Goal: Information Seeking & Learning: Learn about a topic

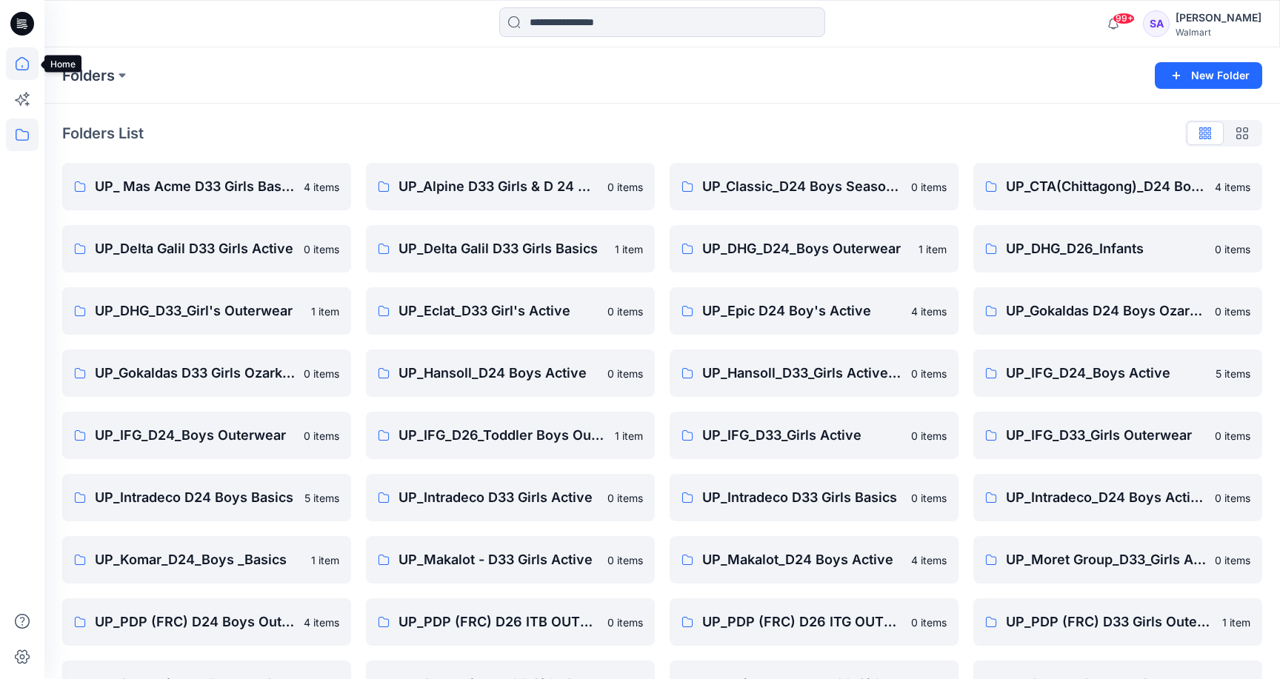
click at [21, 62] on icon at bounding box center [22, 63] width 33 height 33
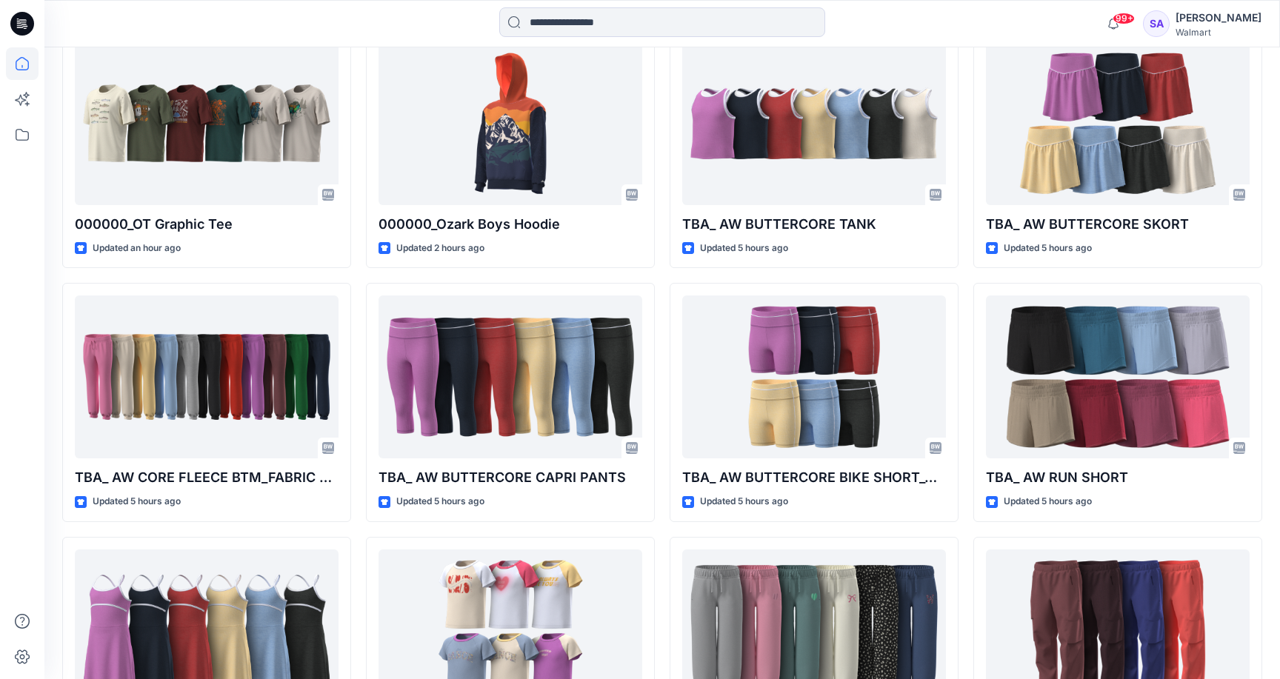
scroll to position [547, 0]
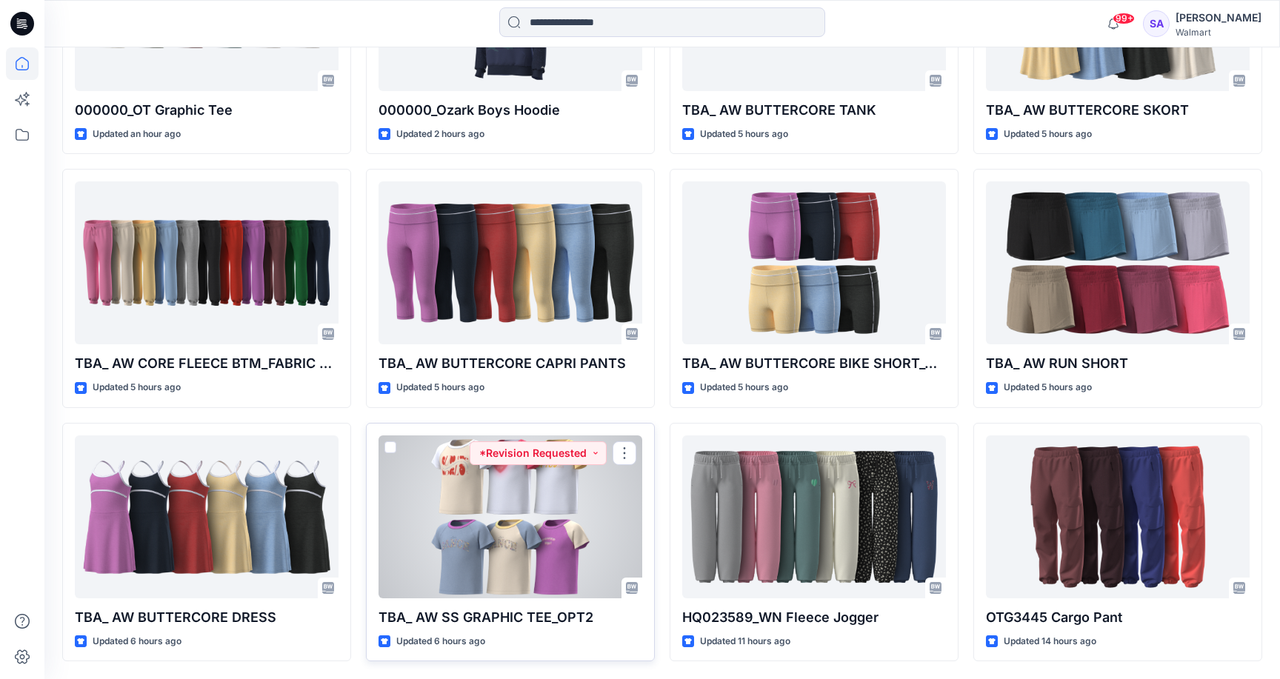
click at [518, 526] on div at bounding box center [510, 516] width 264 height 163
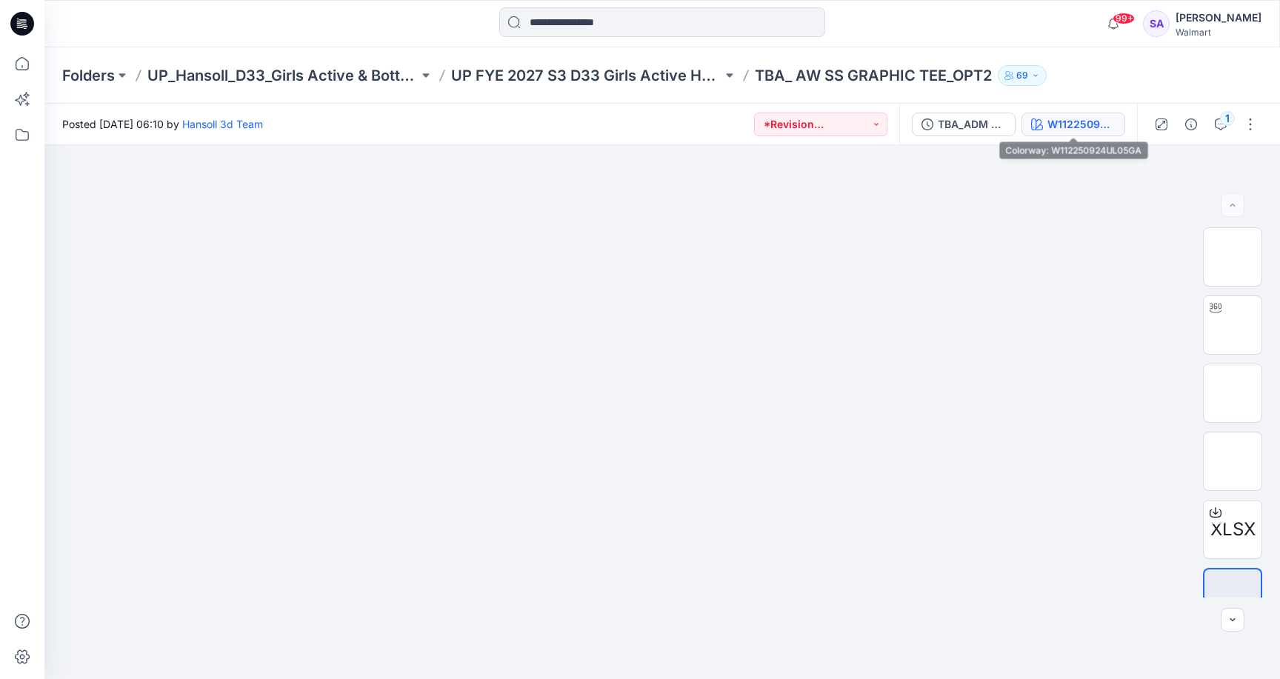
click at [1098, 124] on div "W112250924UL05GA" at bounding box center [1081, 124] width 68 height 16
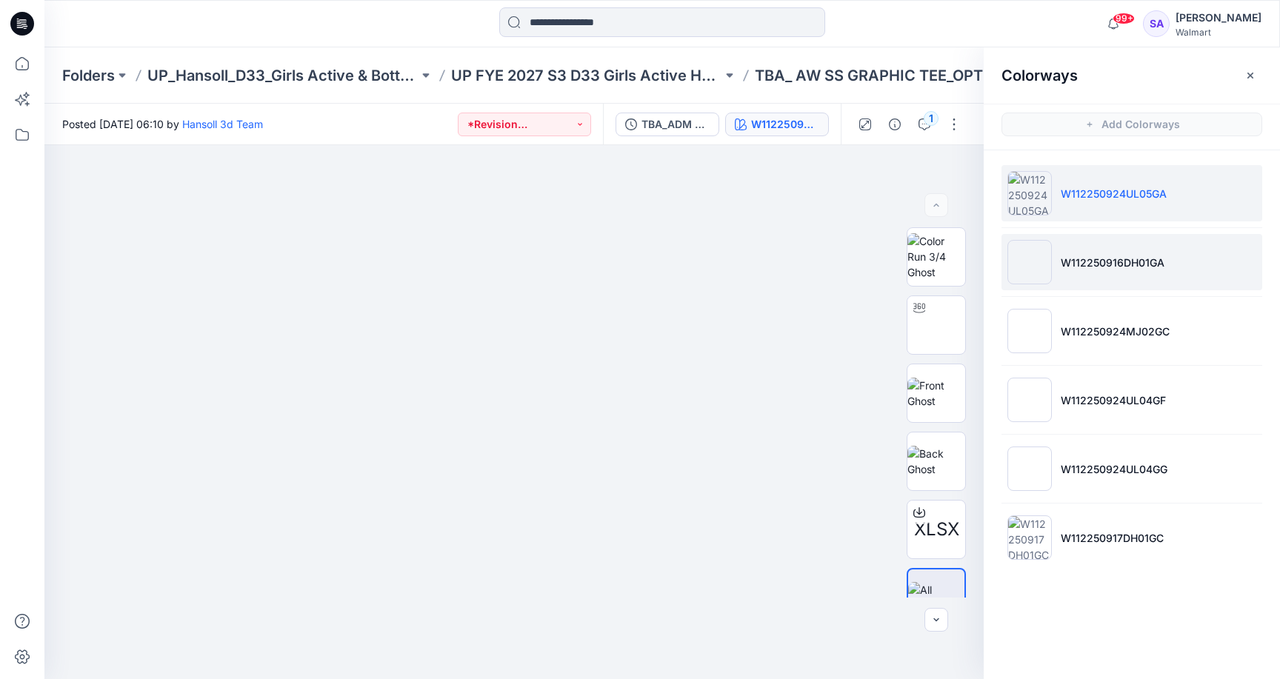
click at [1094, 284] on li "W112250916DH01GA" at bounding box center [1131, 262] width 261 height 56
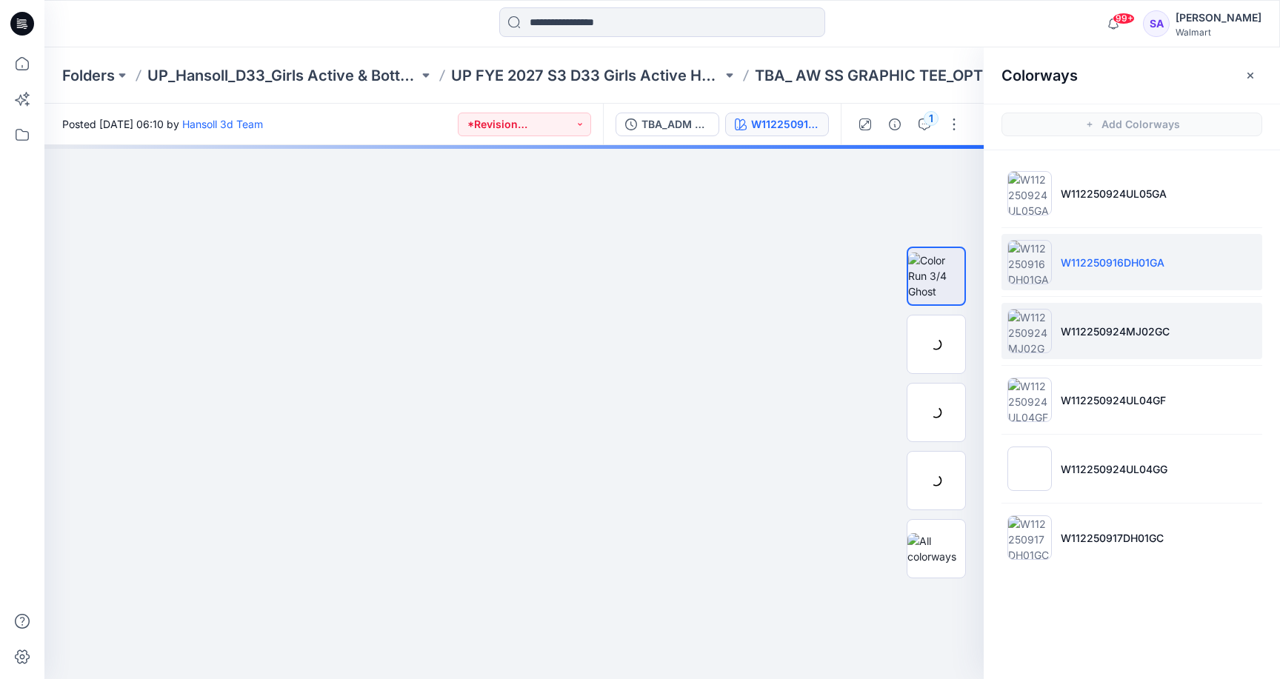
click at [1095, 330] on p "W112250924MJ02GC" at bounding box center [1114, 332] width 109 height 16
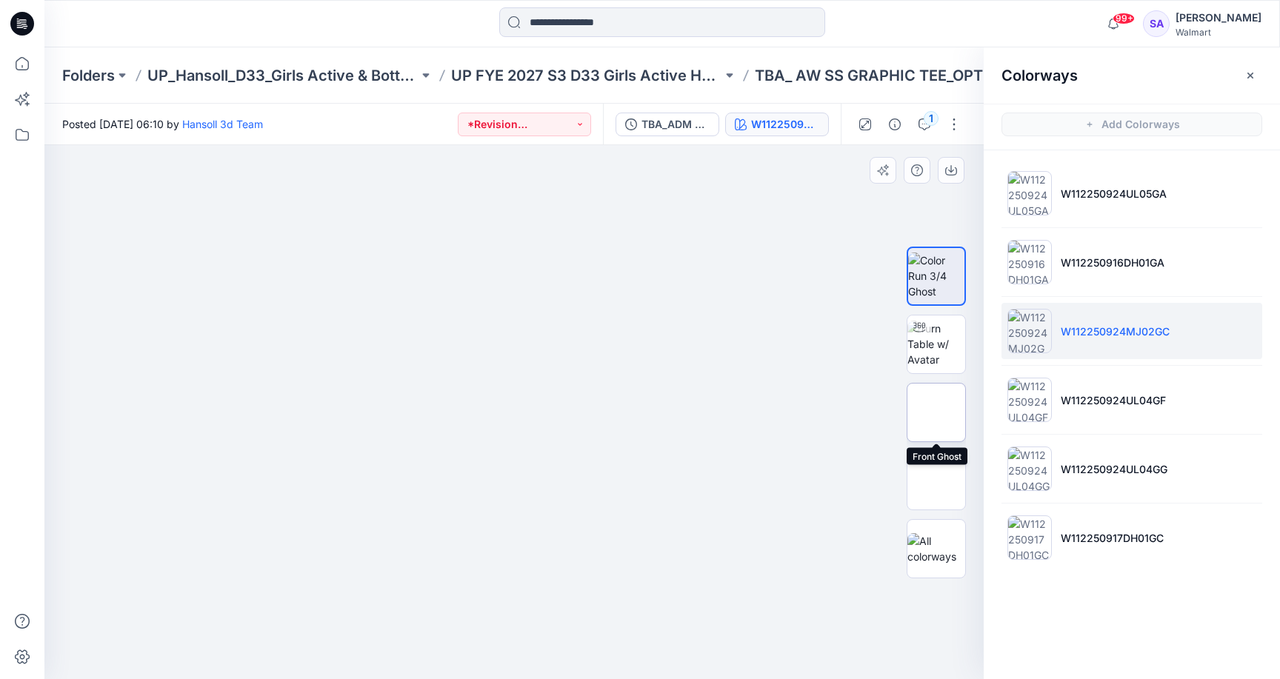
click at [936, 412] on img at bounding box center [936, 412] width 0 height 0
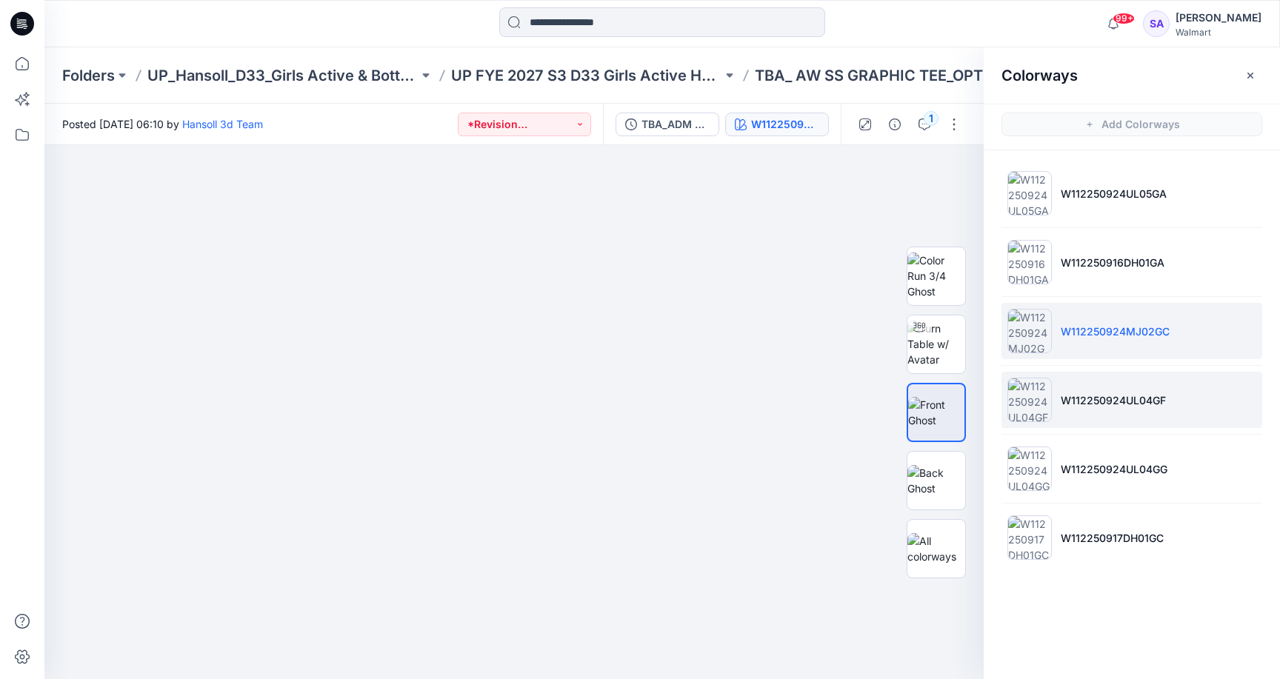
click at [1122, 386] on li "W112250924UL04GF" at bounding box center [1131, 400] width 261 height 56
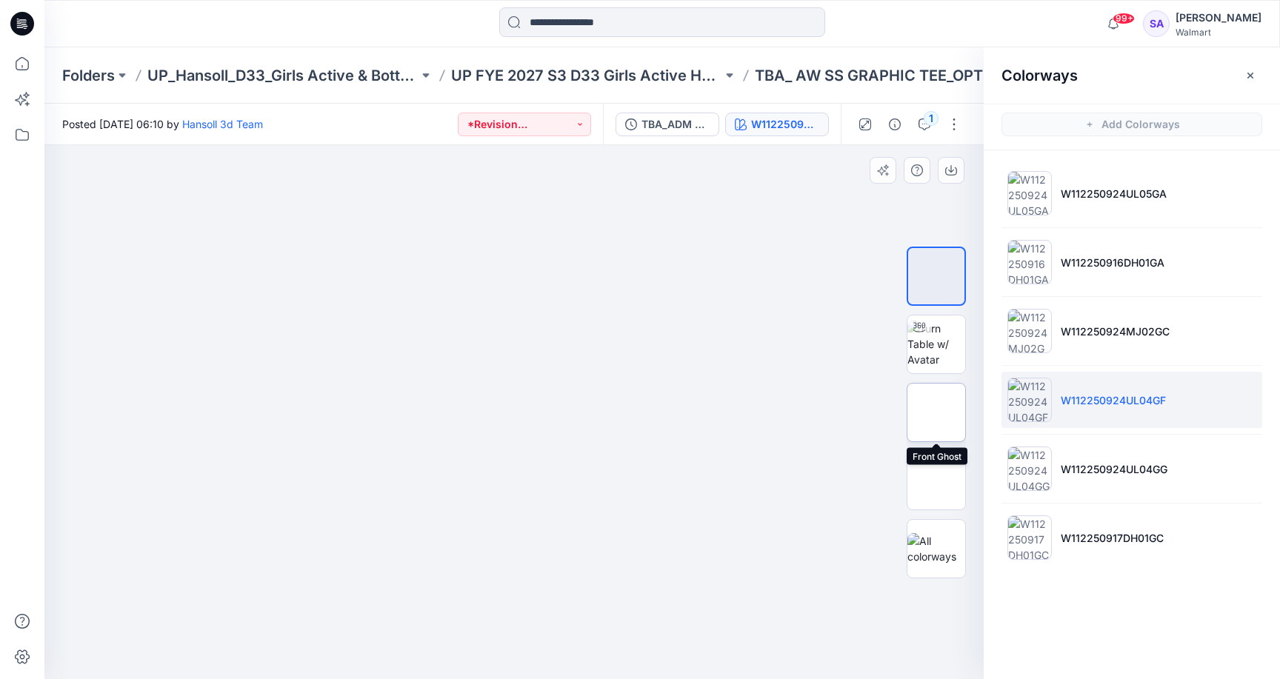
click at [936, 412] on img at bounding box center [936, 412] width 0 height 0
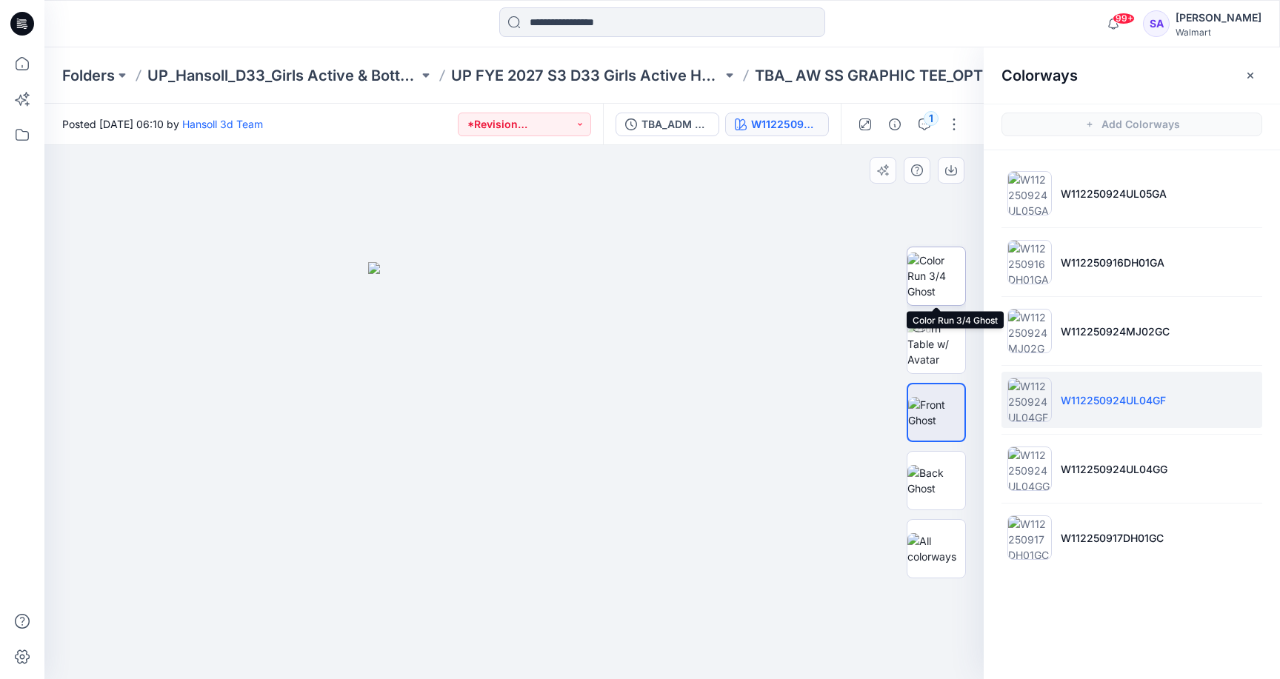
click at [951, 270] on img at bounding box center [936, 276] width 58 height 47
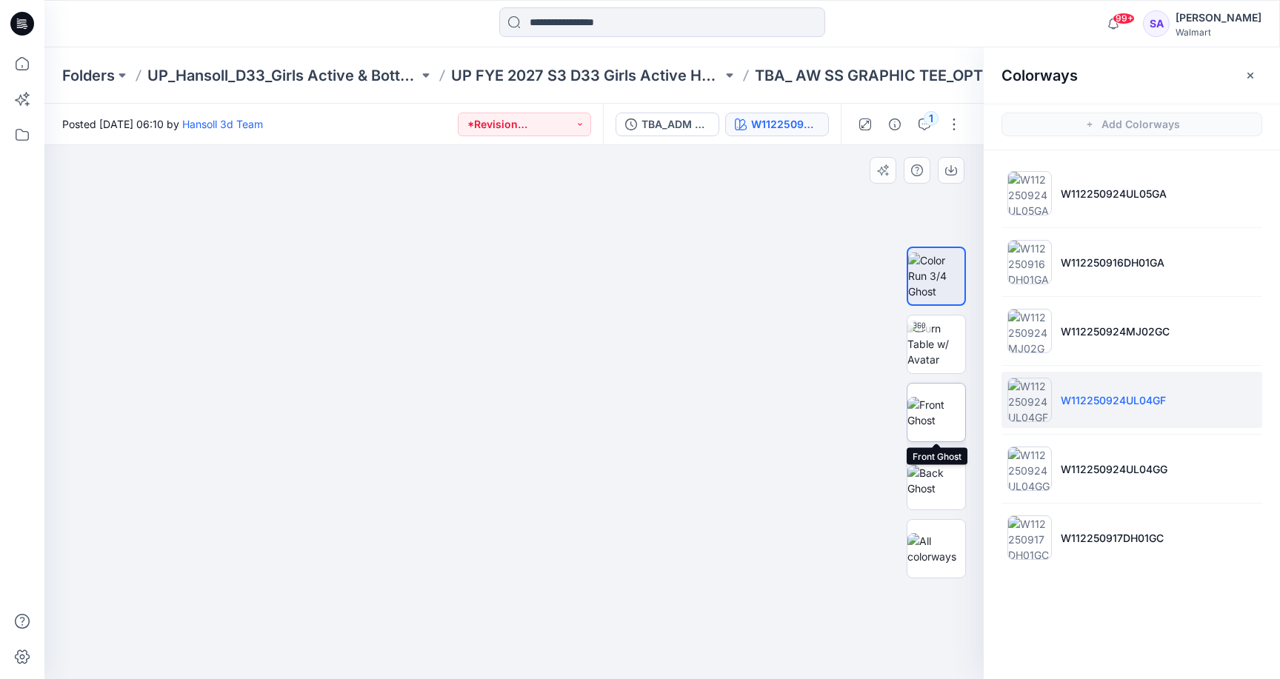
click at [937, 408] on img at bounding box center [936, 412] width 58 height 31
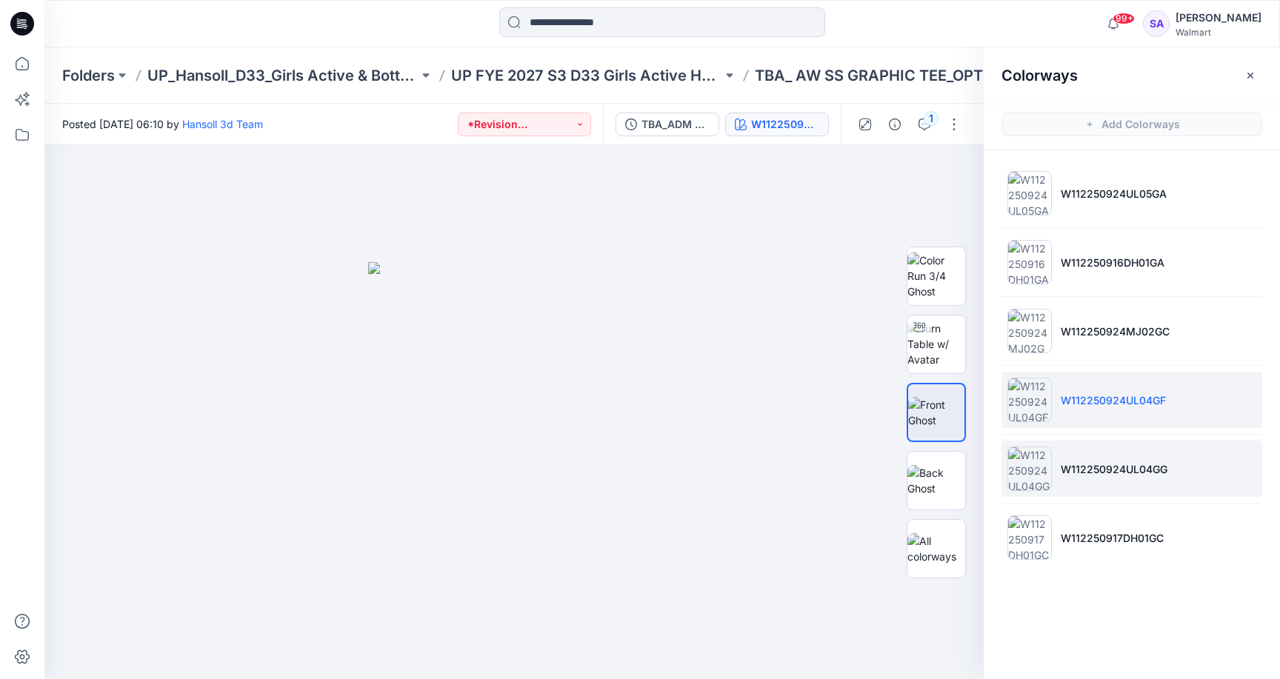
click at [1120, 477] on li "W112250924UL04GG" at bounding box center [1131, 469] width 261 height 56
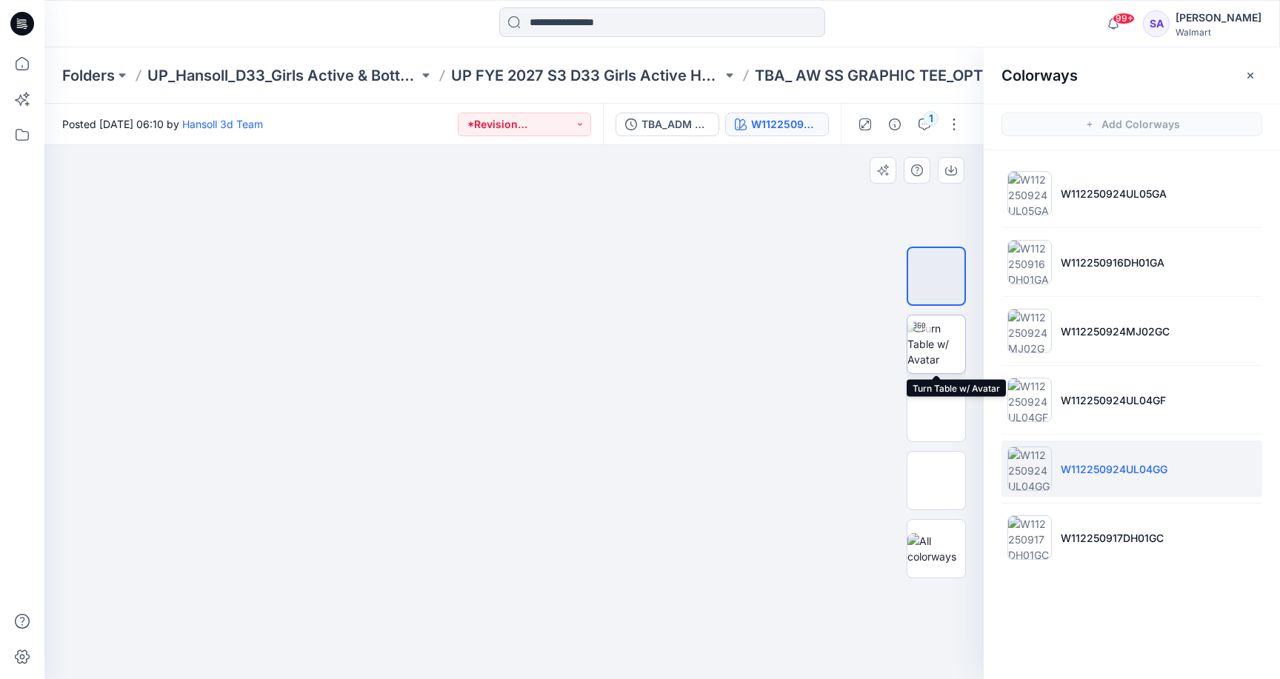
click at [933, 352] on img at bounding box center [936, 344] width 58 height 47
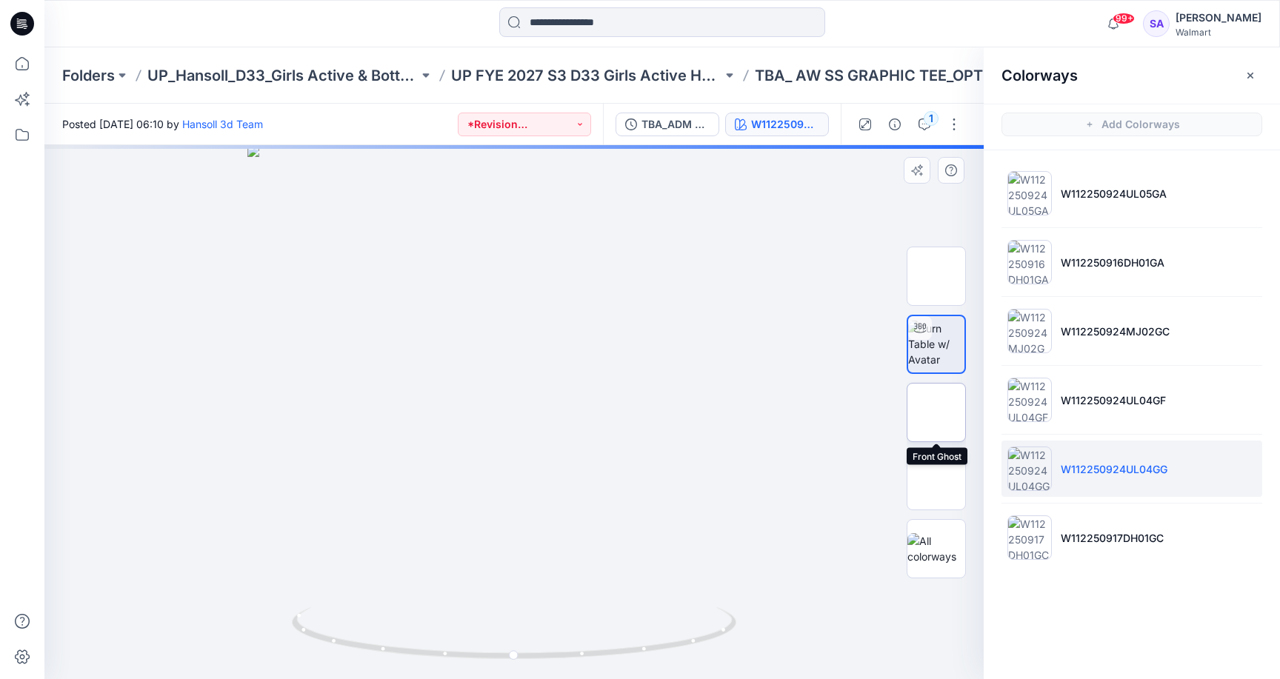
click at [936, 412] on img at bounding box center [936, 412] width 0 height 0
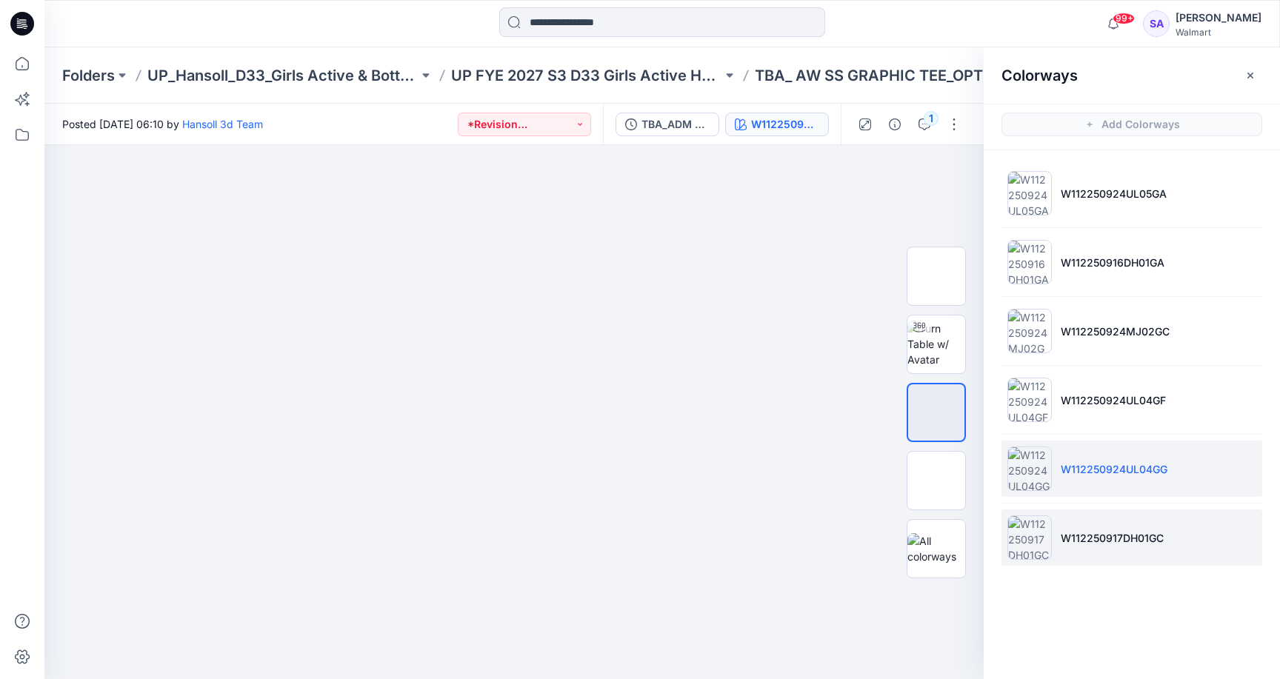
click at [1091, 543] on p "W112250917DH01GC" at bounding box center [1111, 538] width 103 height 16
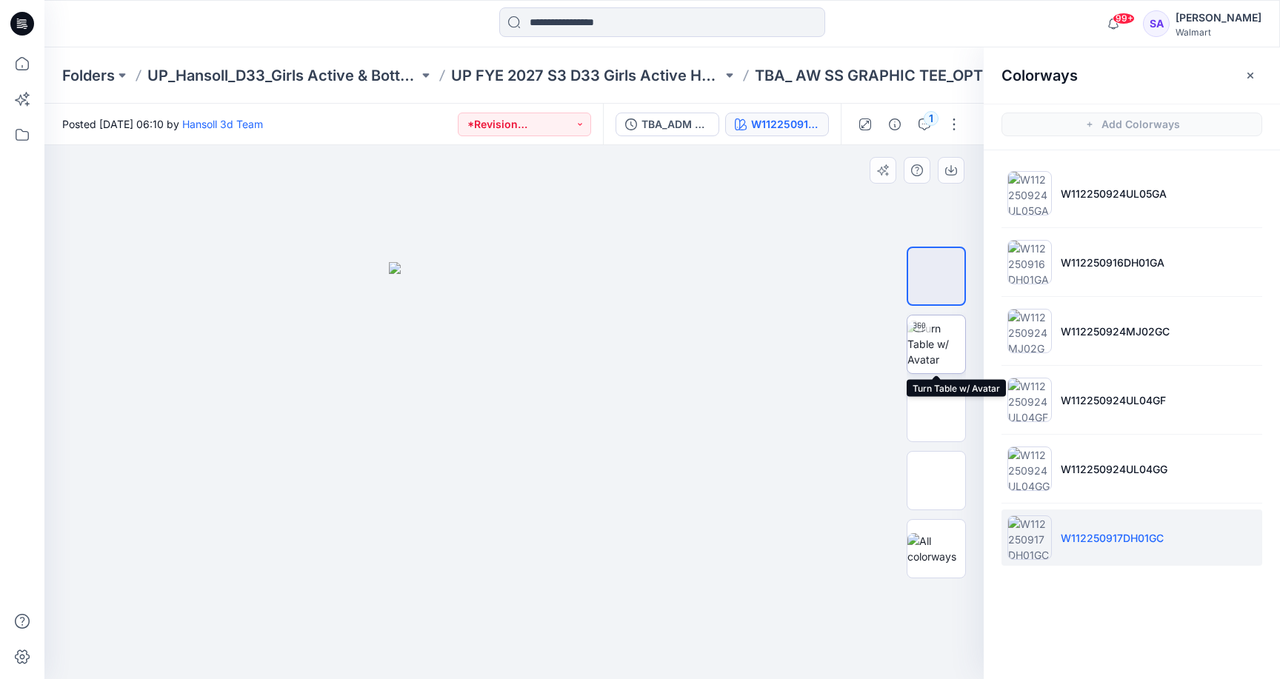
click at [943, 344] on img at bounding box center [936, 344] width 58 height 47
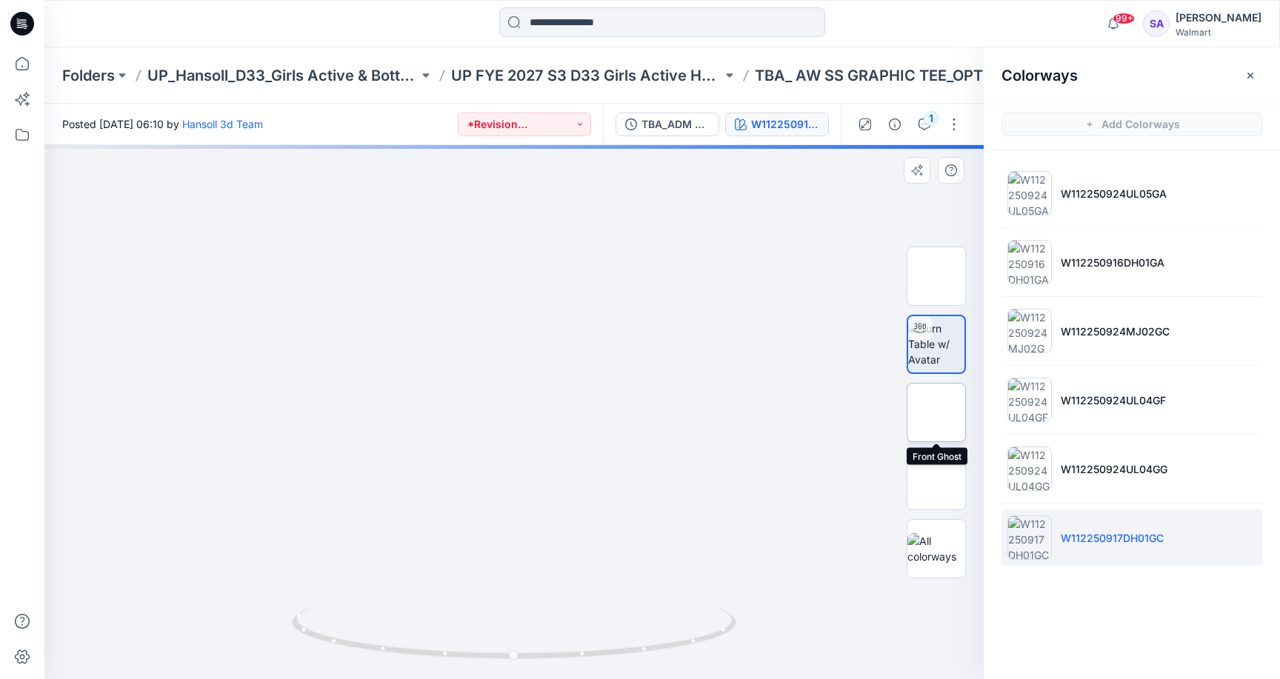
click at [936, 412] on img at bounding box center [936, 412] width 0 height 0
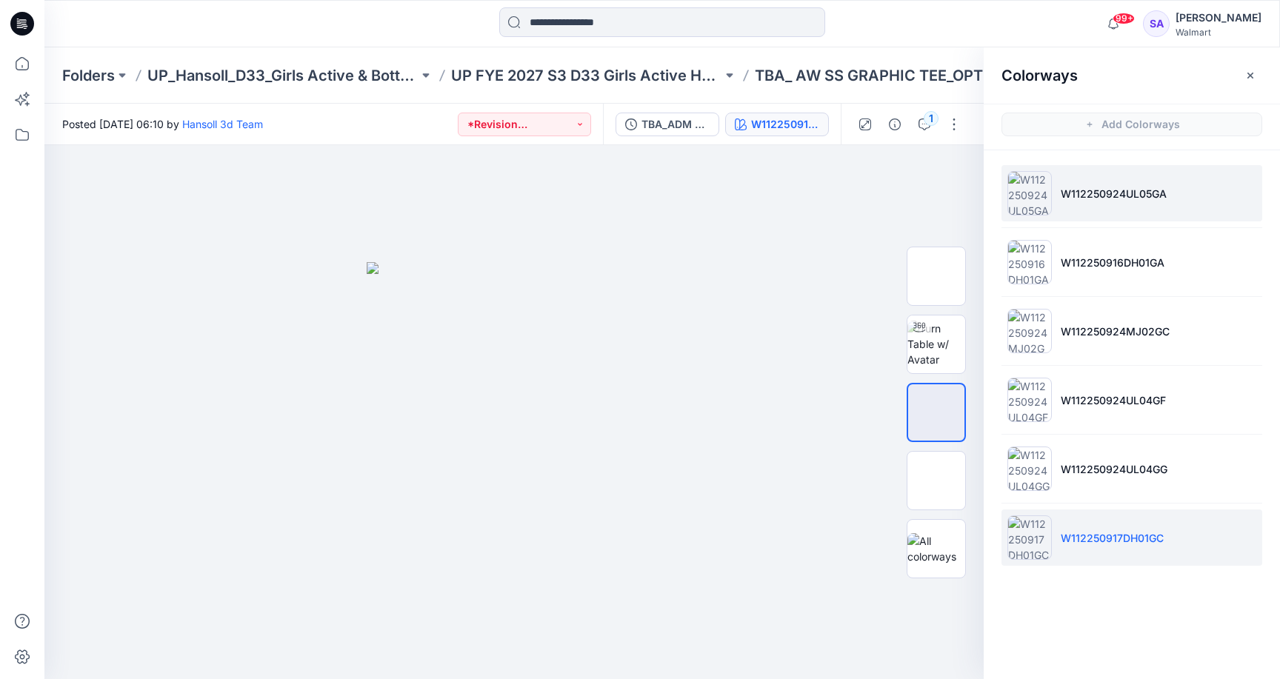
click at [1146, 195] on p "W112250924UL05GA" at bounding box center [1113, 194] width 106 height 16
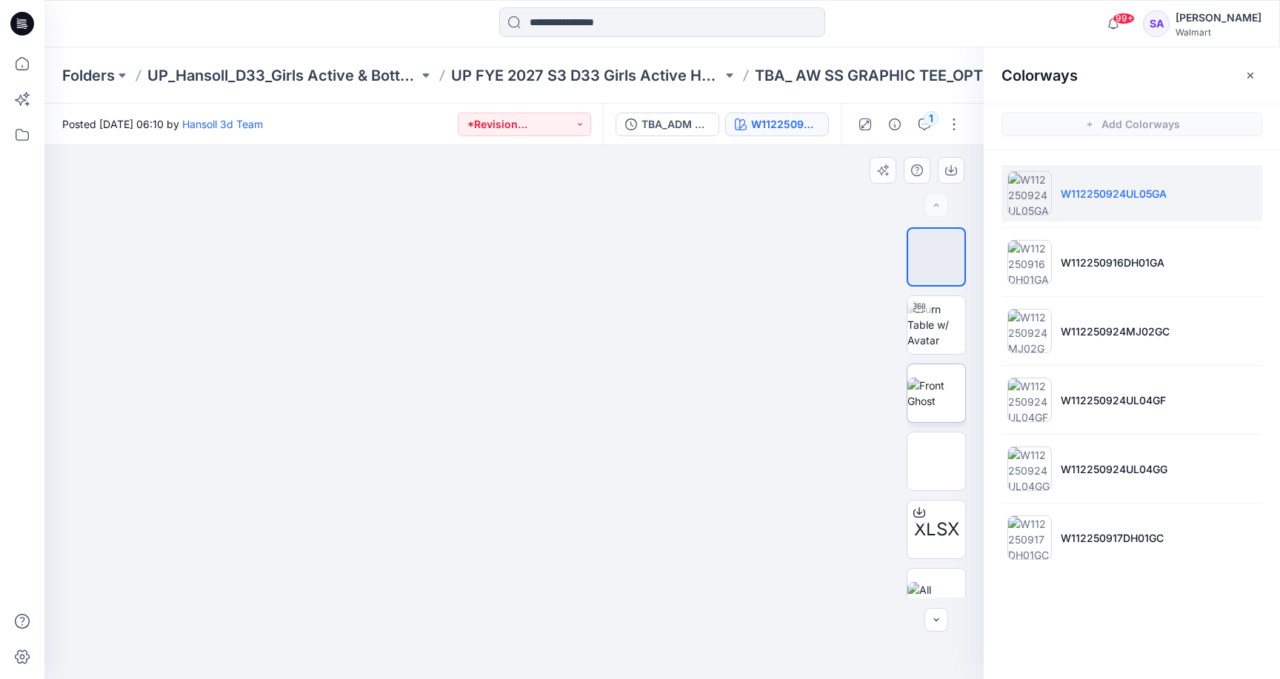
click at [926, 398] on img at bounding box center [936, 393] width 58 height 31
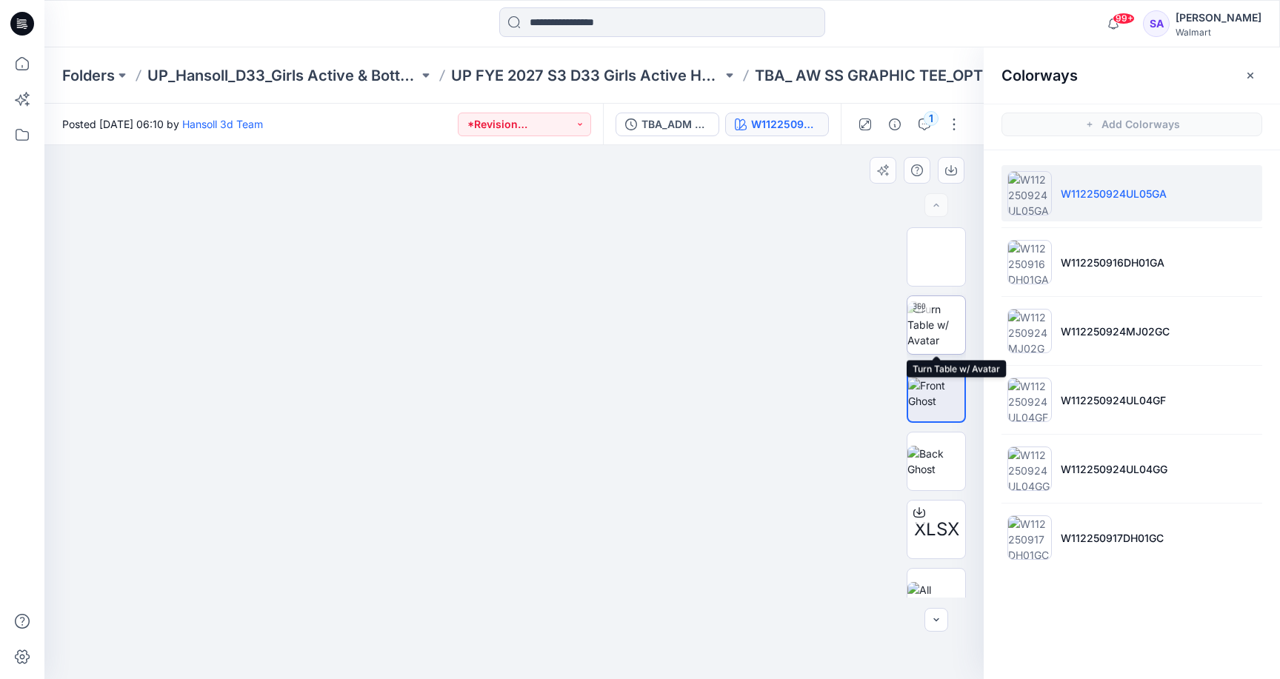
click at [949, 330] on img at bounding box center [936, 324] width 58 height 47
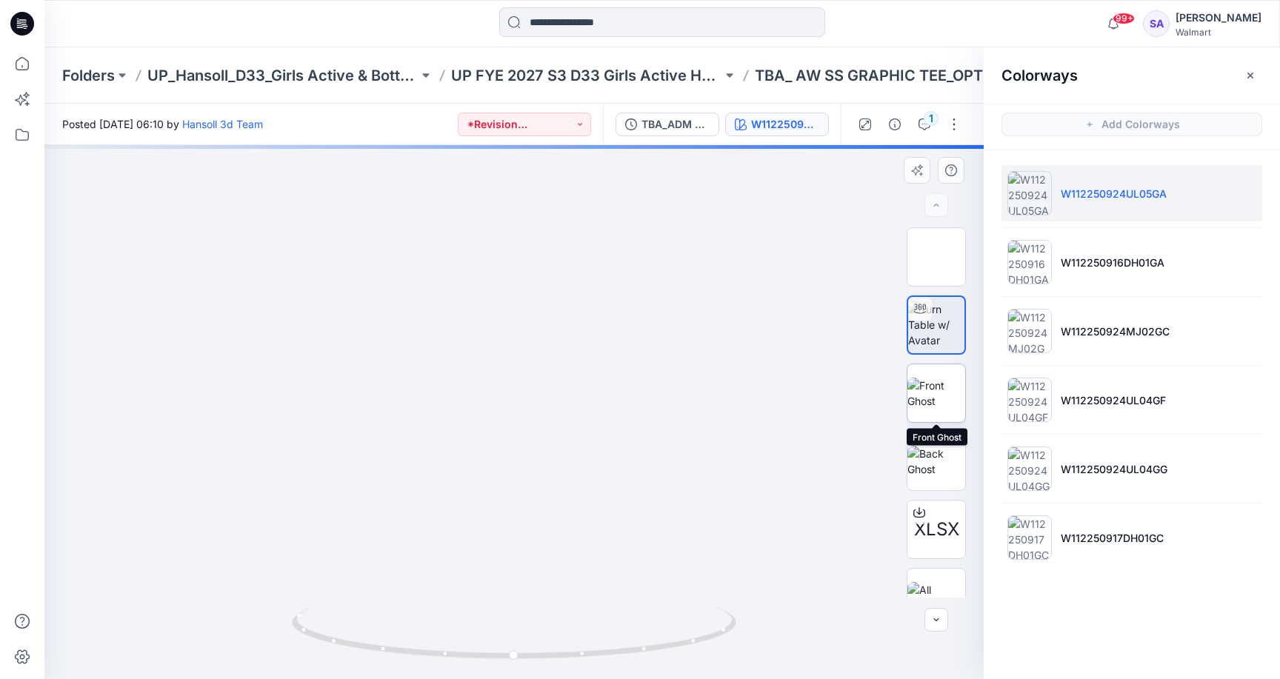
click at [940, 409] on img at bounding box center [936, 393] width 58 height 31
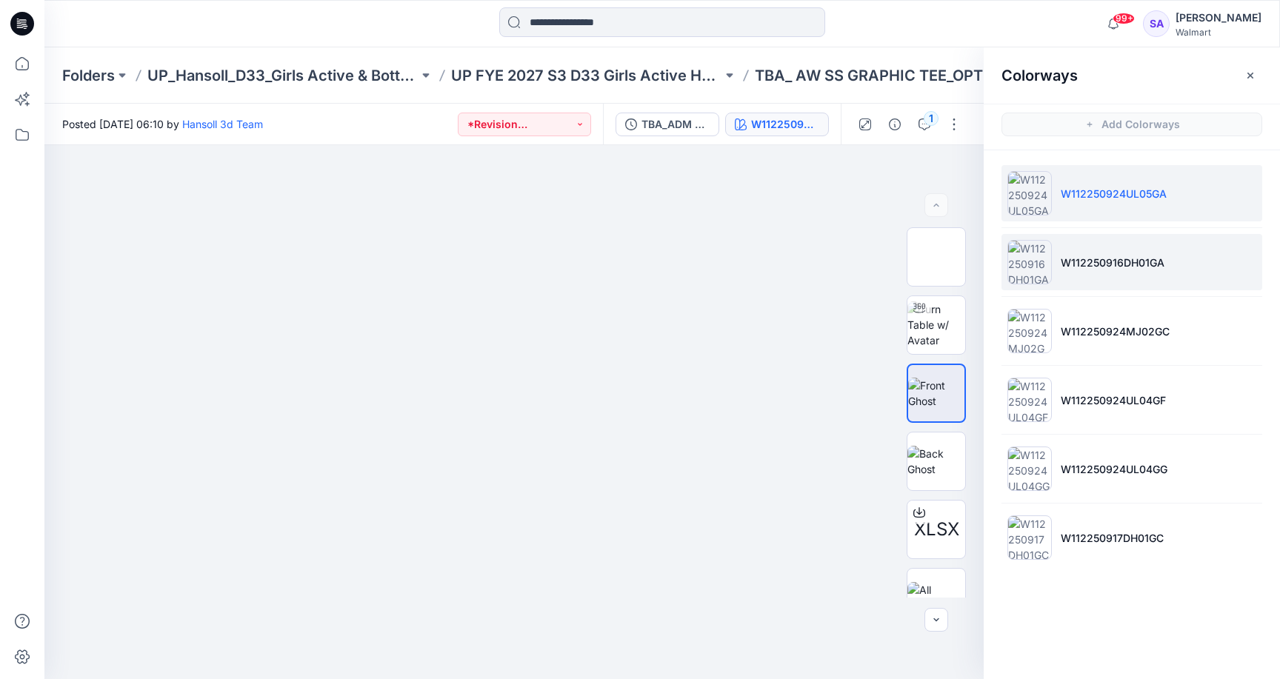
click at [1073, 263] on p "W112250916DH01GA" at bounding box center [1112, 263] width 104 height 16
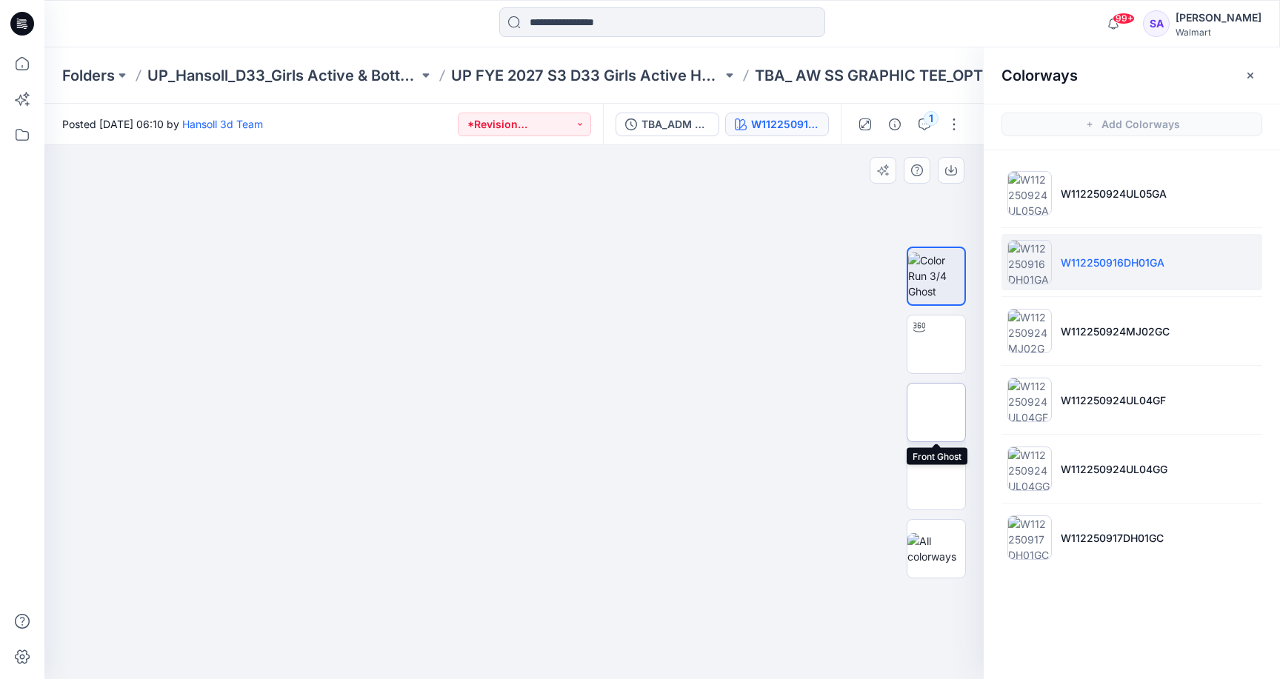
click at [936, 412] on img at bounding box center [936, 412] width 0 height 0
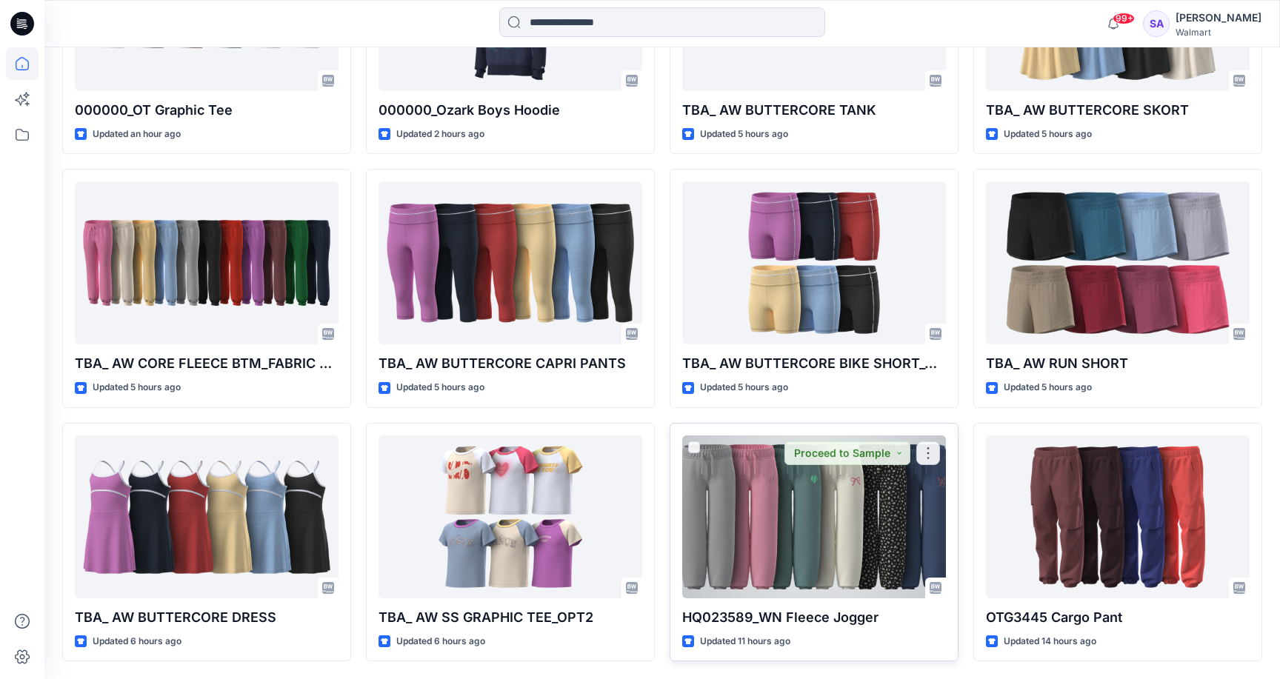
click at [873, 546] on div at bounding box center [814, 516] width 264 height 163
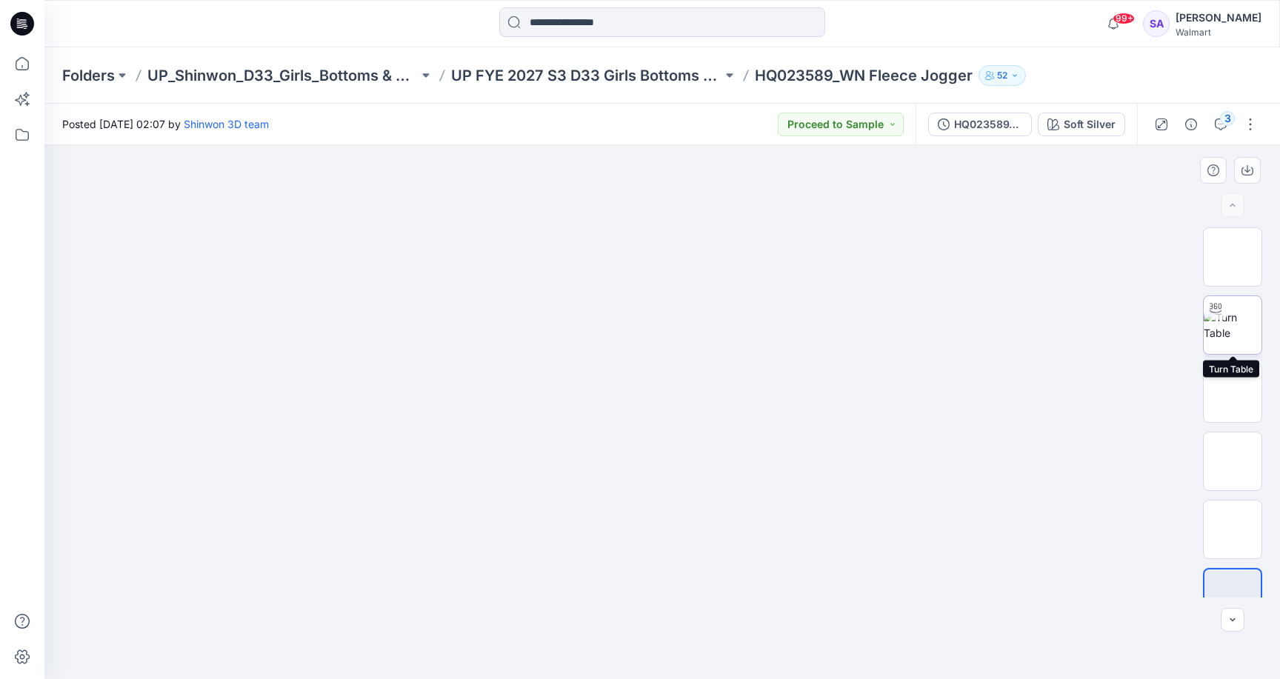
click at [1250, 321] on img at bounding box center [1232, 325] width 58 height 31
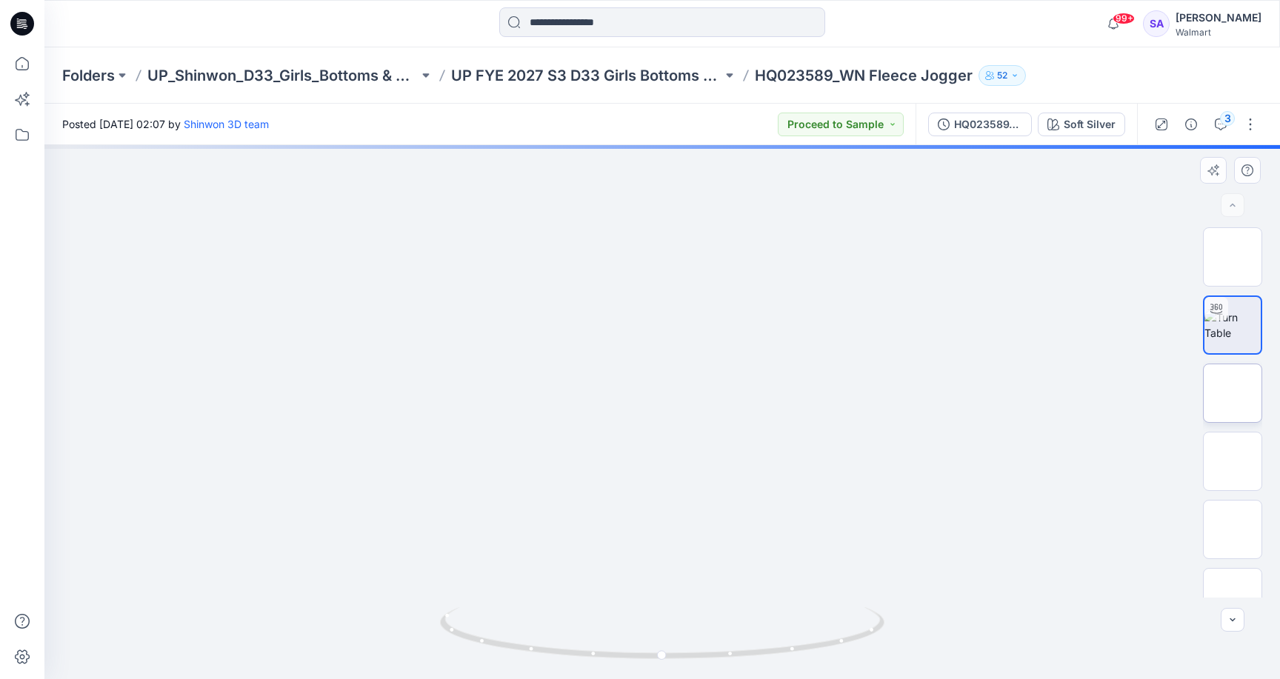
click at [1232, 393] on img at bounding box center [1232, 393] width 0 height 0
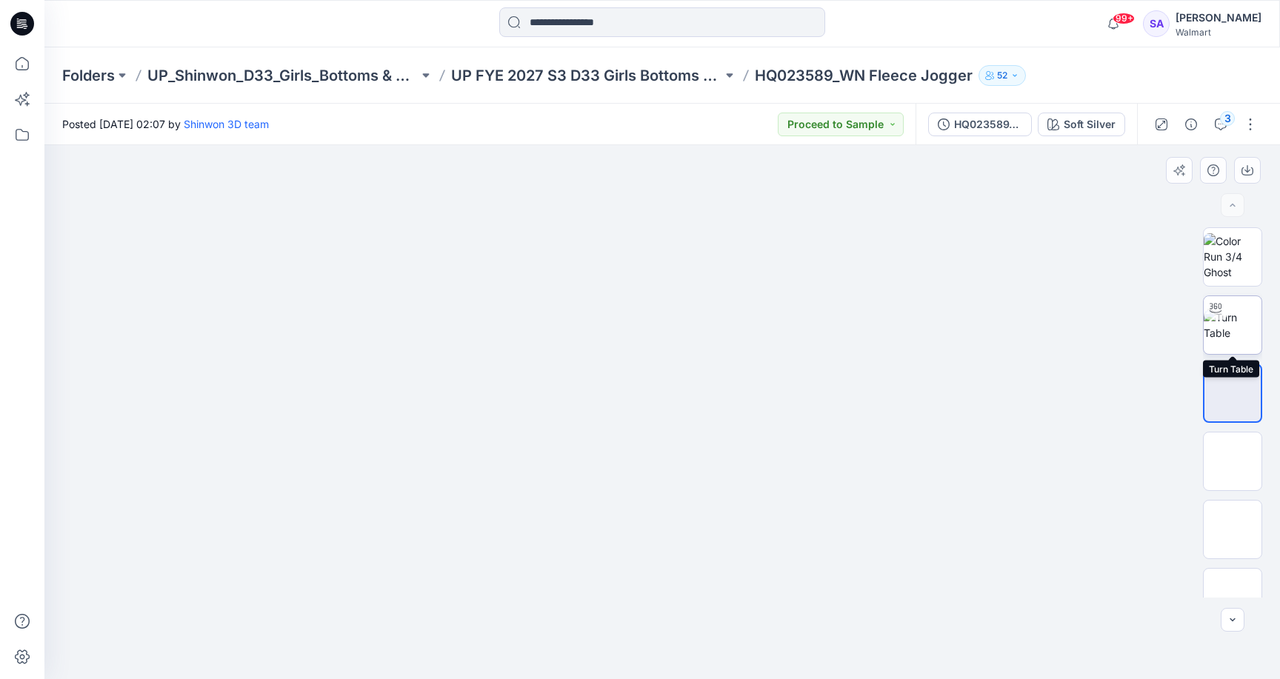
click at [1245, 312] on img at bounding box center [1232, 325] width 58 height 31
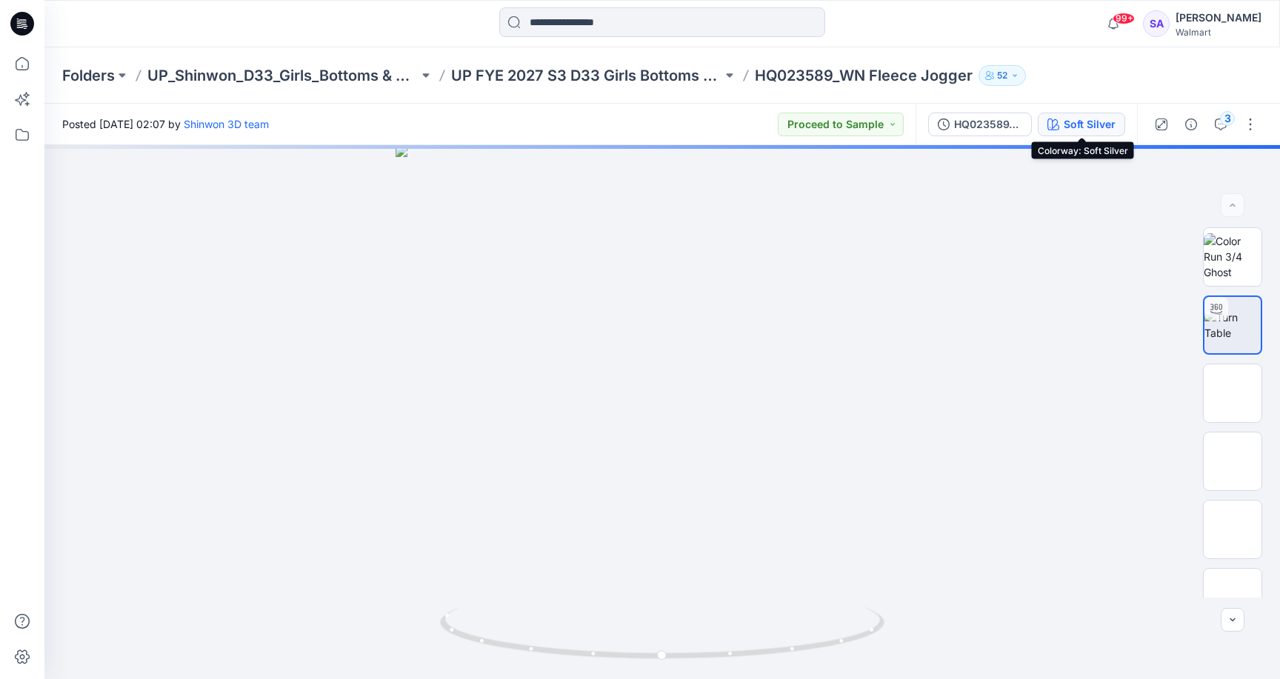
click at [1081, 131] on div "Soft Silver" at bounding box center [1089, 124] width 52 height 16
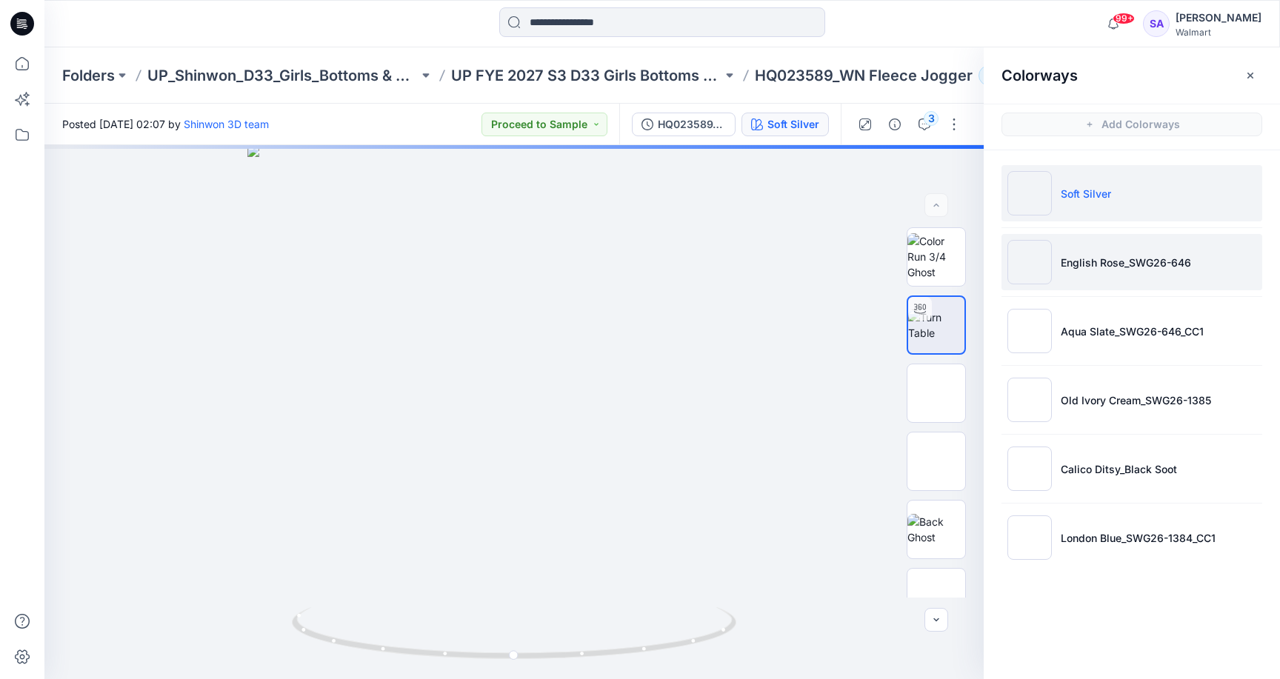
click at [1030, 270] on img at bounding box center [1029, 262] width 44 height 44
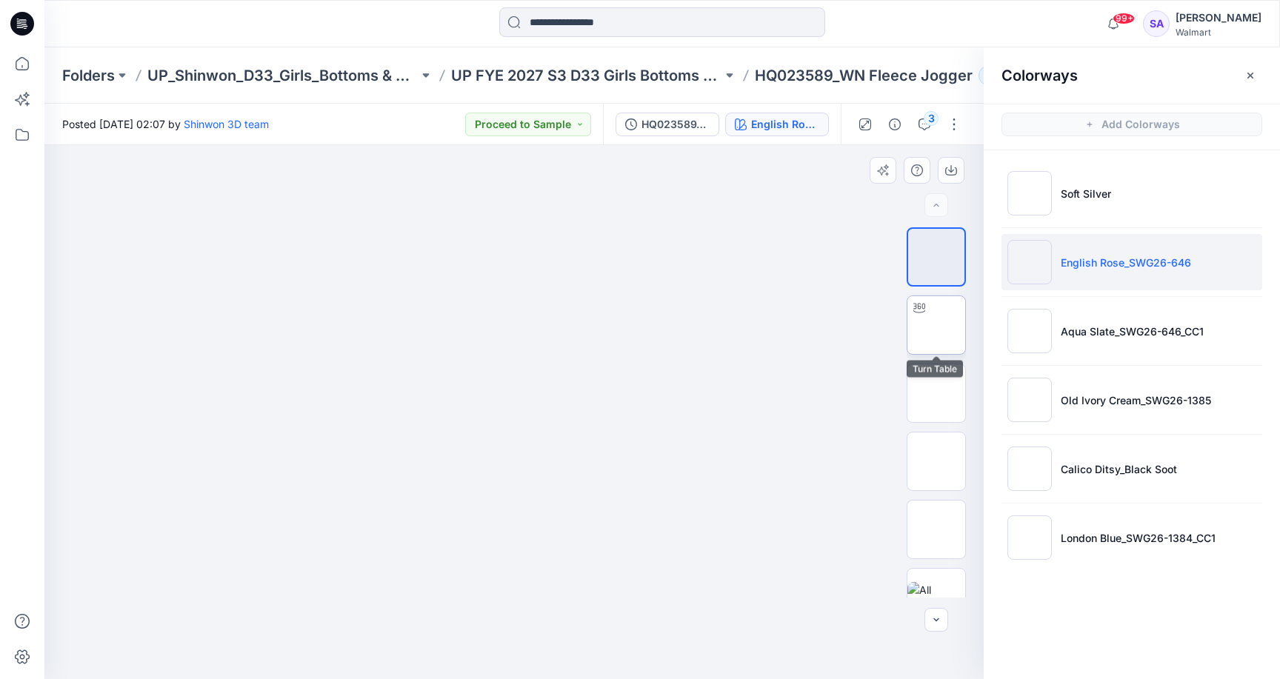
click at [936, 325] on img at bounding box center [936, 325] width 0 height 0
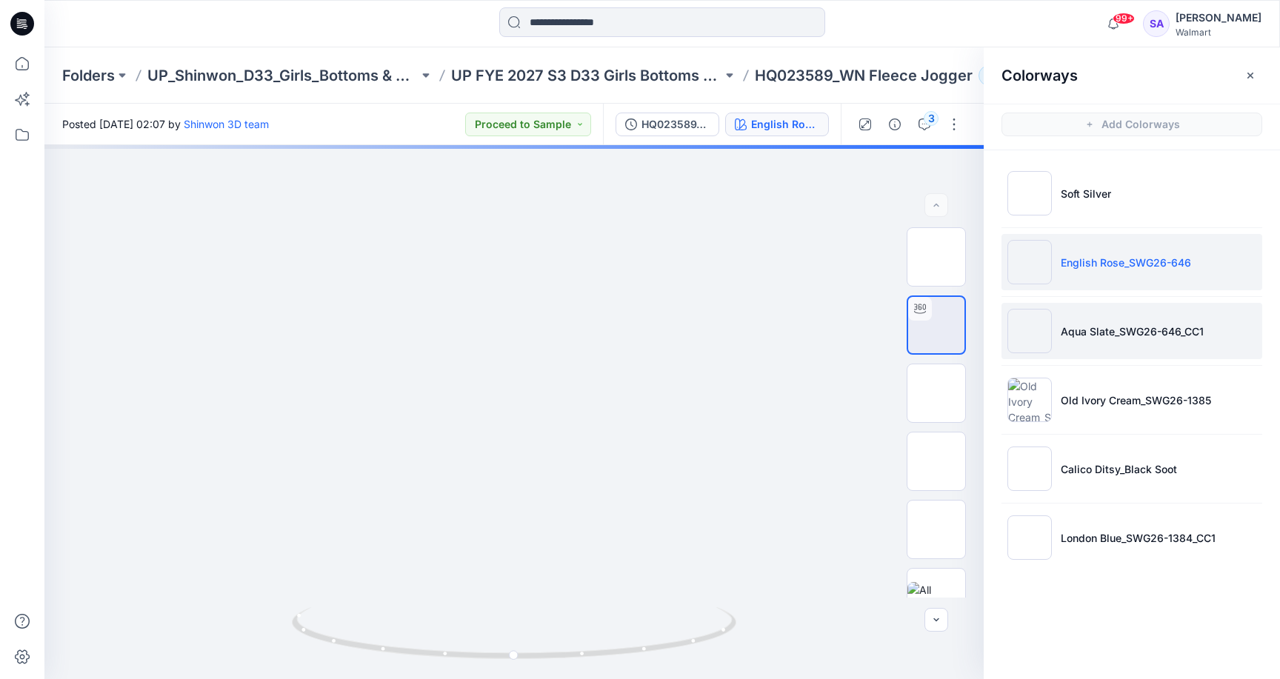
click at [1088, 335] on p "Aqua Slate_SWG26-646_CC1" at bounding box center [1131, 332] width 143 height 16
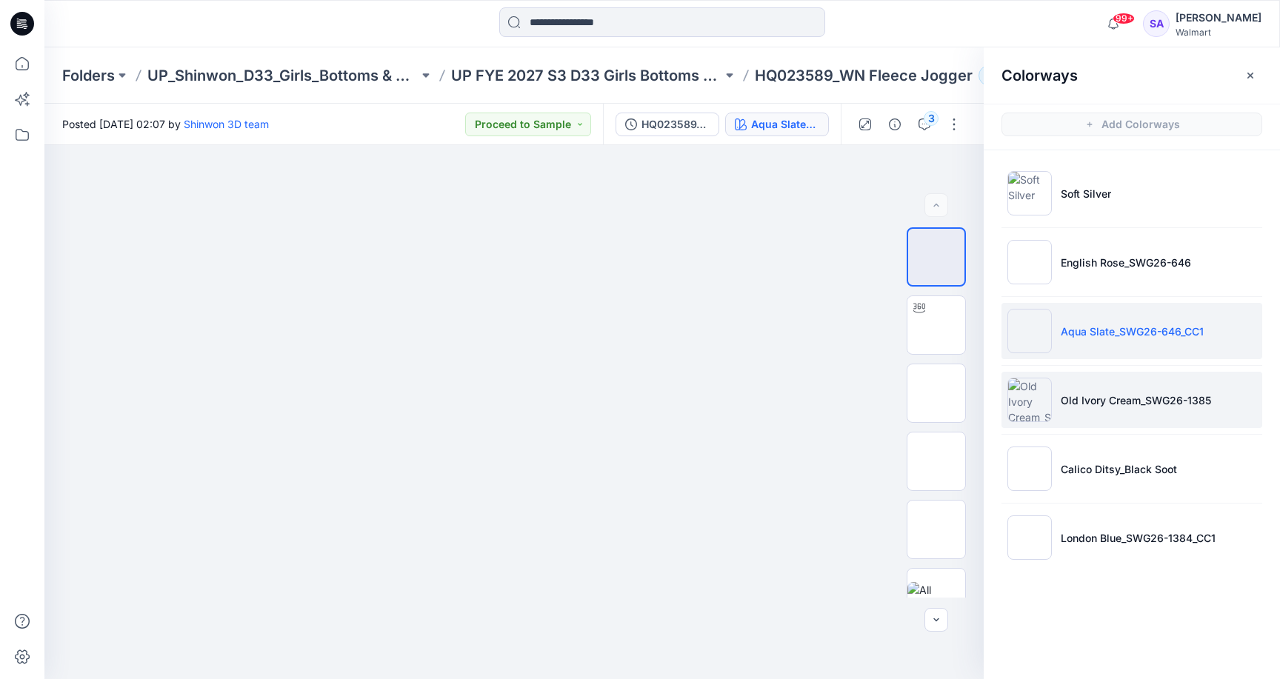
click at [1080, 397] on p "Old Ivory Cream_SWG26-1385" at bounding box center [1135, 400] width 150 height 16
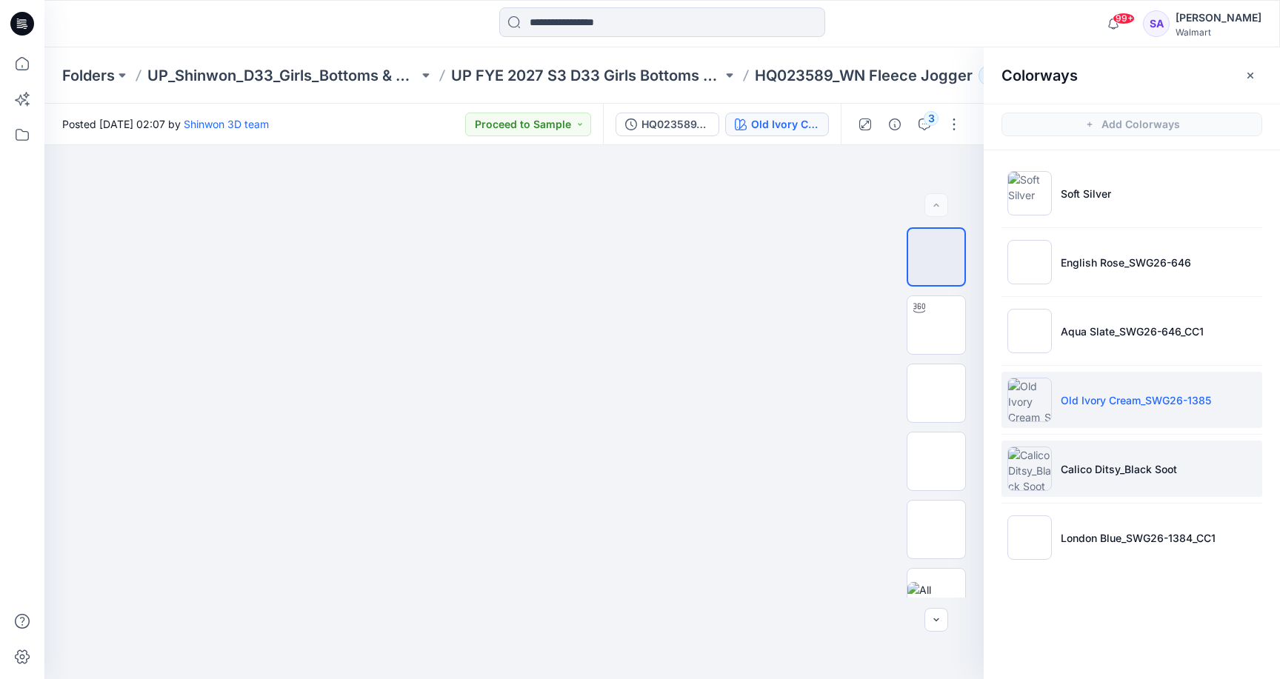
click at [1126, 477] on li "Calico Ditsy_Black Soot" at bounding box center [1131, 469] width 261 height 56
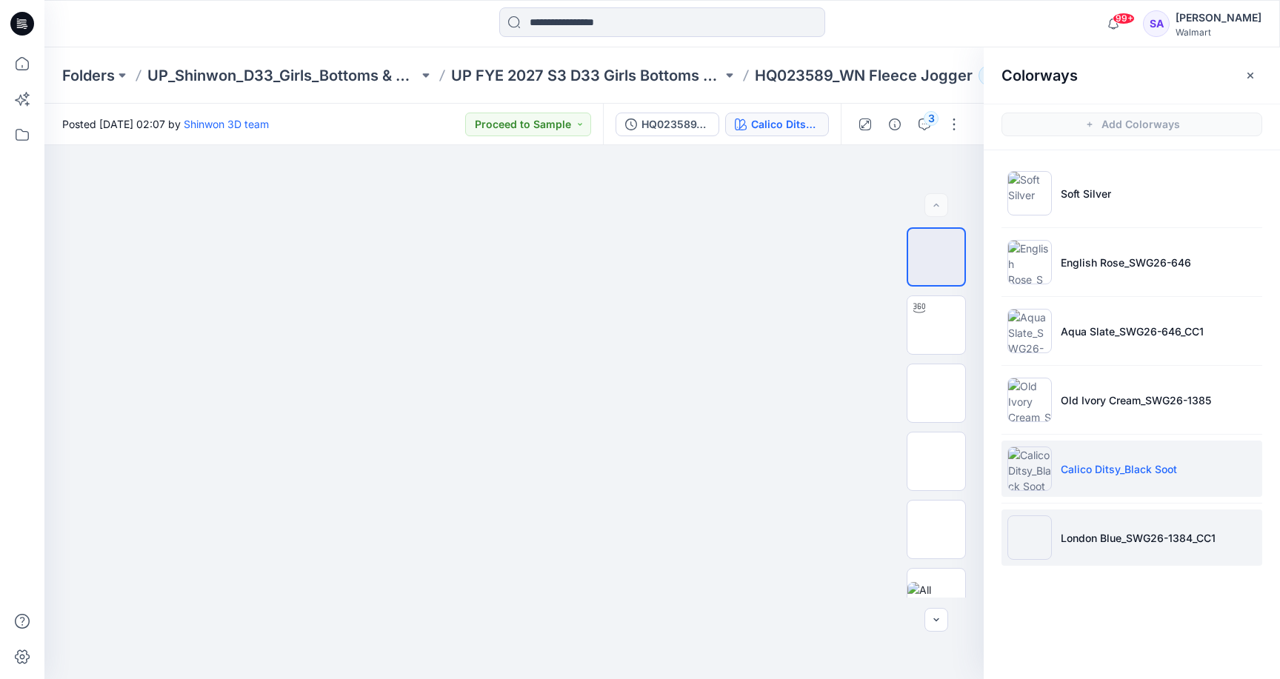
click at [1114, 549] on li "London Blue_SWG26-1384_CC1" at bounding box center [1131, 537] width 261 height 56
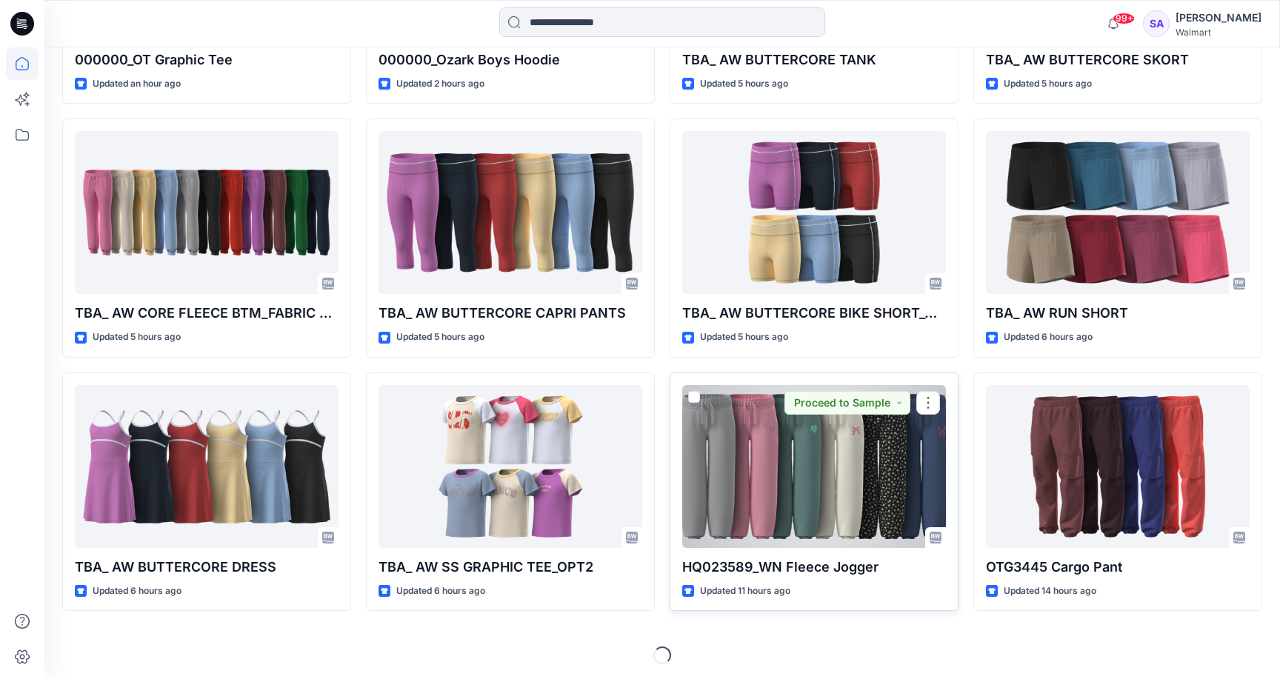
scroll to position [597, 0]
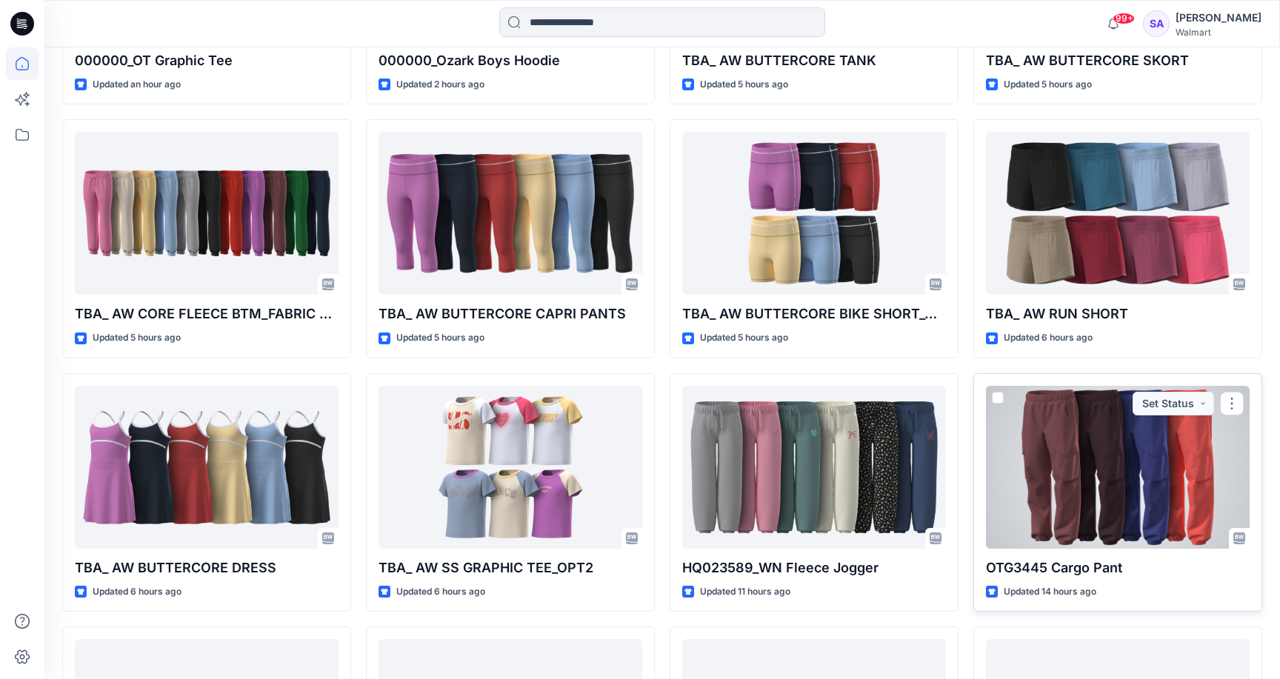
click at [1096, 469] on div at bounding box center [1118, 467] width 264 height 163
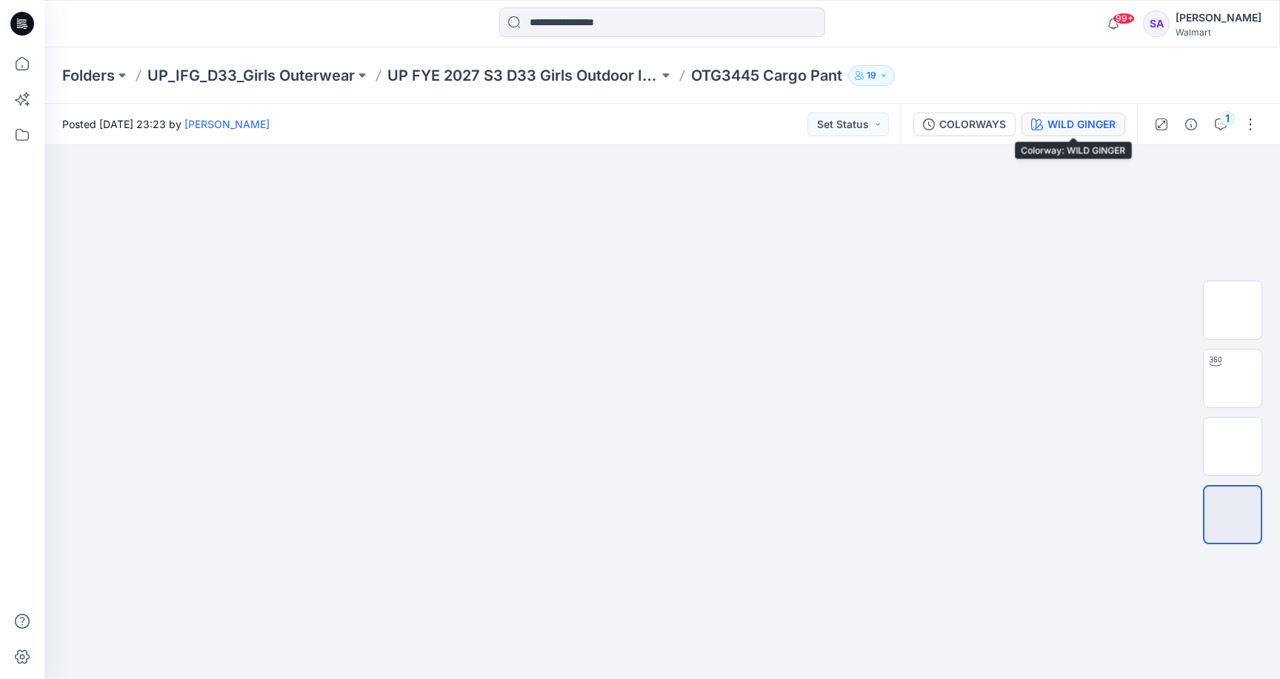
click at [1071, 119] on div "WILD GINGER" at bounding box center [1081, 124] width 68 height 16
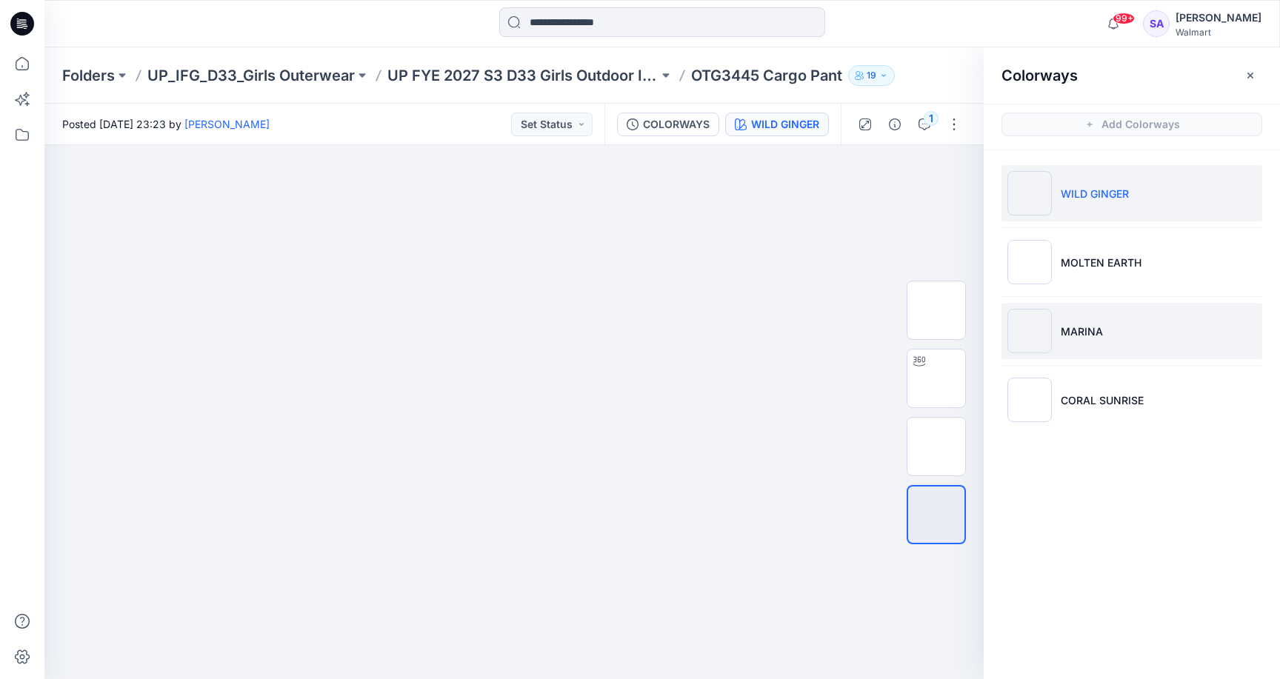
click at [1119, 324] on li "MARINA" at bounding box center [1131, 331] width 261 height 56
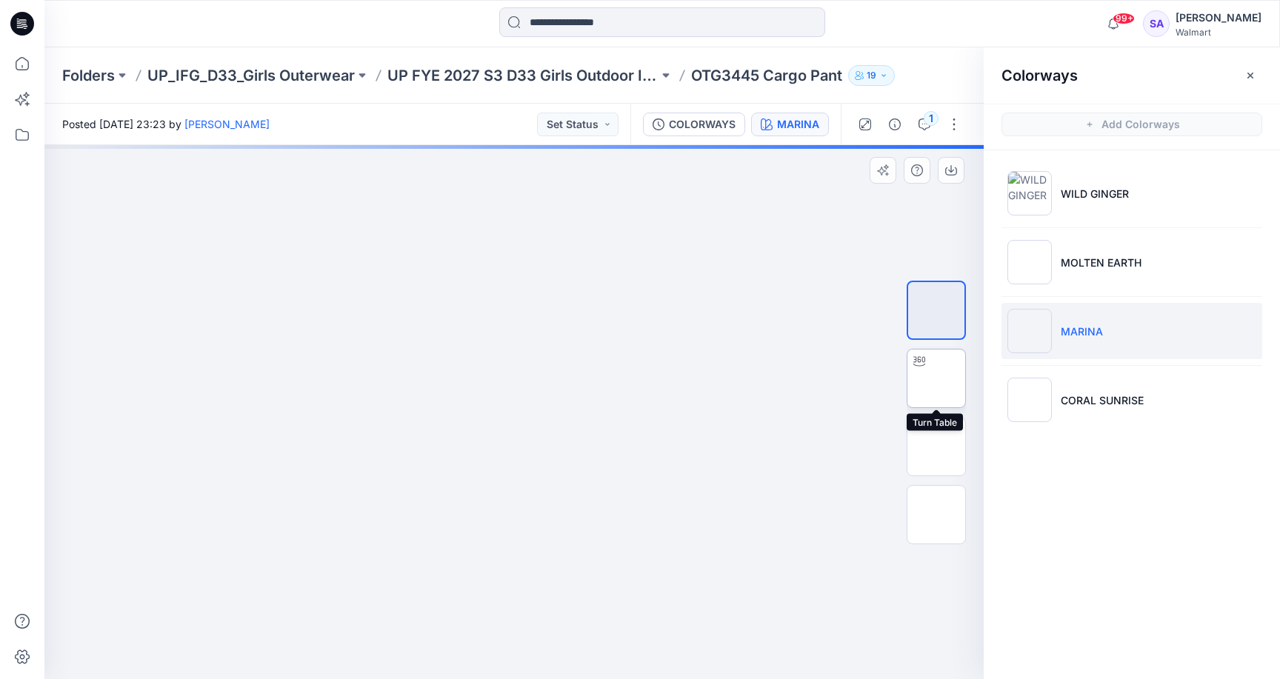
click at [936, 378] on img at bounding box center [936, 378] width 0 height 0
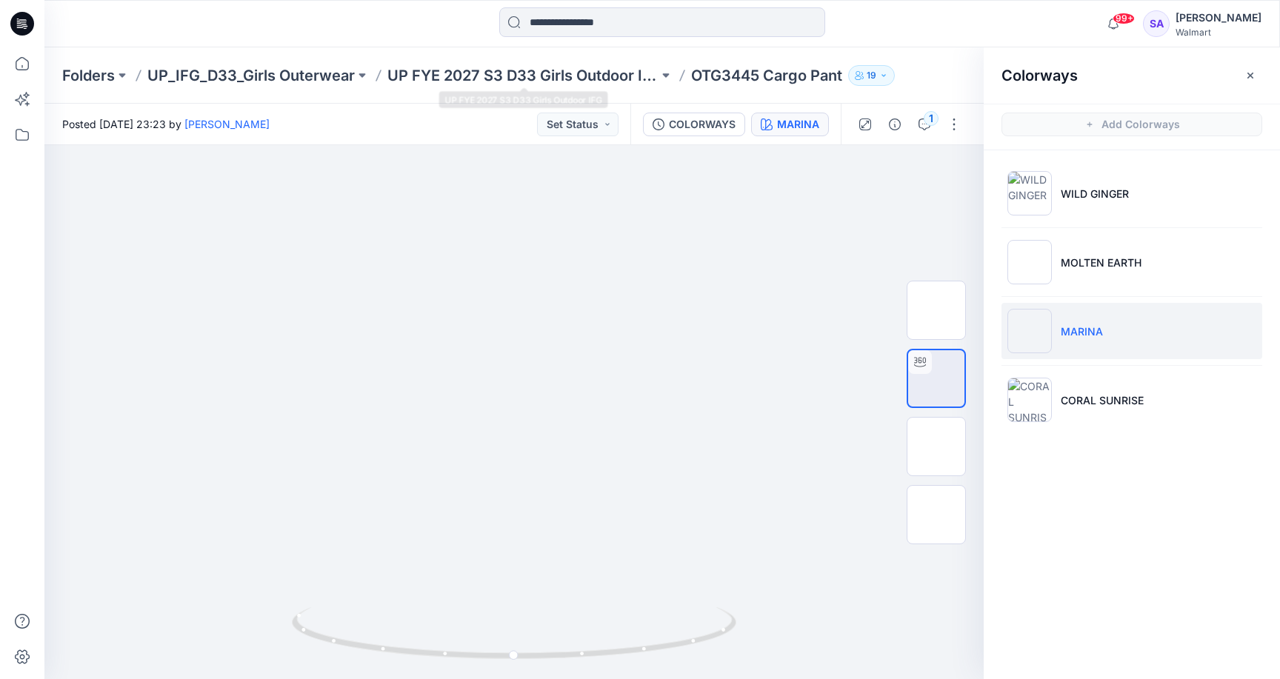
click at [524, 56] on div "Folders UP_IFG_D33_Girls Outerwear UP FYE 2027 S3 D33 Girls Outdoor IFG OTG3445…" at bounding box center [661, 75] width 1235 height 56
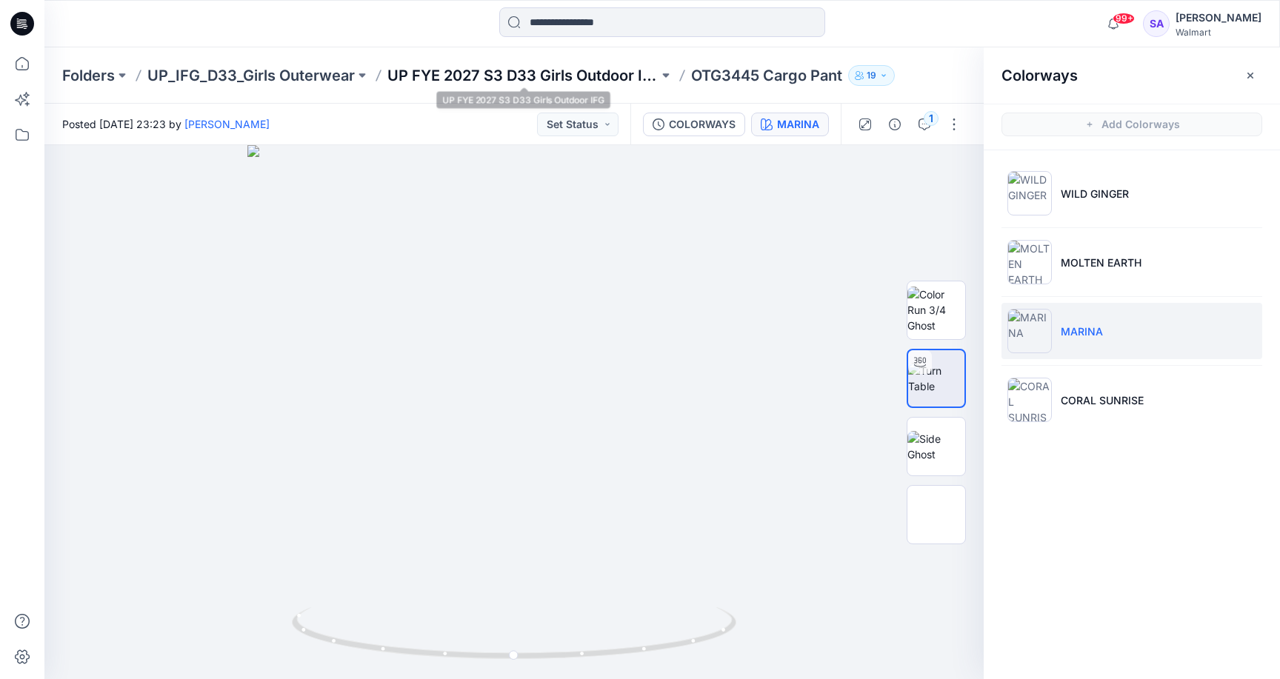
click at [516, 83] on p "UP FYE 2027 S3 D33 Girls Outdoor IFG" at bounding box center [522, 75] width 271 height 21
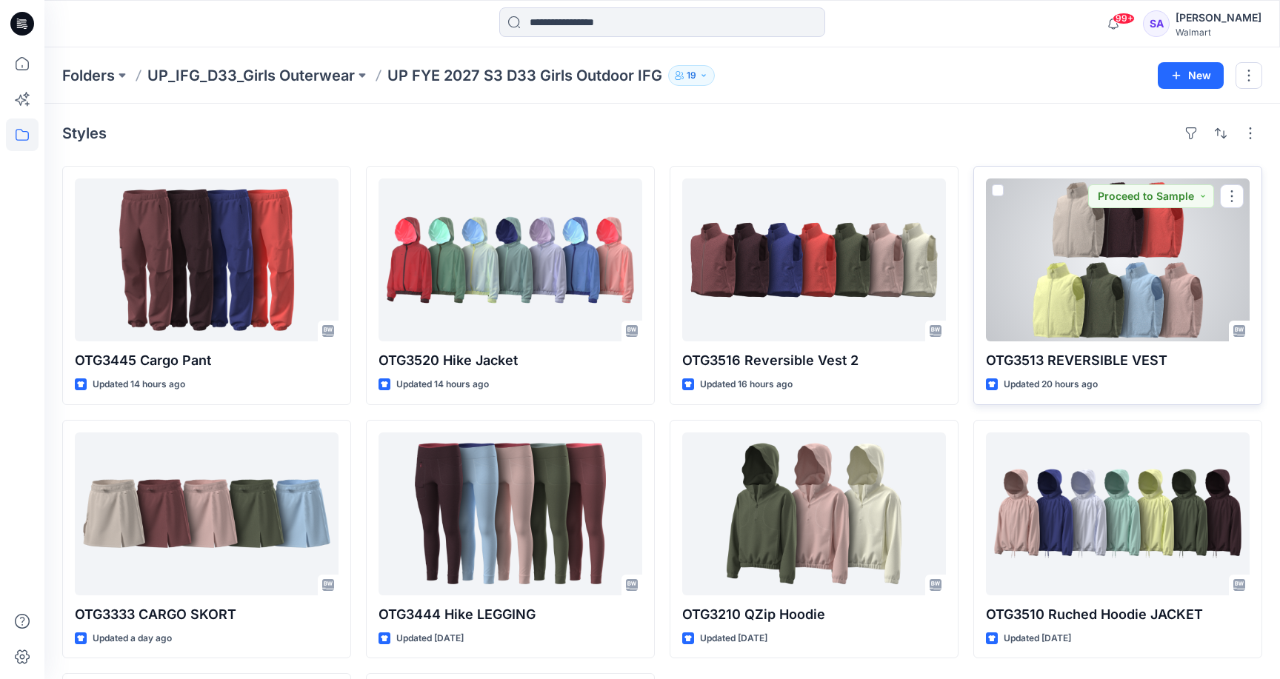
click at [1109, 290] on div at bounding box center [1118, 259] width 264 height 163
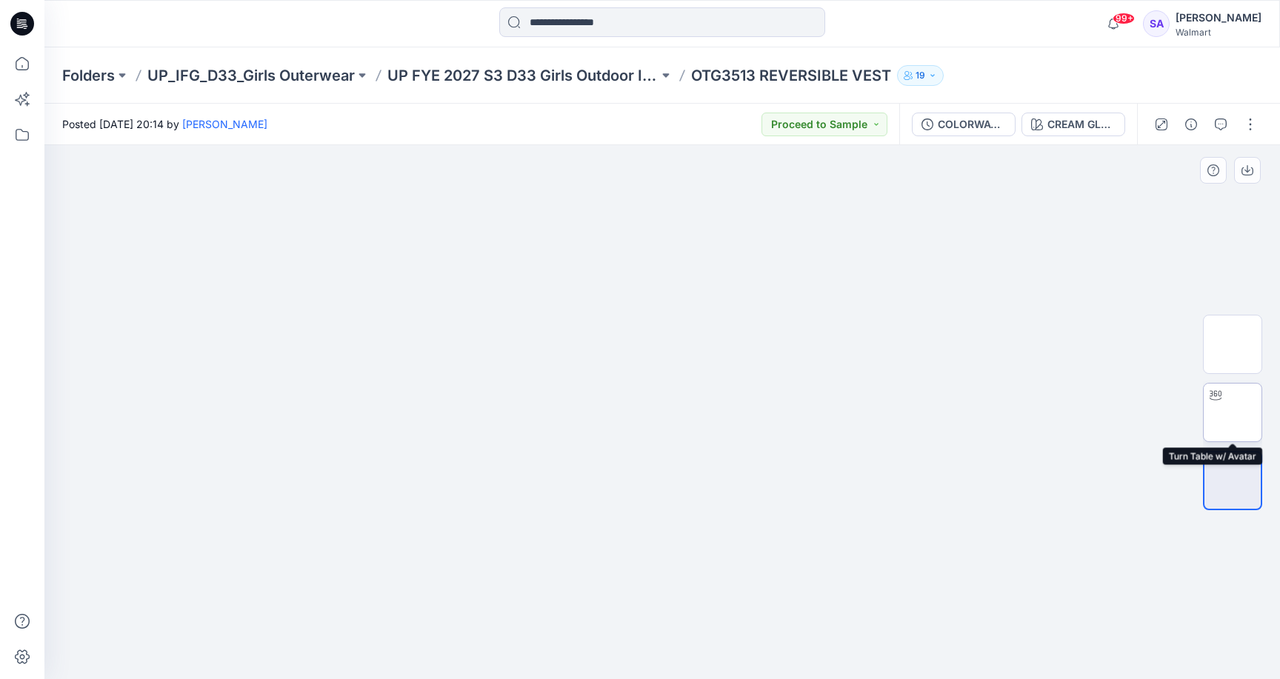
click at [1232, 412] on img at bounding box center [1232, 412] width 0 height 0
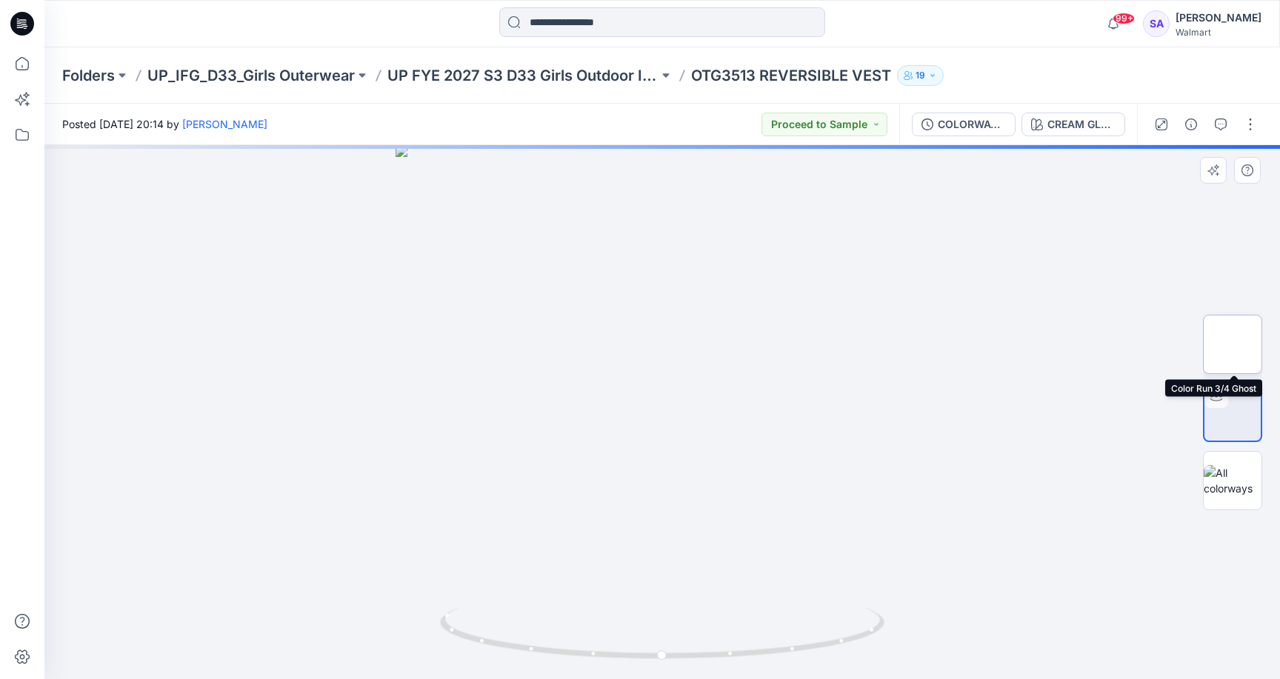
click at [1232, 344] on img at bounding box center [1232, 344] width 0 height 0
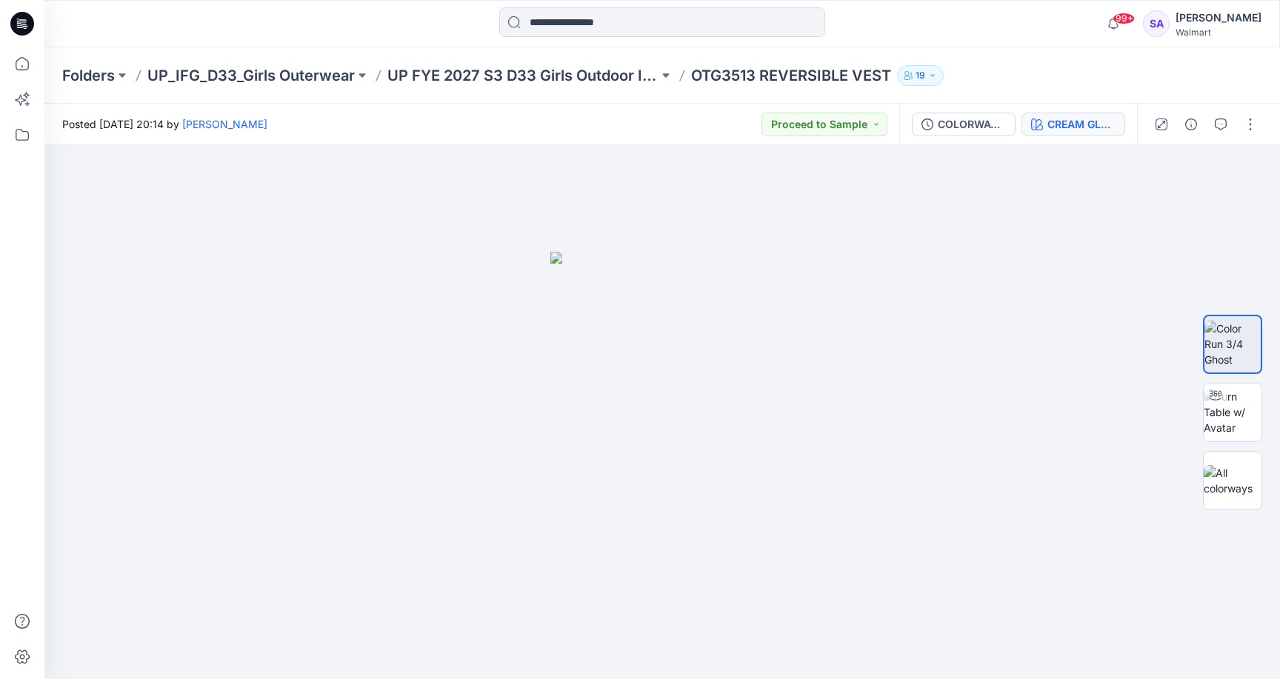
click at [1060, 117] on div "CREAM GLAZE" at bounding box center [1081, 124] width 68 height 16
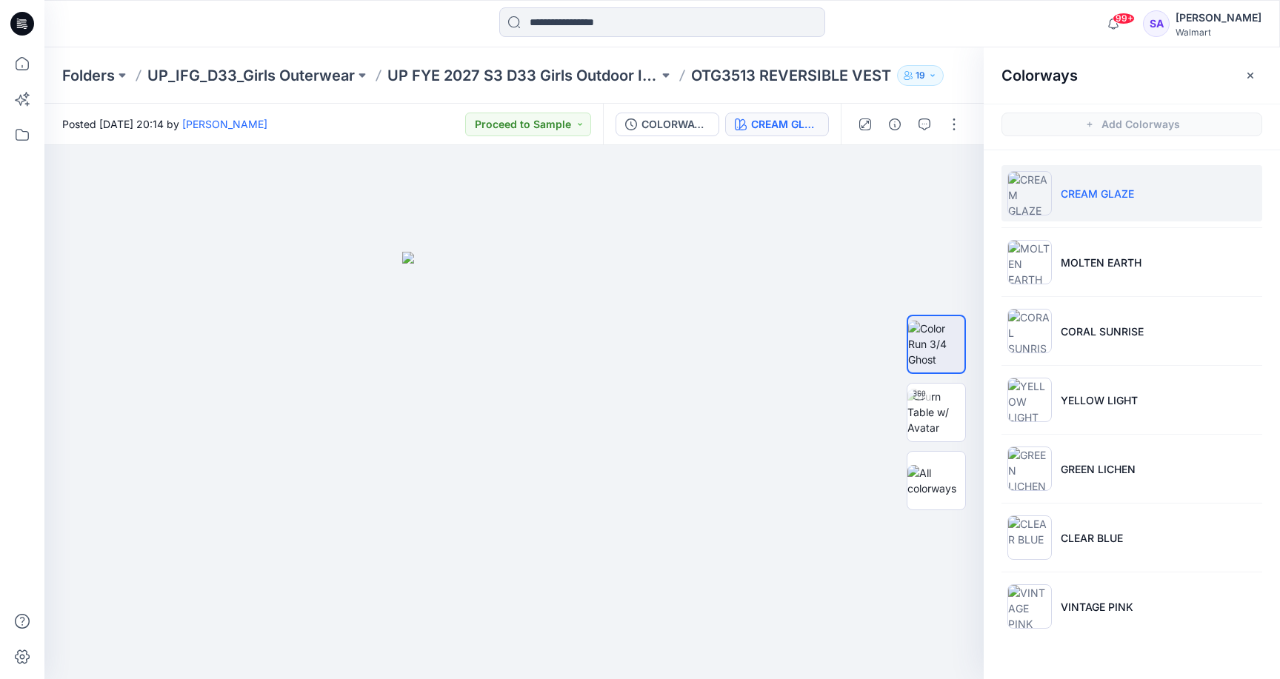
click at [1079, 228] on ul "CREAM GLAZE MOLTEN EARTH CORAL SUNRISE YELLOW LIGHT GREEN LICHEN CLEAR BLUE VIN…" at bounding box center [1131, 399] width 296 height 499
click at [1079, 267] on p "MOLTEN EARTH" at bounding box center [1100, 263] width 81 height 16
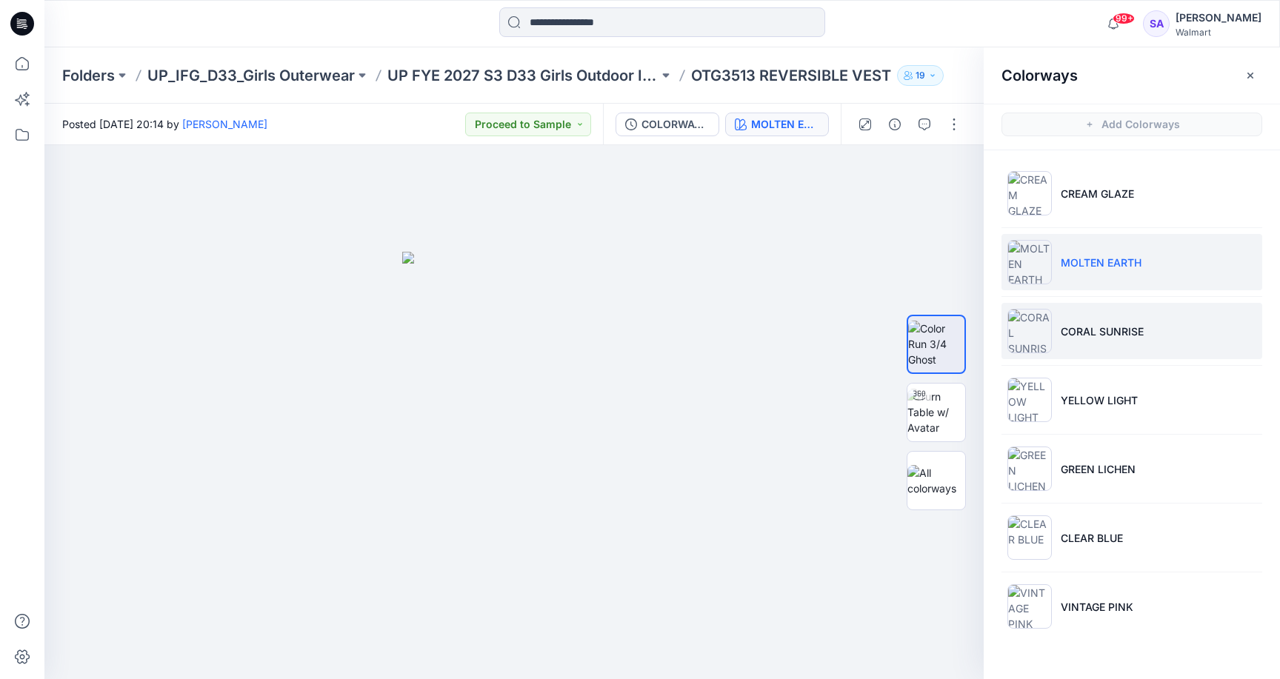
click at [1077, 334] on p "CORAL SUNRISE" at bounding box center [1101, 332] width 83 height 16
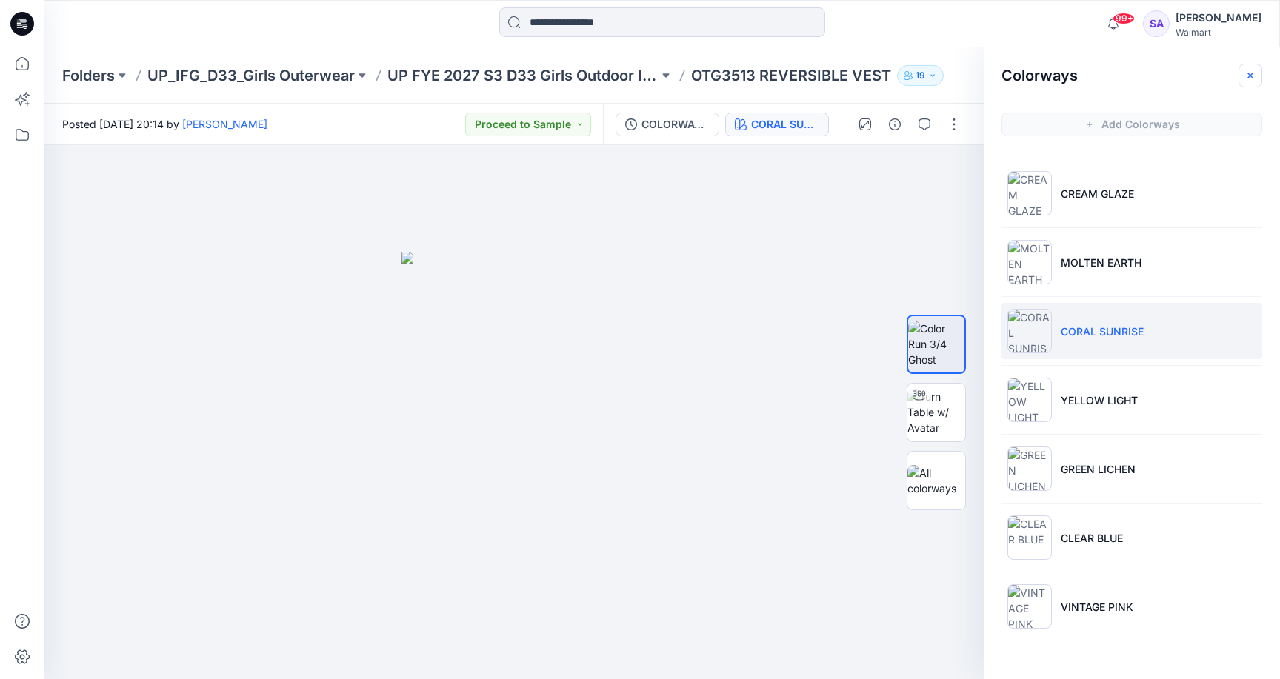
click at [1251, 73] on icon "button" at bounding box center [1250, 75] width 6 height 6
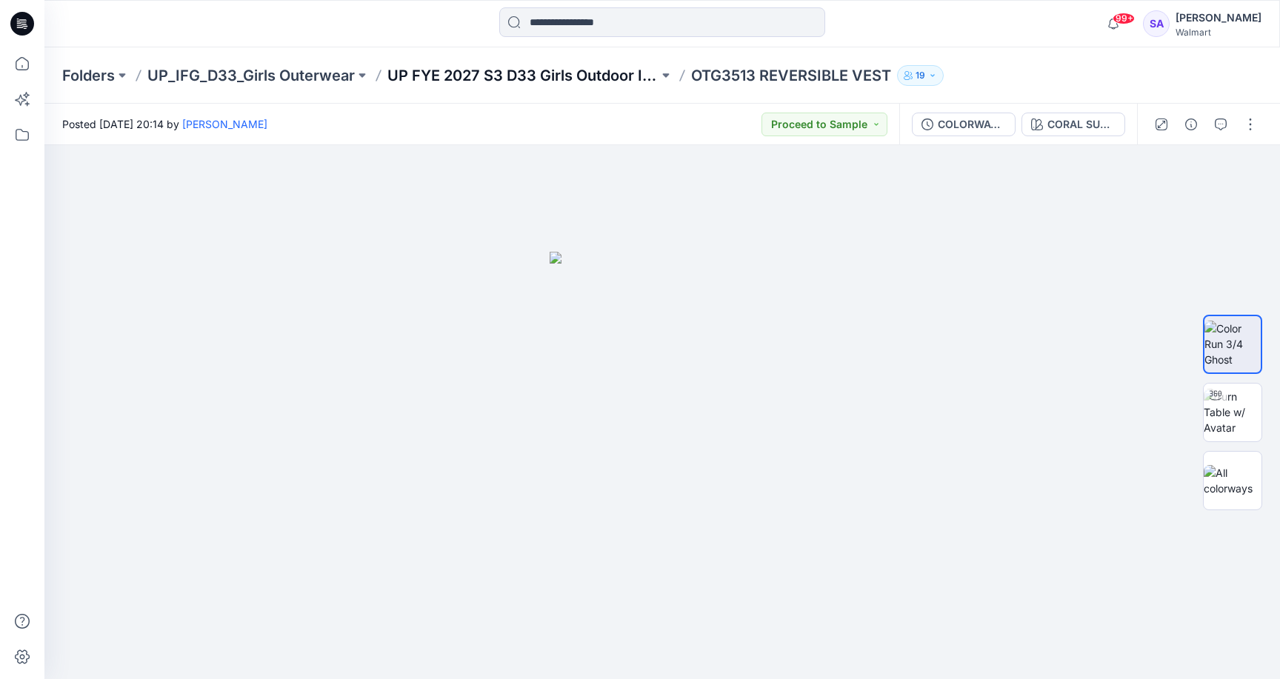
click at [563, 74] on p "UP FYE 2027 S3 D33 Girls Outdoor IFG" at bounding box center [522, 75] width 271 height 21
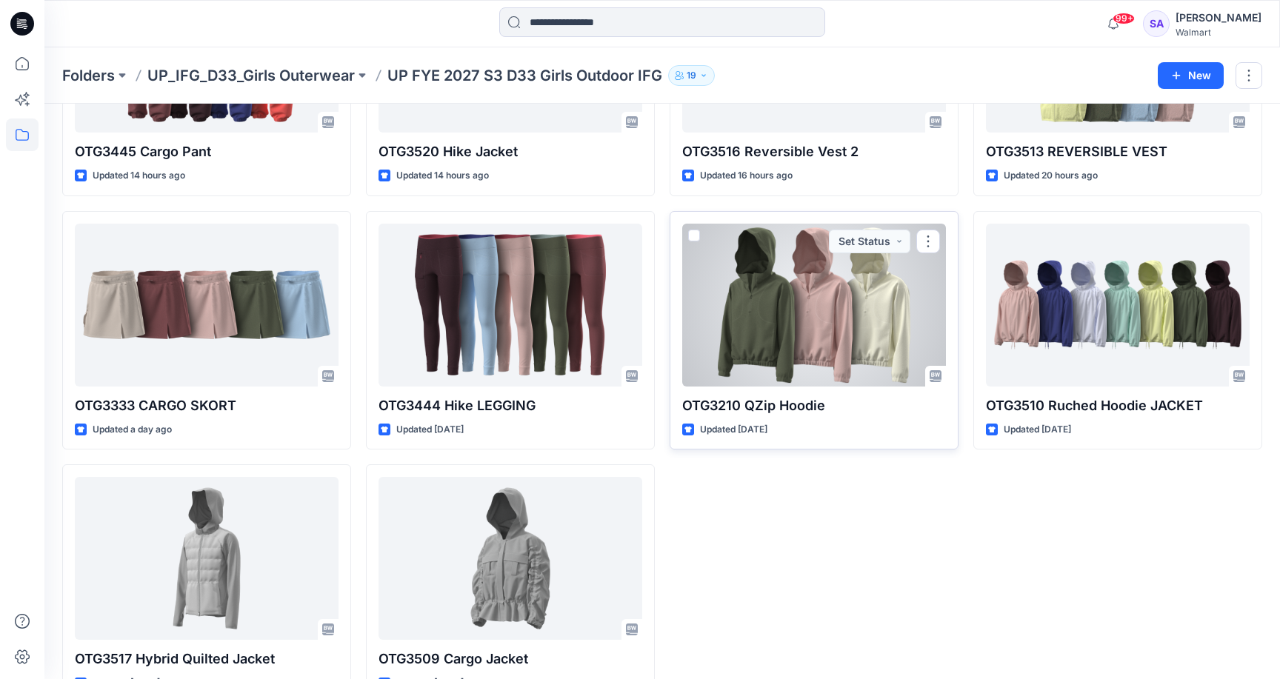
scroll to position [218, 0]
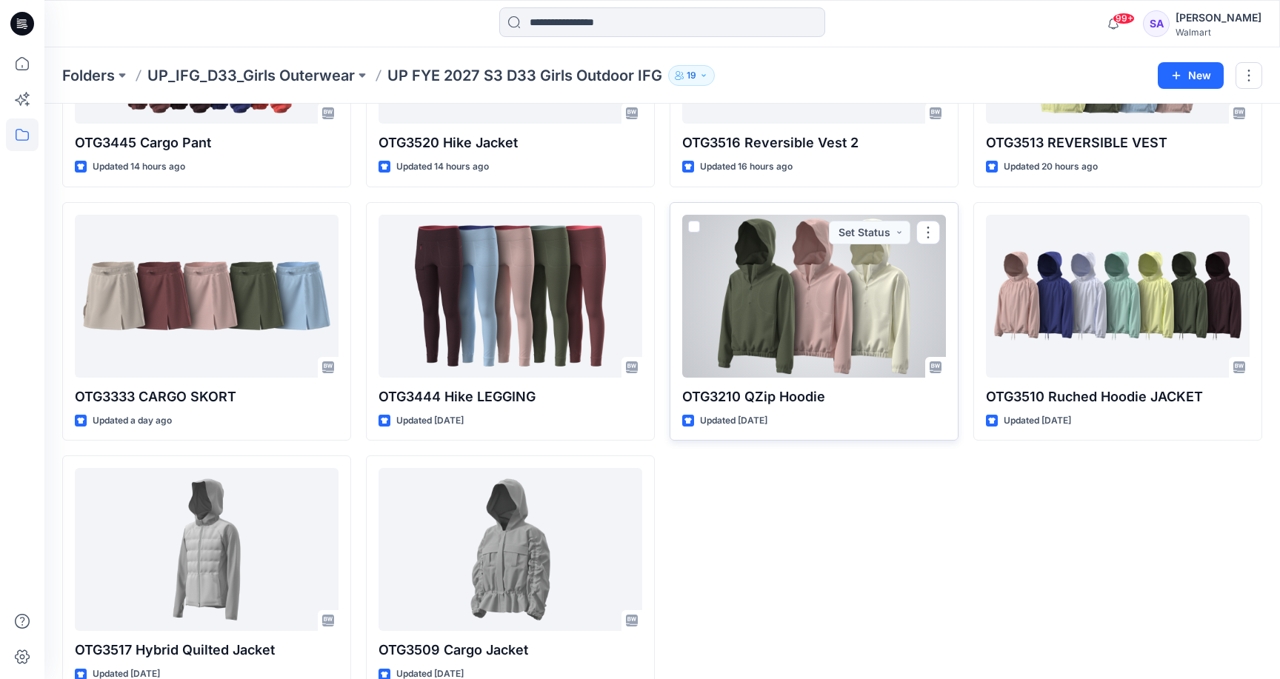
click at [783, 315] on div at bounding box center [814, 296] width 264 height 163
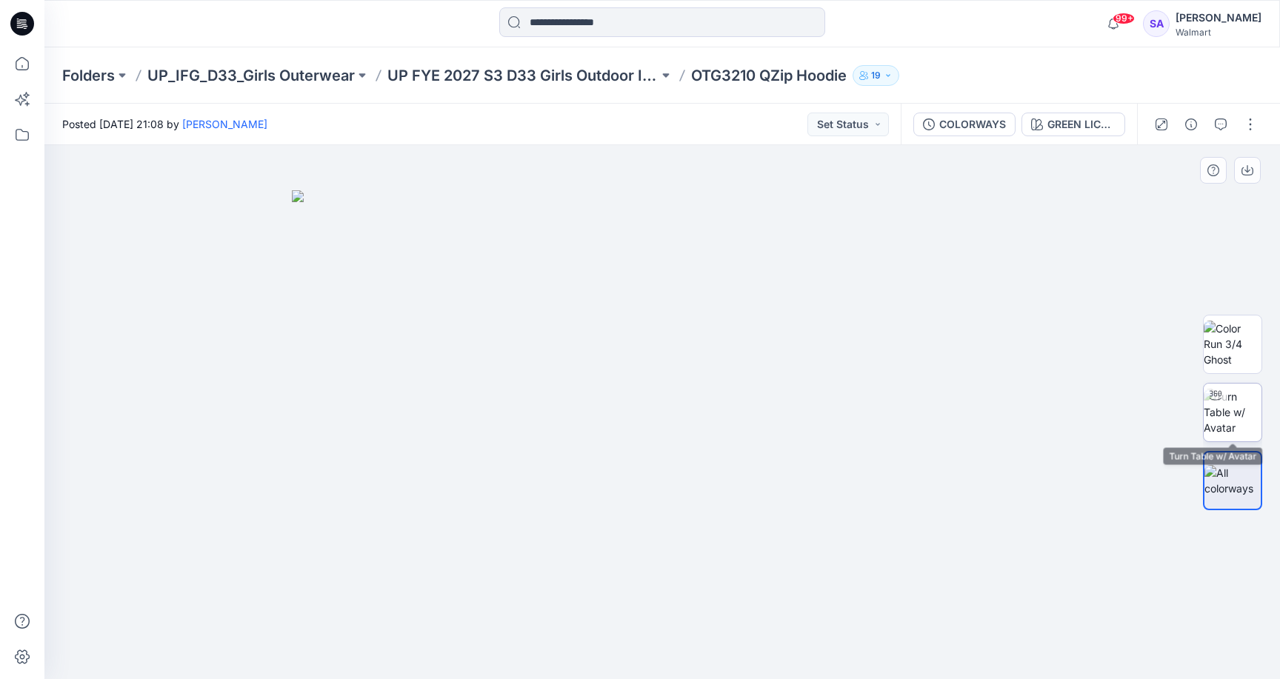
click at [1234, 410] on img at bounding box center [1232, 412] width 58 height 47
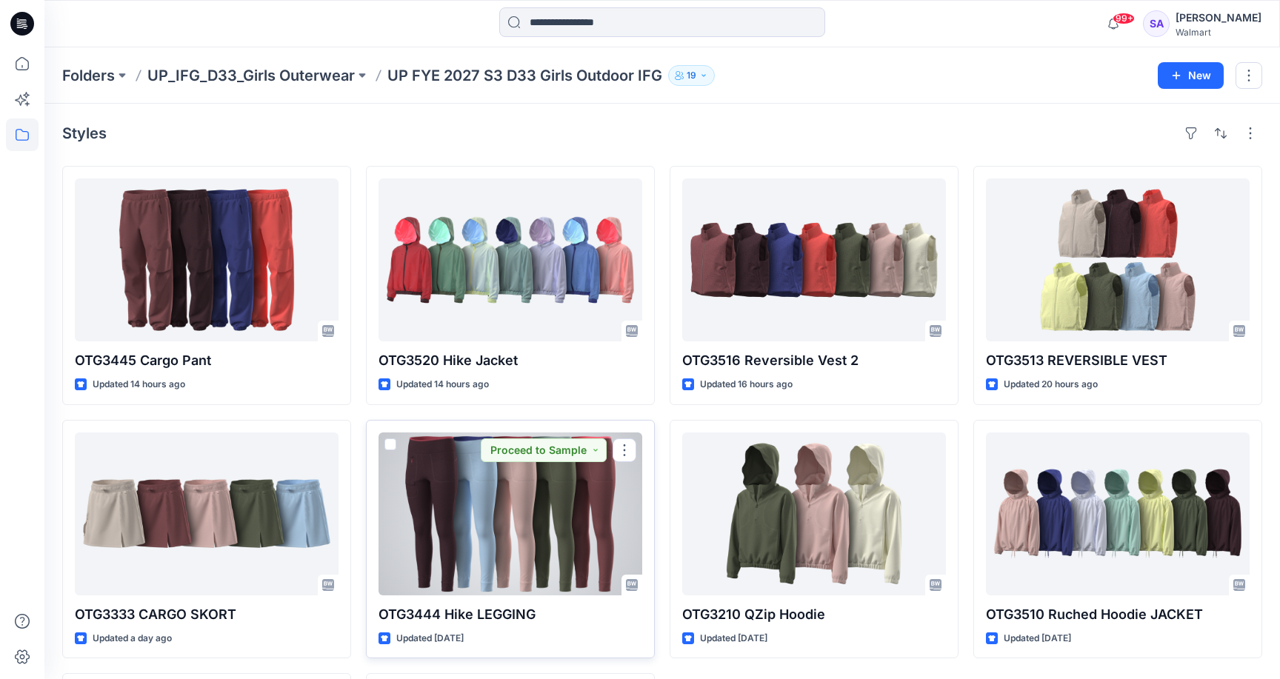
click at [518, 516] on div at bounding box center [510, 513] width 264 height 163
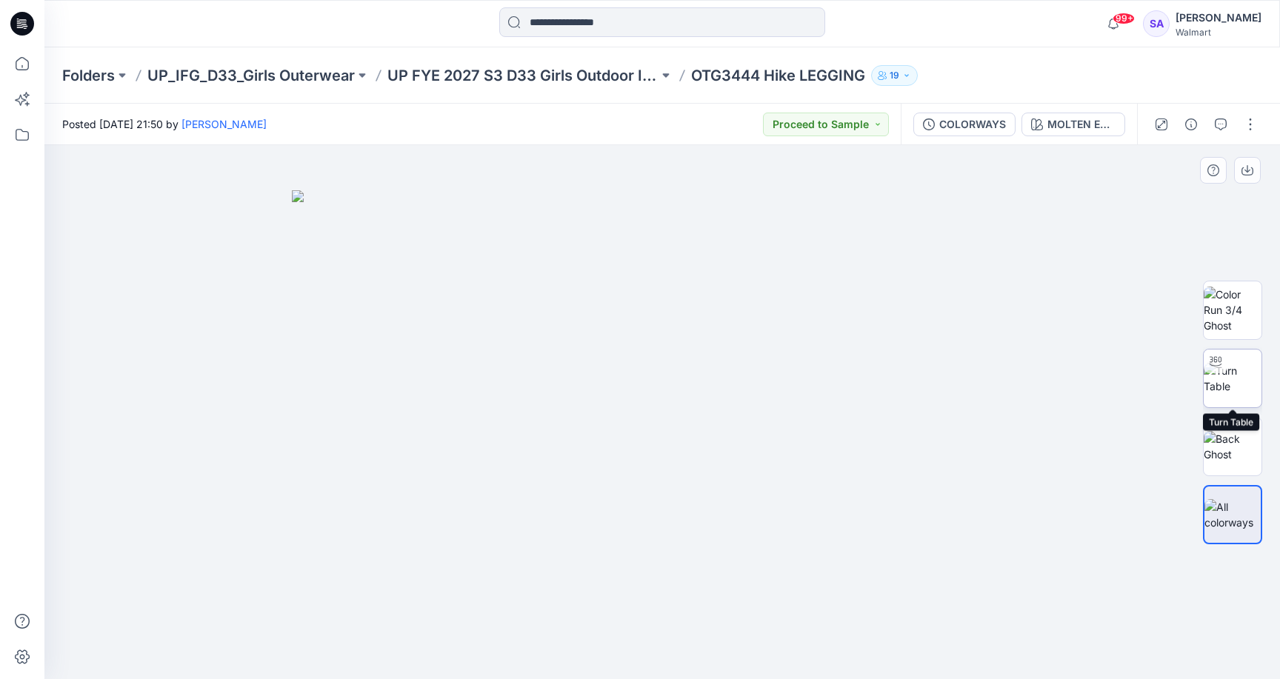
click at [1248, 387] on img at bounding box center [1232, 378] width 58 height 31
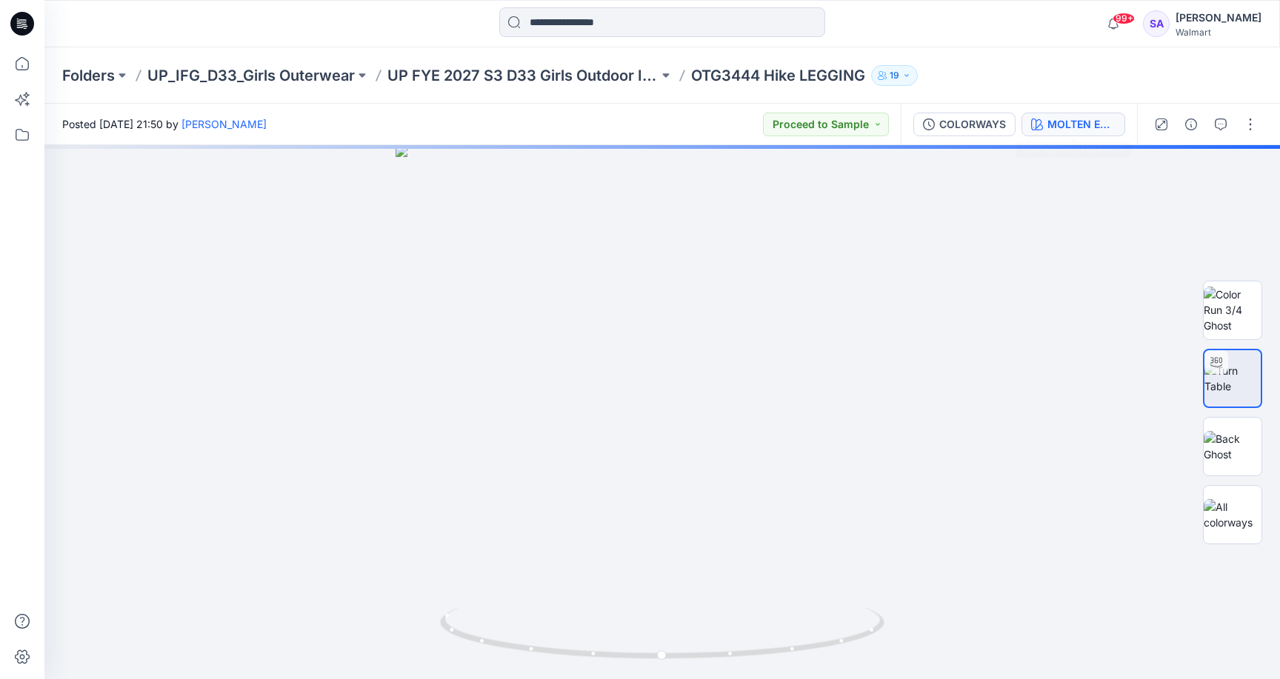
click at [1053, 121] on div "MOLTEN EARTH" at bounding box center [1081, 124] width 68 height 16
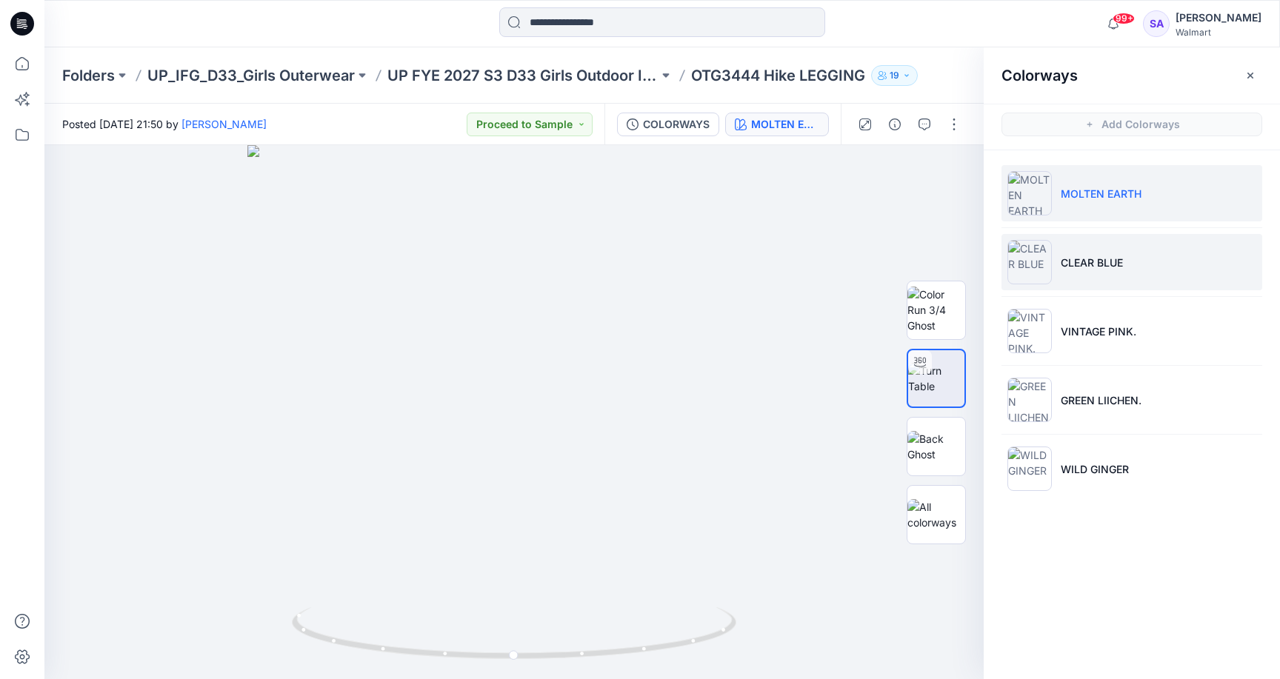
click at [1070, 252] on li "CLEAR BLUE" at bounding box center [1131, 262] width 261 height 56
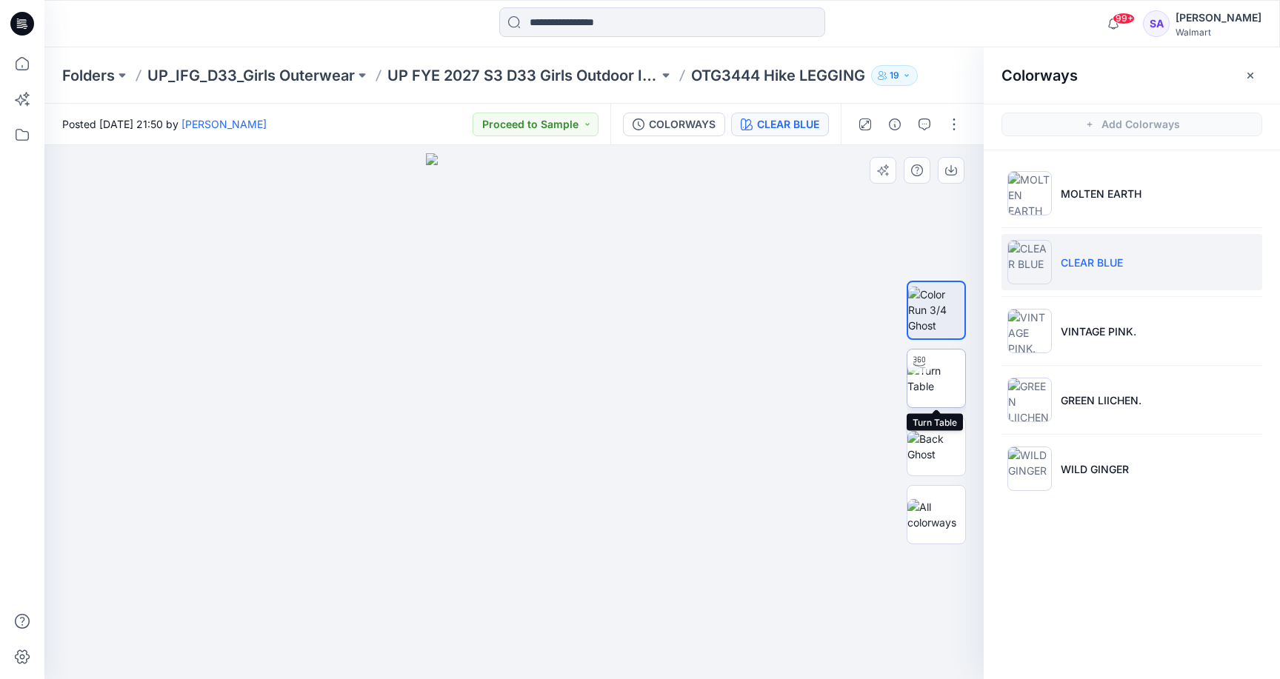
click at [954, 364] on img at bounding box center [936, 378] width 58 height 31
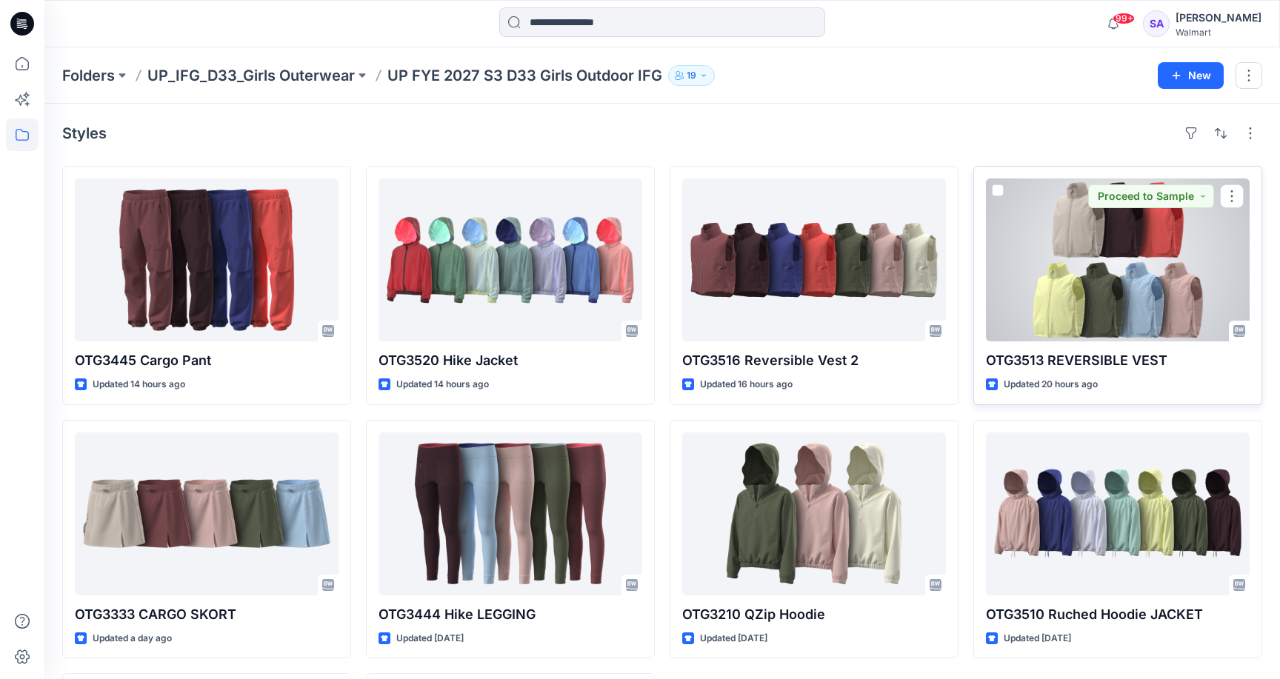
click at [1136, 284] on div at bounding box center [1118, 259] width 264 height 163
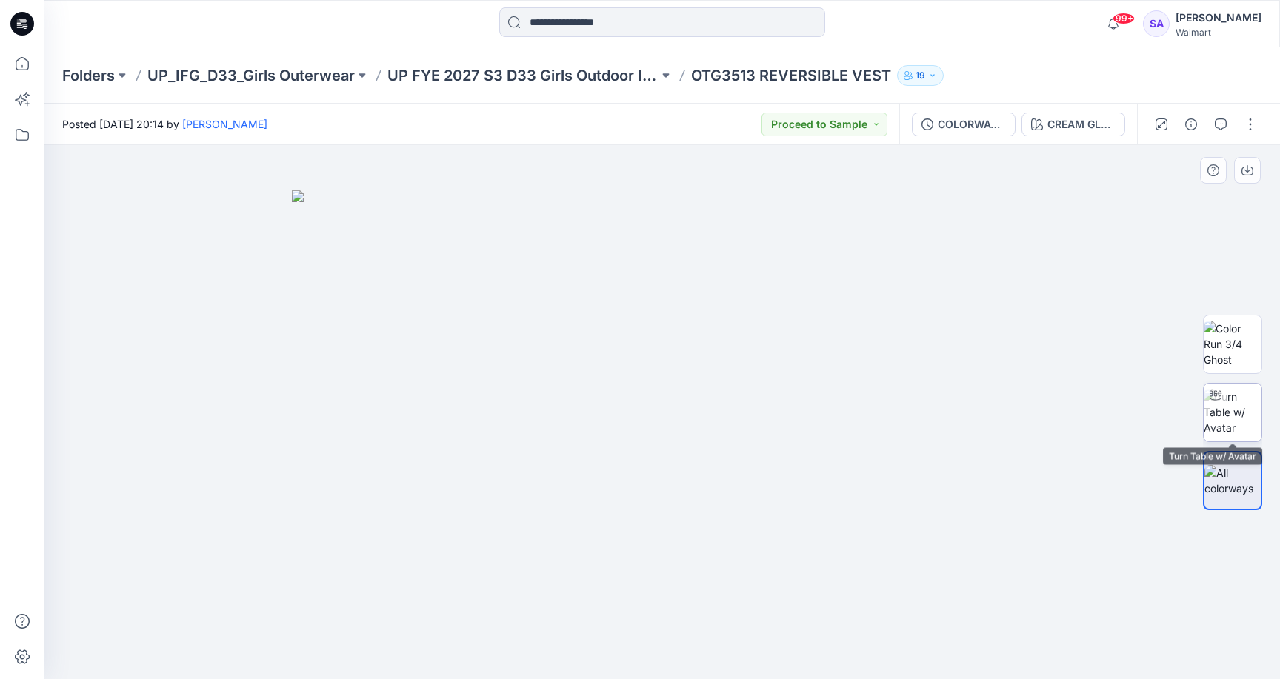
click at [1243, 415] on img at bounding box center [1232, 412] width 58 height 47
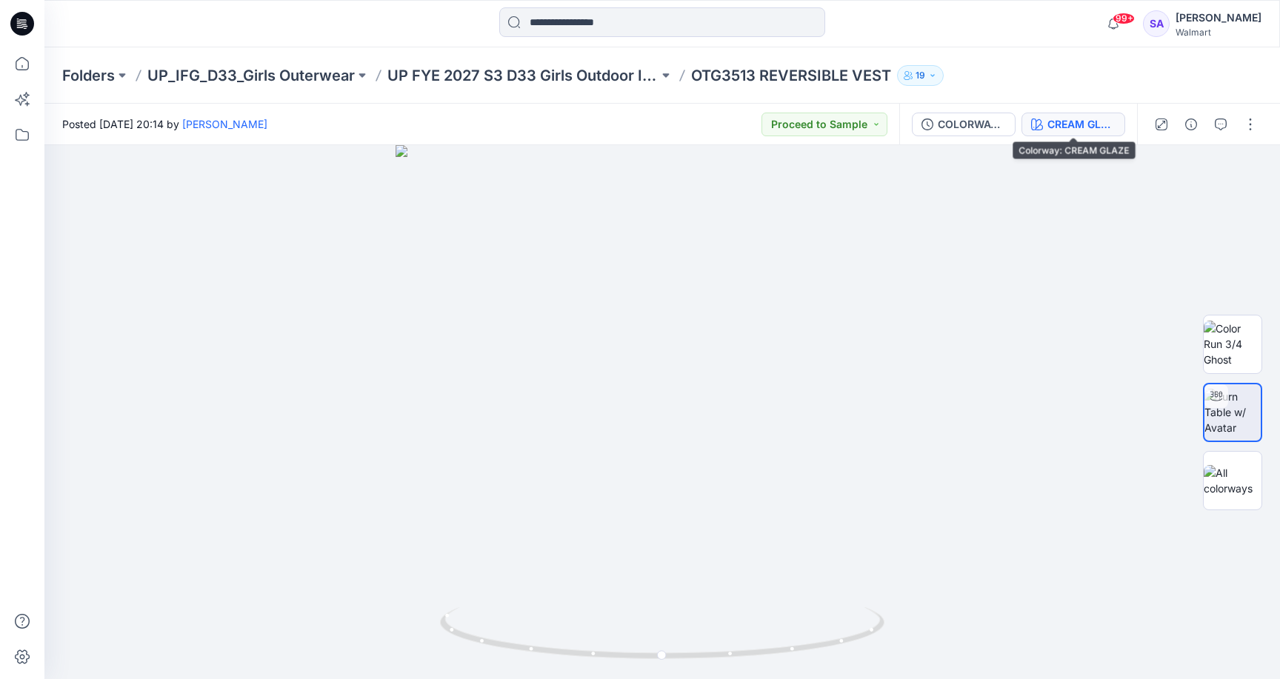
click at [1066, 120] on div "CREAM GLAZE" at bounding box center [1081, 124] width 68 height 16
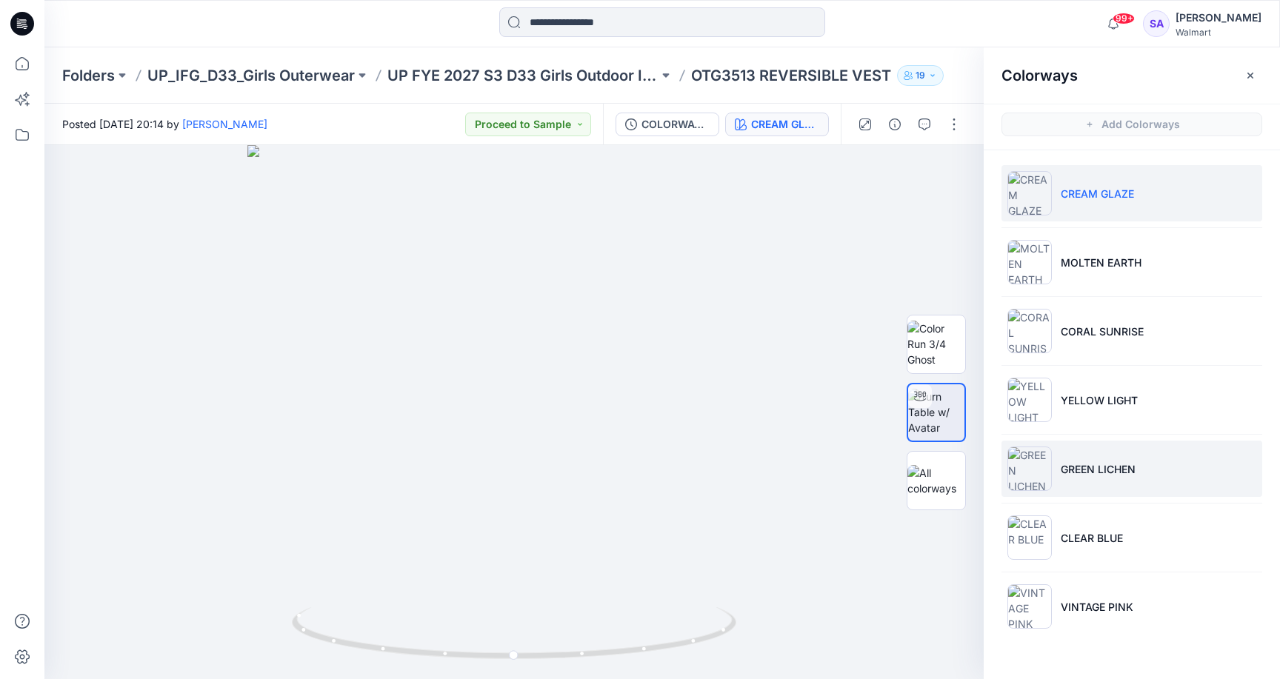
click at [1088, 441] on li "GREEN LICHEN" at bounding box center [1131, 469] width 261 height 56
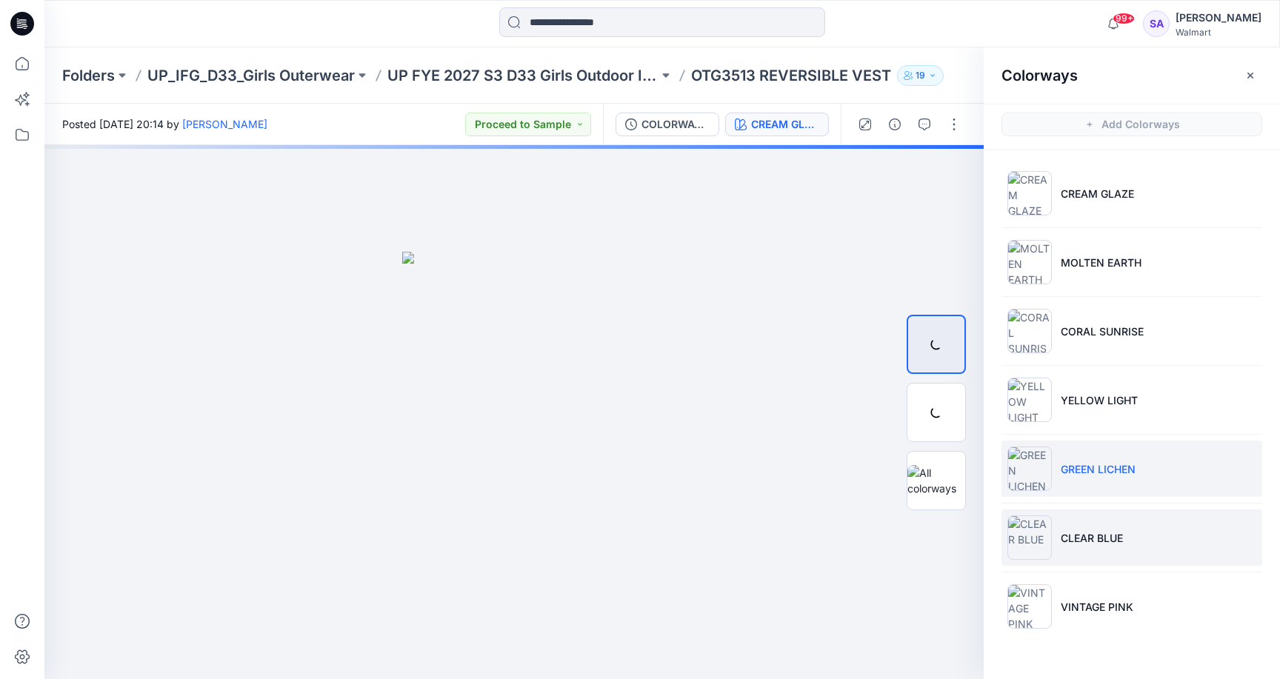
click at [1081, 532] on p "CLEAR BLUE" at bounding box center [1091, 538] width 62 height 16
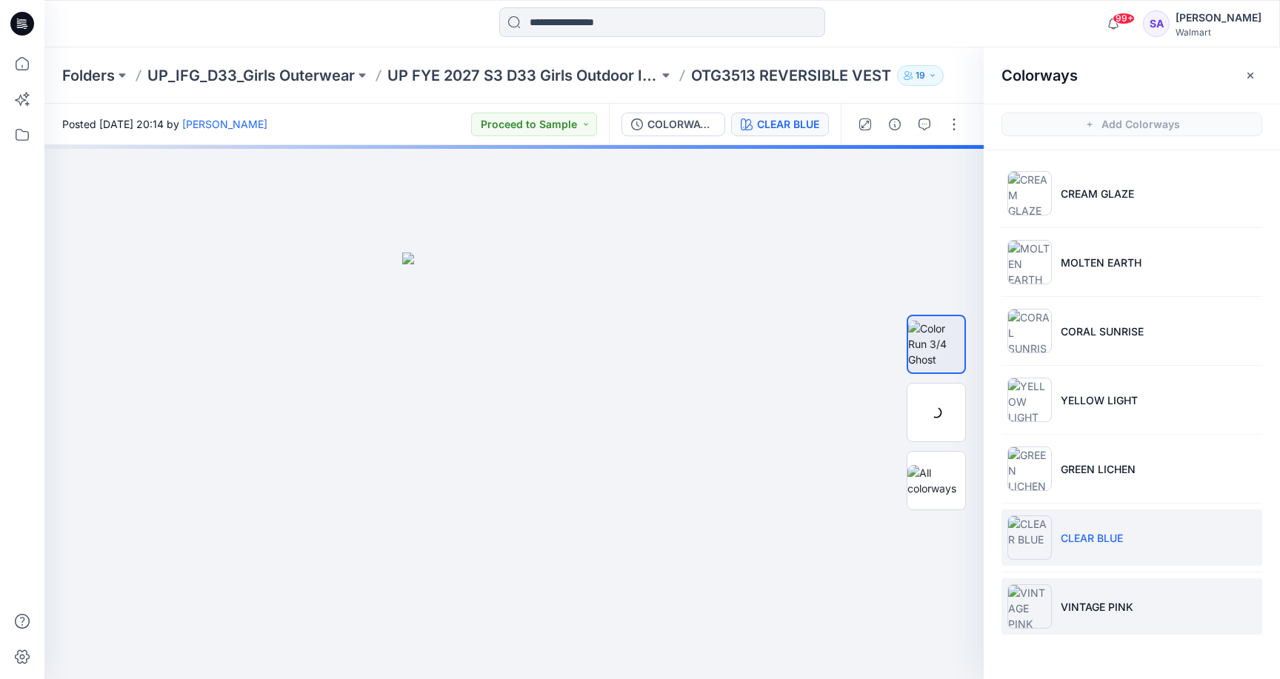
click at [1047, 615] on img at bounding box center [1029, 606] width 44 height 44
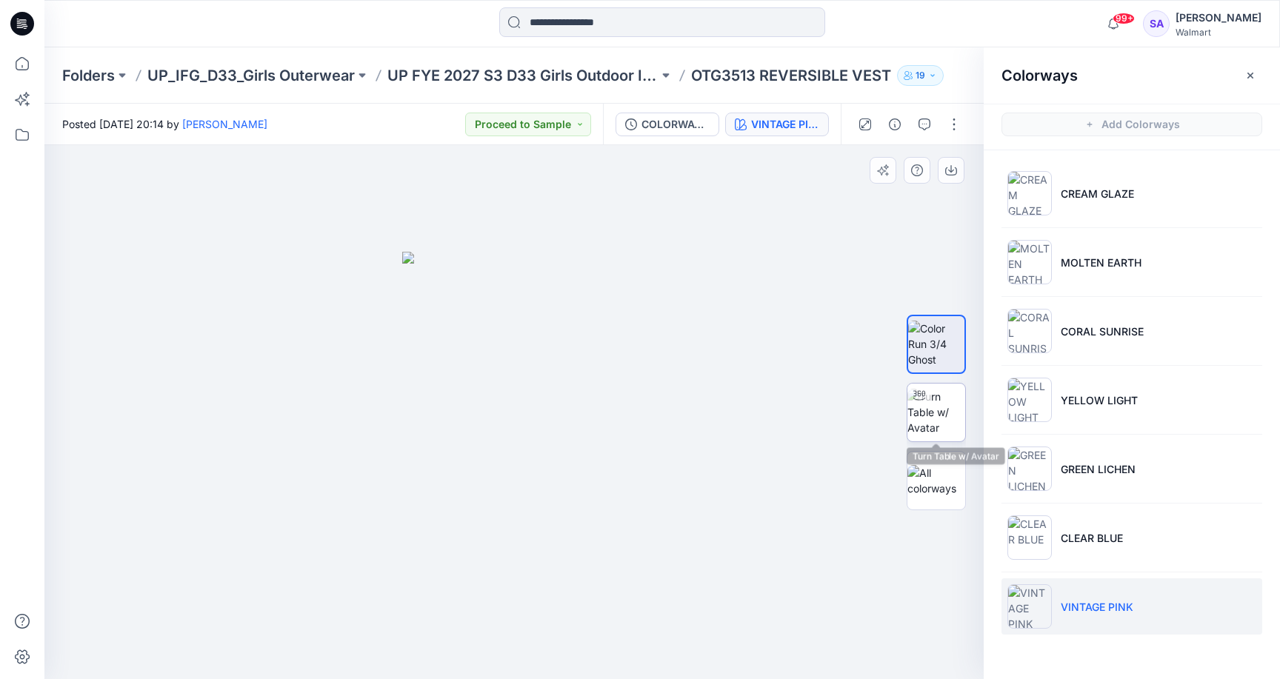
click at [918, 412] on img at bounding box center [936, 412] width 58 height 47
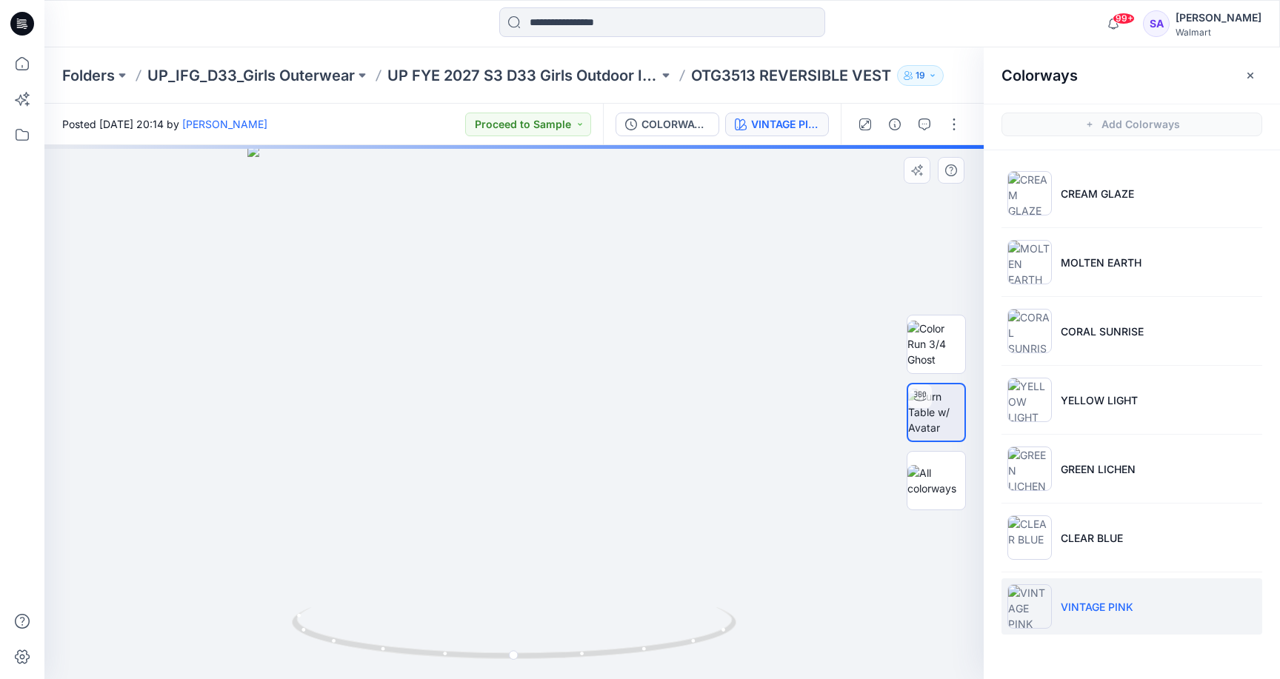
click at [274, 407] on div at bounding box center [513, 412] width 939 height 534
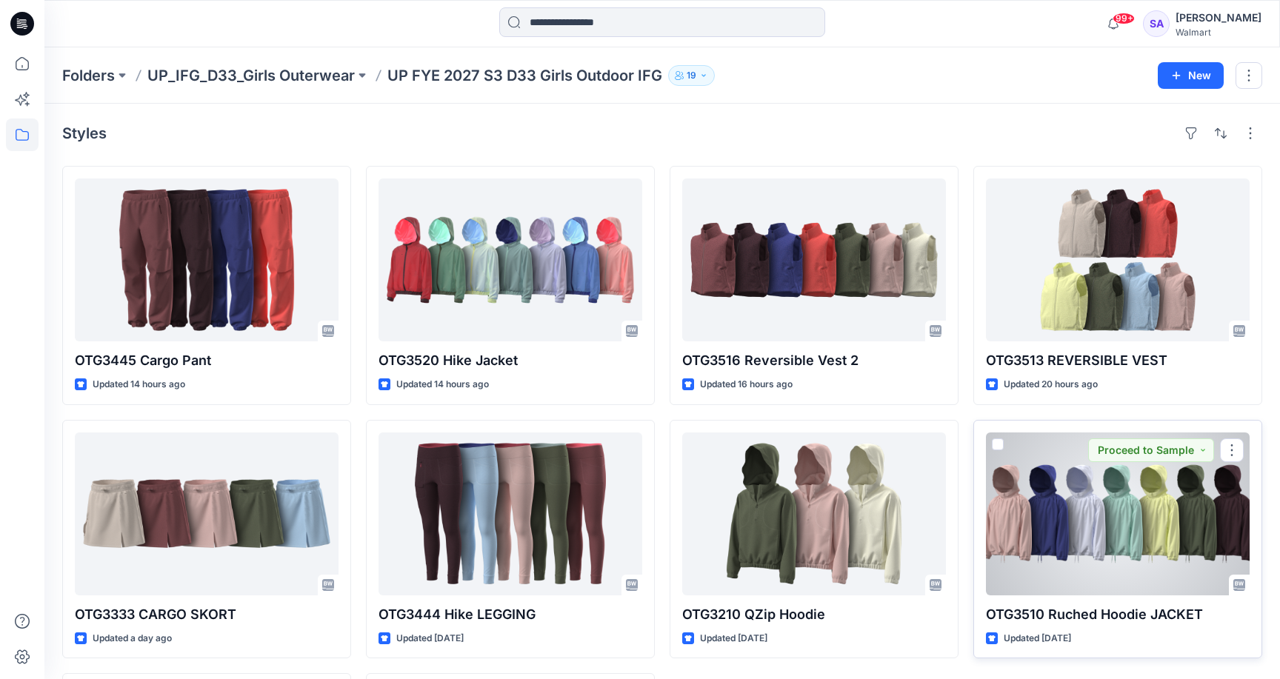
click at [1106, 544] on div at bounding box center [1118, 513] width 264 height 163
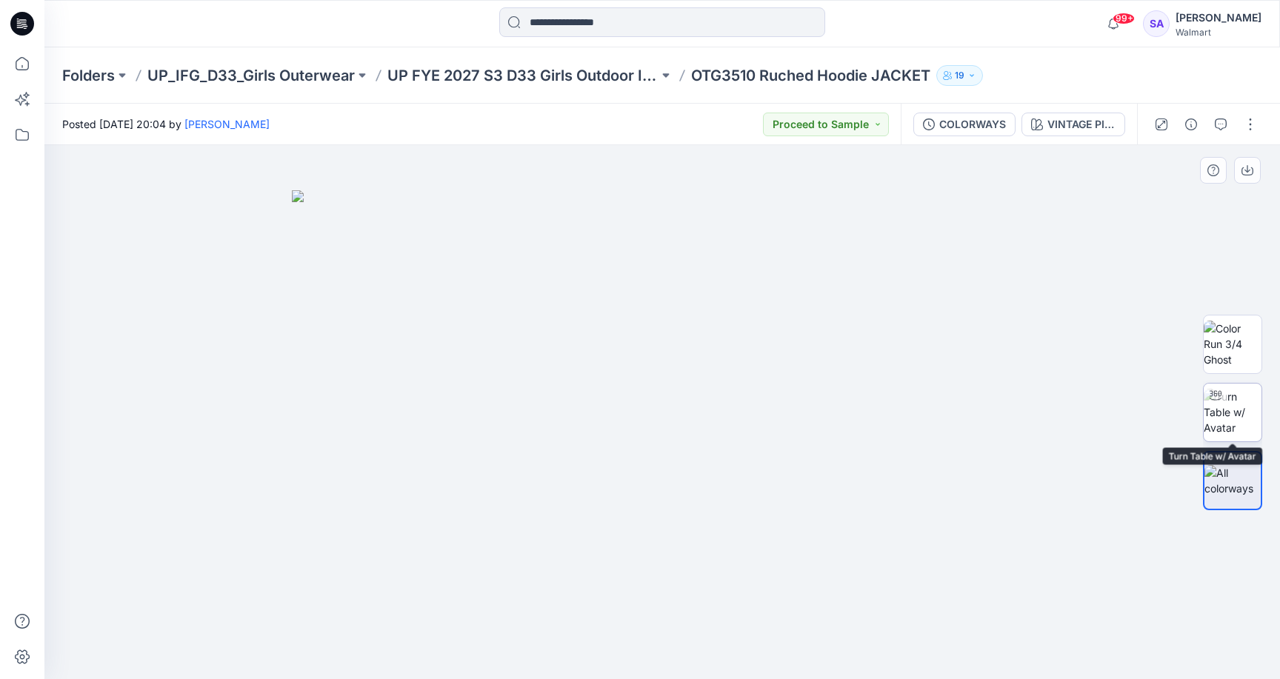
click at [1237, 430] on img at bounding box center [1232, 412] width 58 height 47
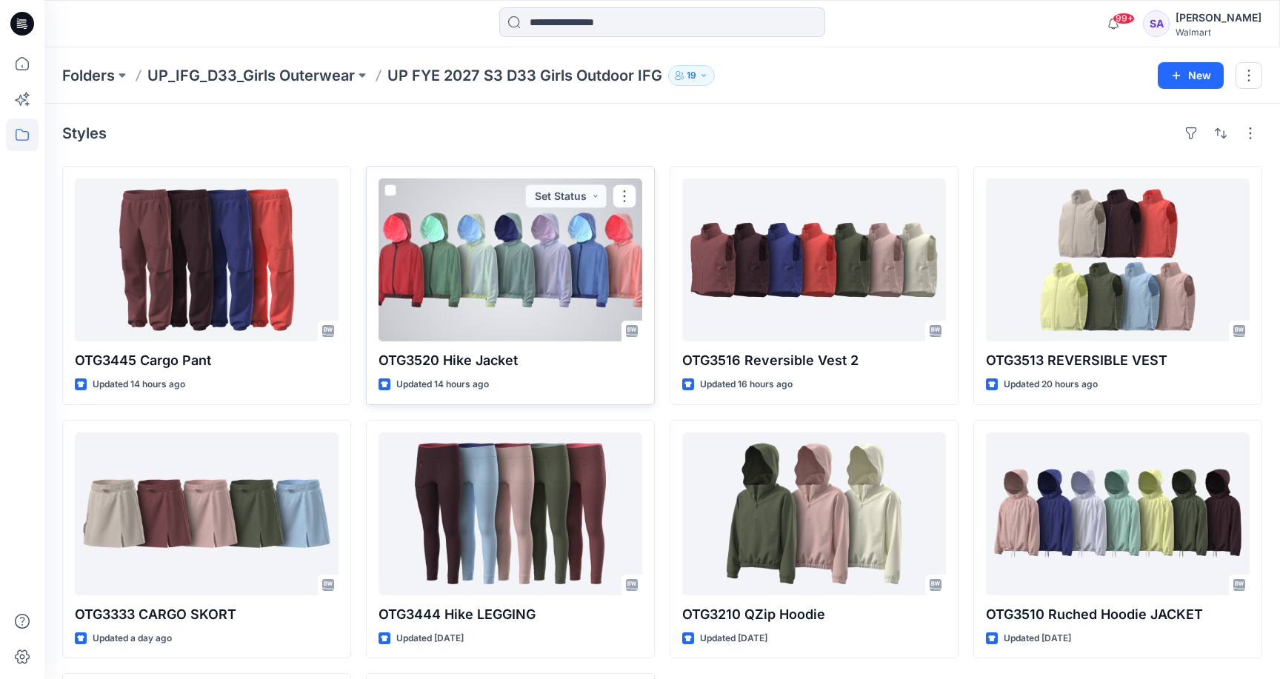
click at [488, 314] on div at bounding box center [510, 259] width 264 height 163
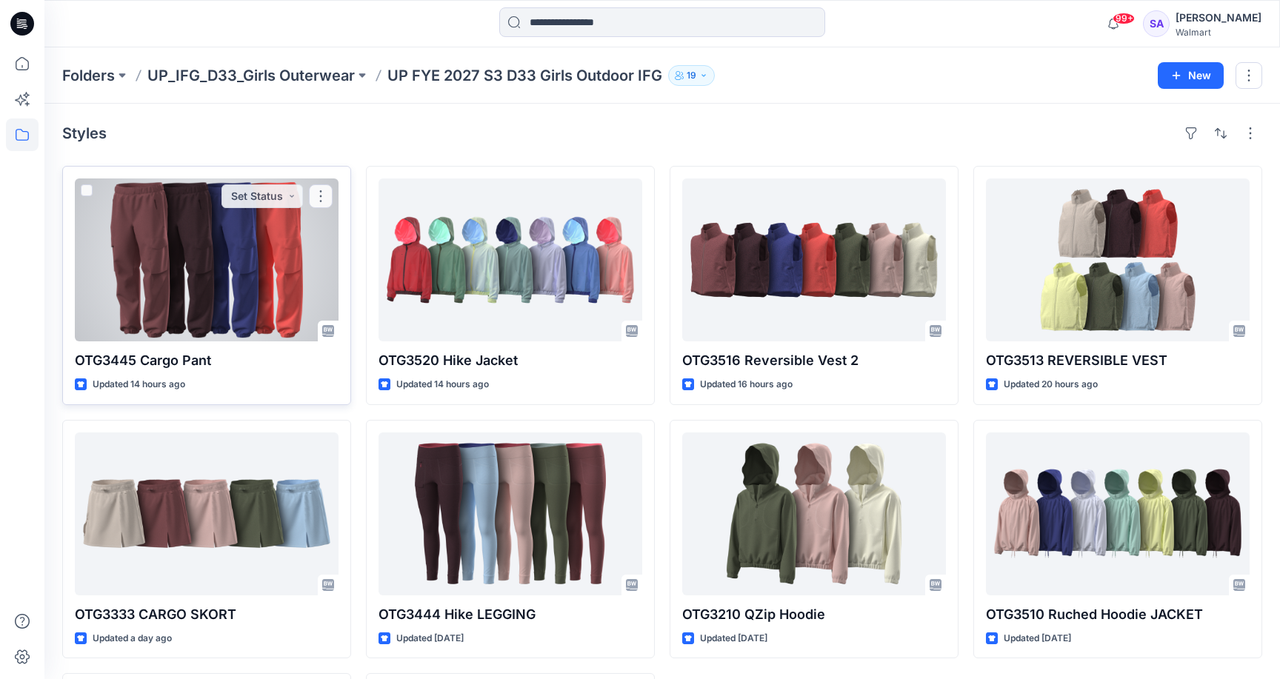
click at [274, 204] on button "Set Status" at bounding box center [261, 196] width 81 height 24
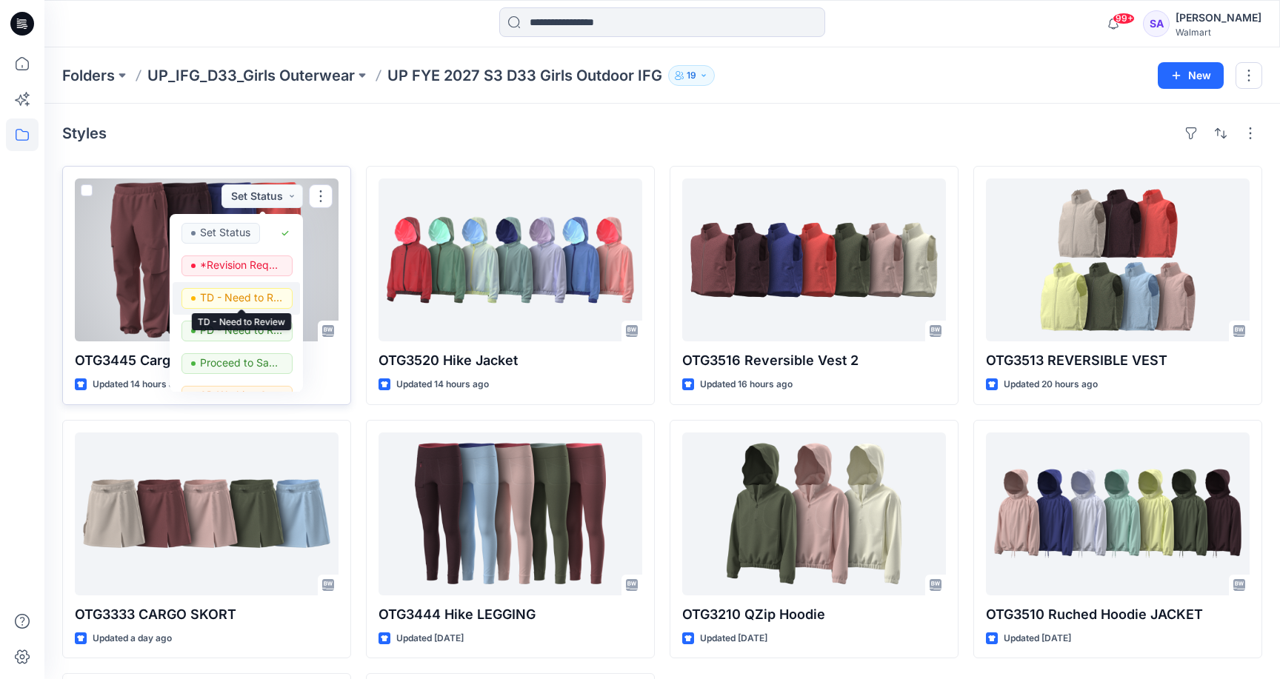
click at [245, 299] on p "TD - Need to Review" at bounding box center [241, 297] width 83 height 19
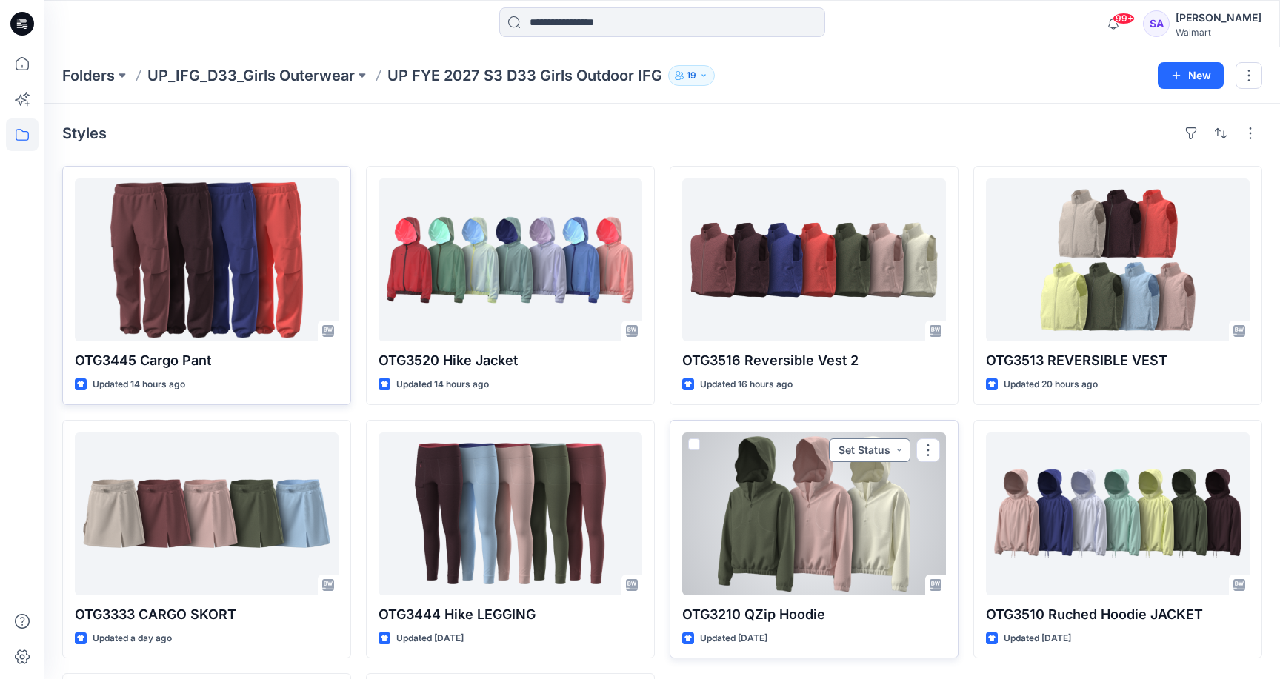
click at [888, 449] on button "Set Status" at bounding box center [869, 450] width 81 height 24
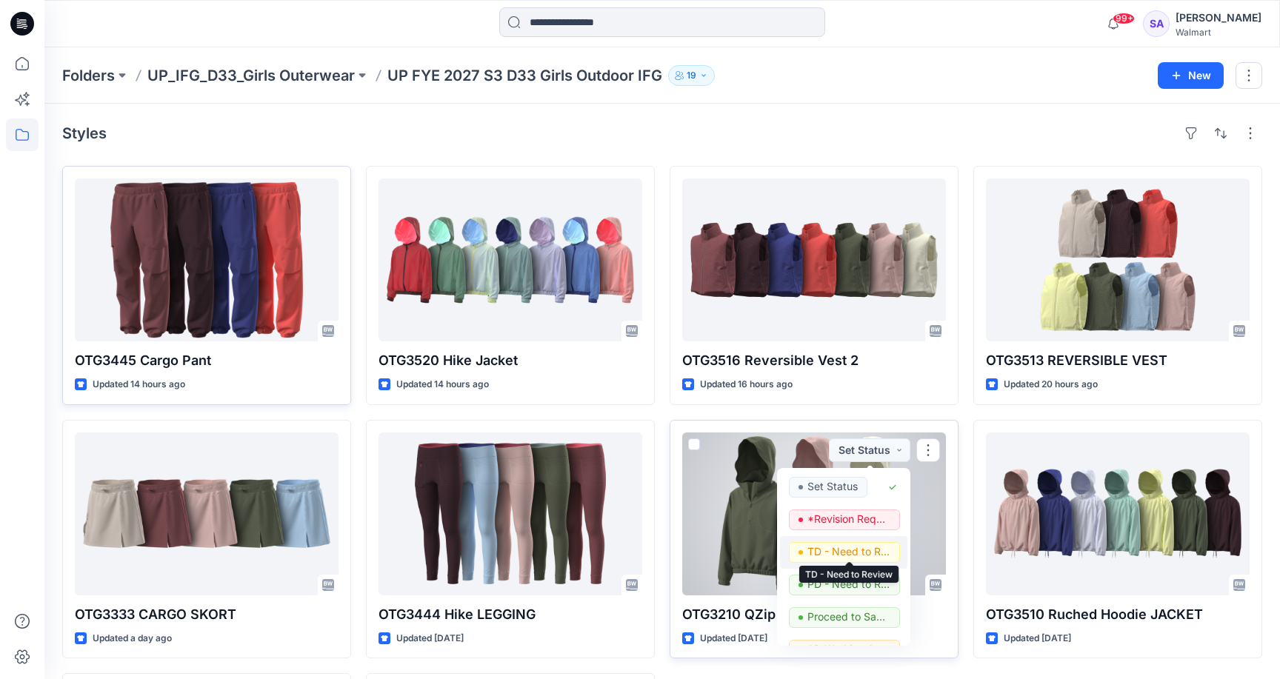
click at [847, 544] on p "TD - Need to Review" at bounding box center [848, 551] width 83 height 19
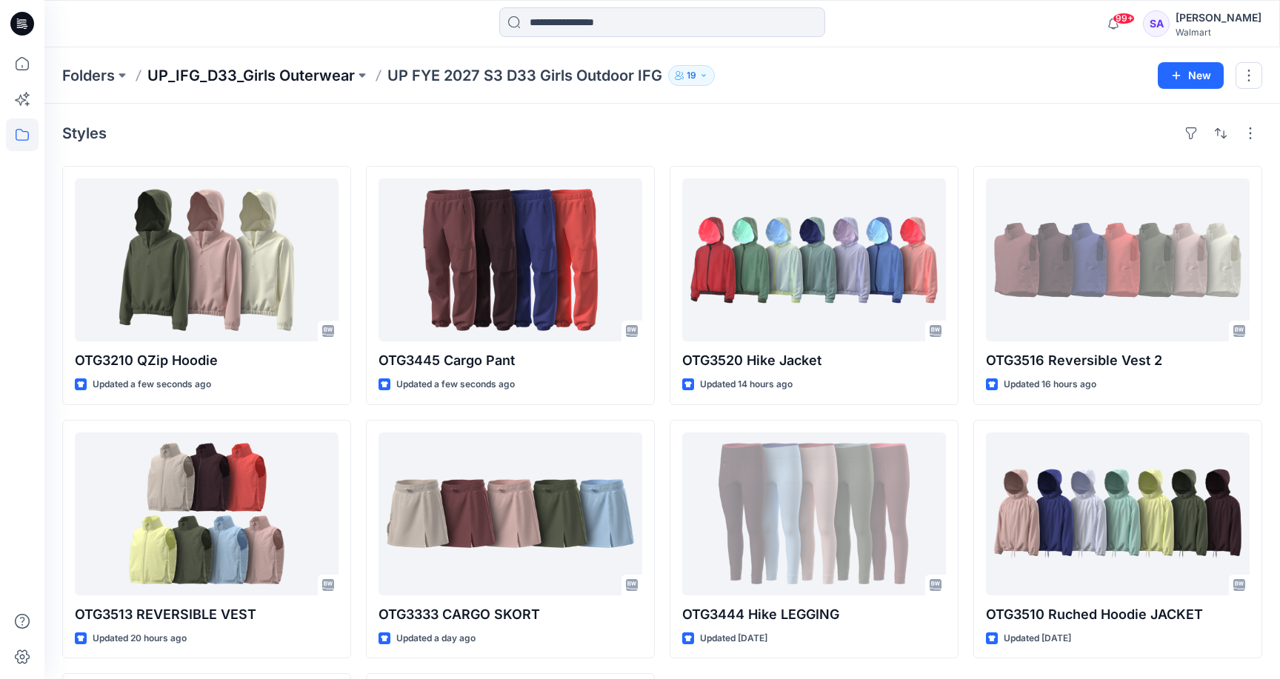
click at [253, 71] on p "UP_IFG_D33_Girls Outerwear" at bounding box center [250, 75] width 207 height 21
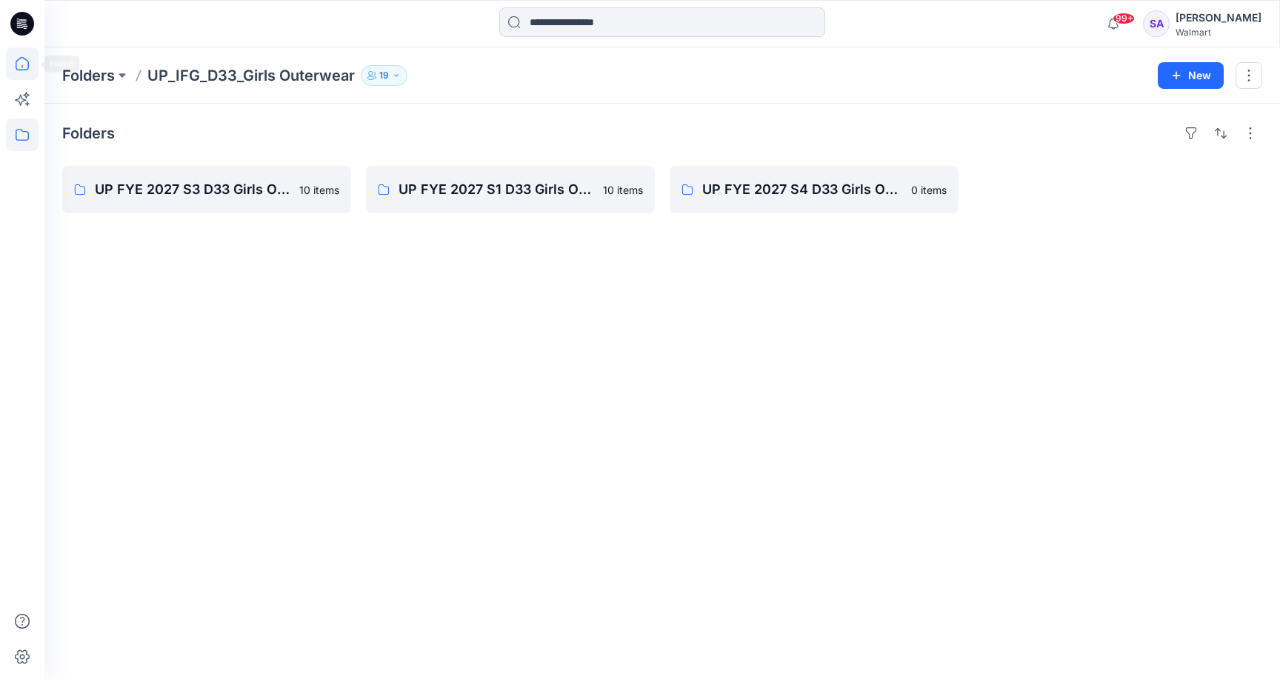
click at [19, 67] on icon at bounding box center [22, 63] width 33 height 33
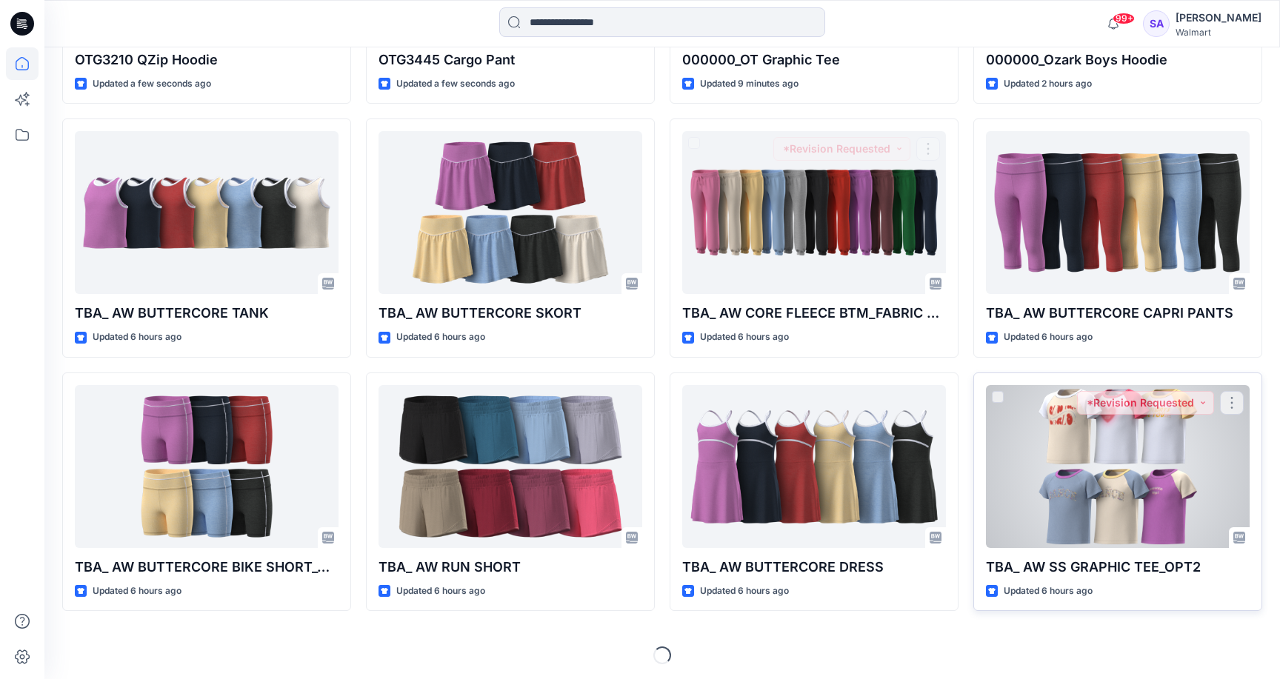
scroll to position [597, 0]
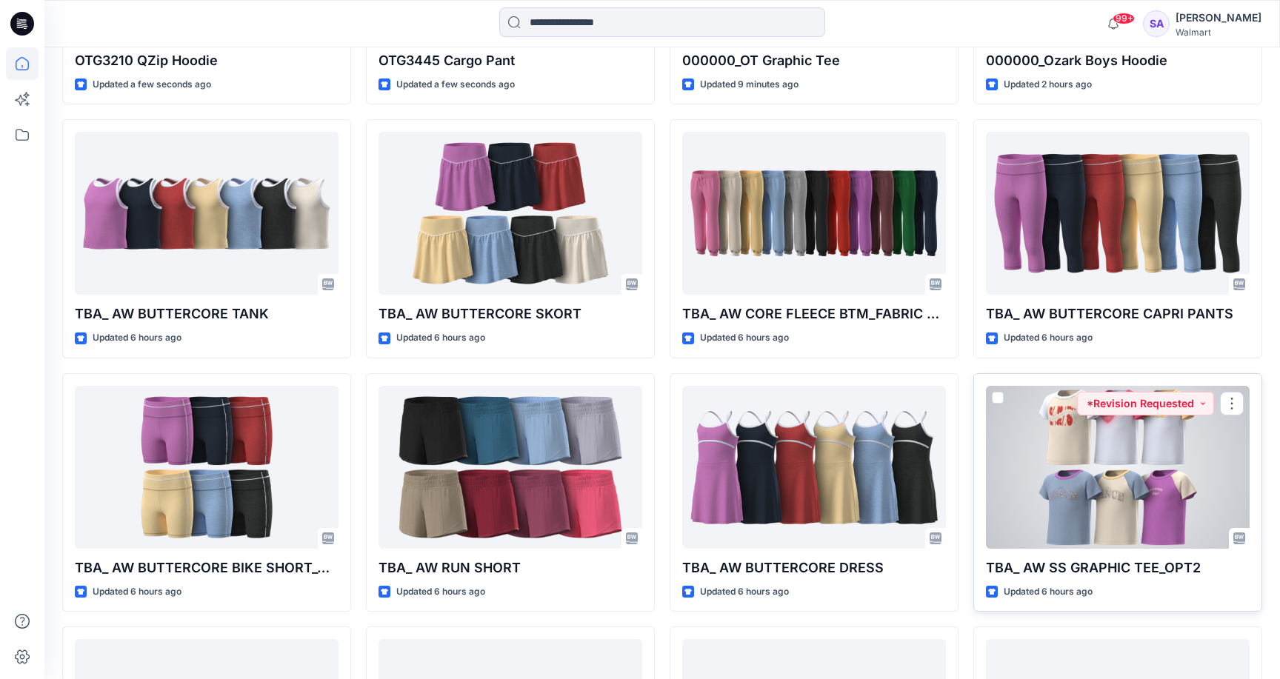
click at [1080, 498] on div at bounding box center [1118, 467] width 264 height 163
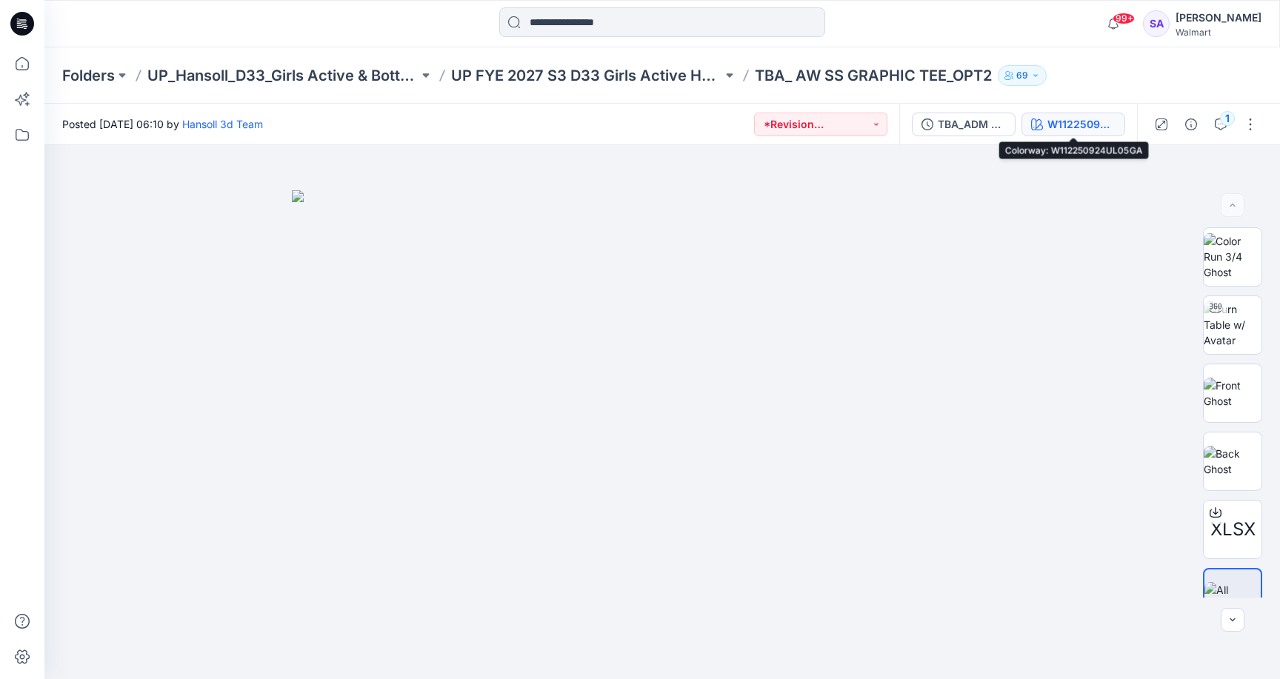
click at [1094, 123] on div "W112250924UL05GA" at bounding box center [1081, 124] width 68 height 16
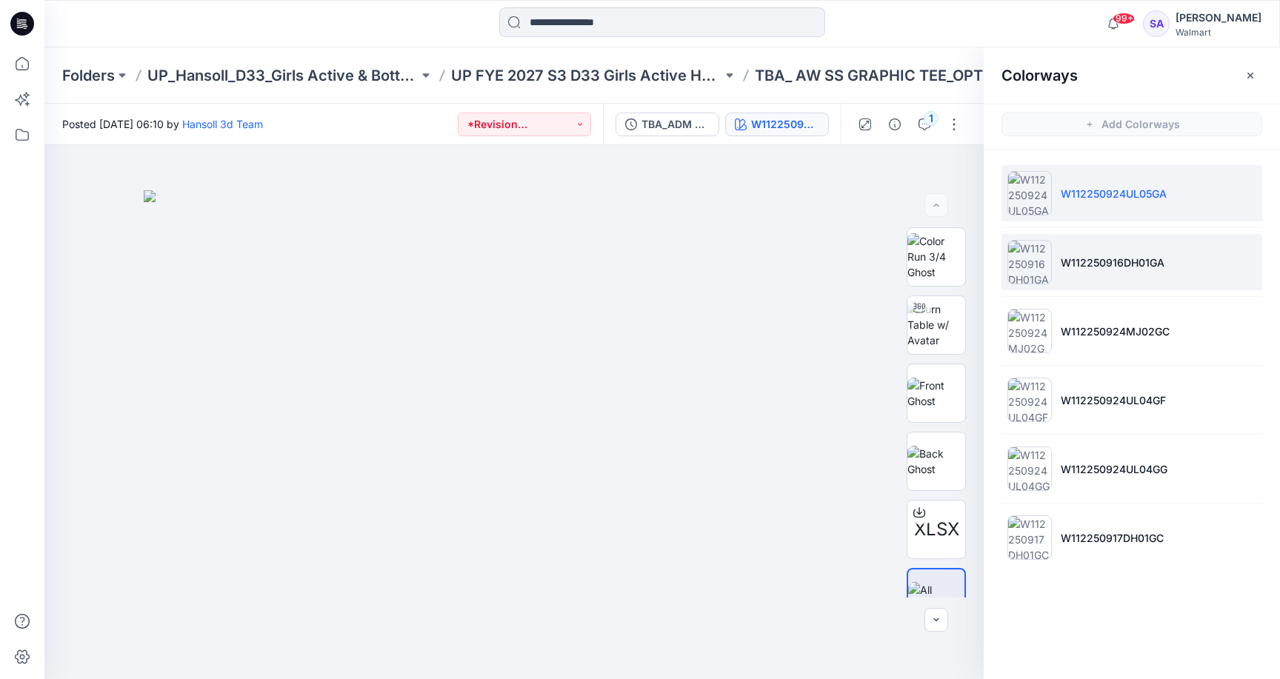
click at [1148, 277] on li "W112250916DH01GA" at bounding box center [1131, 262] width 261 height 56
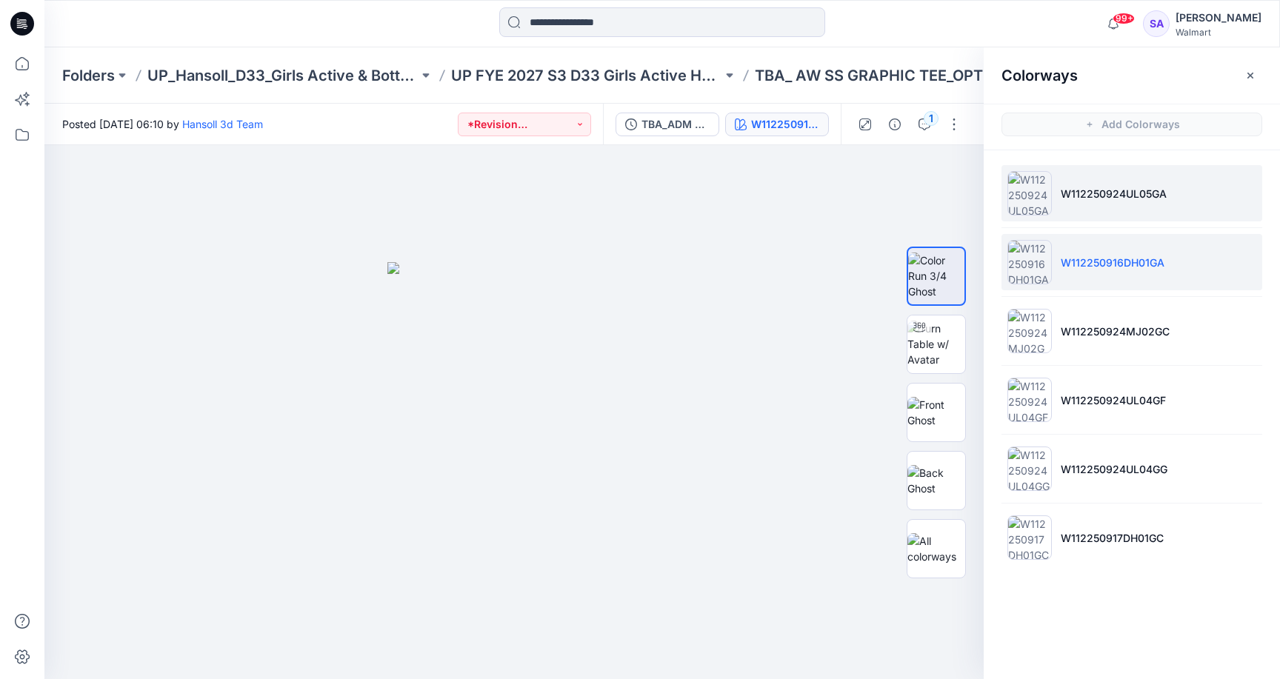
click at [1123, 184] on li "W112250924UL05GA" at bounding box center [1131, 193] width 261 height 56
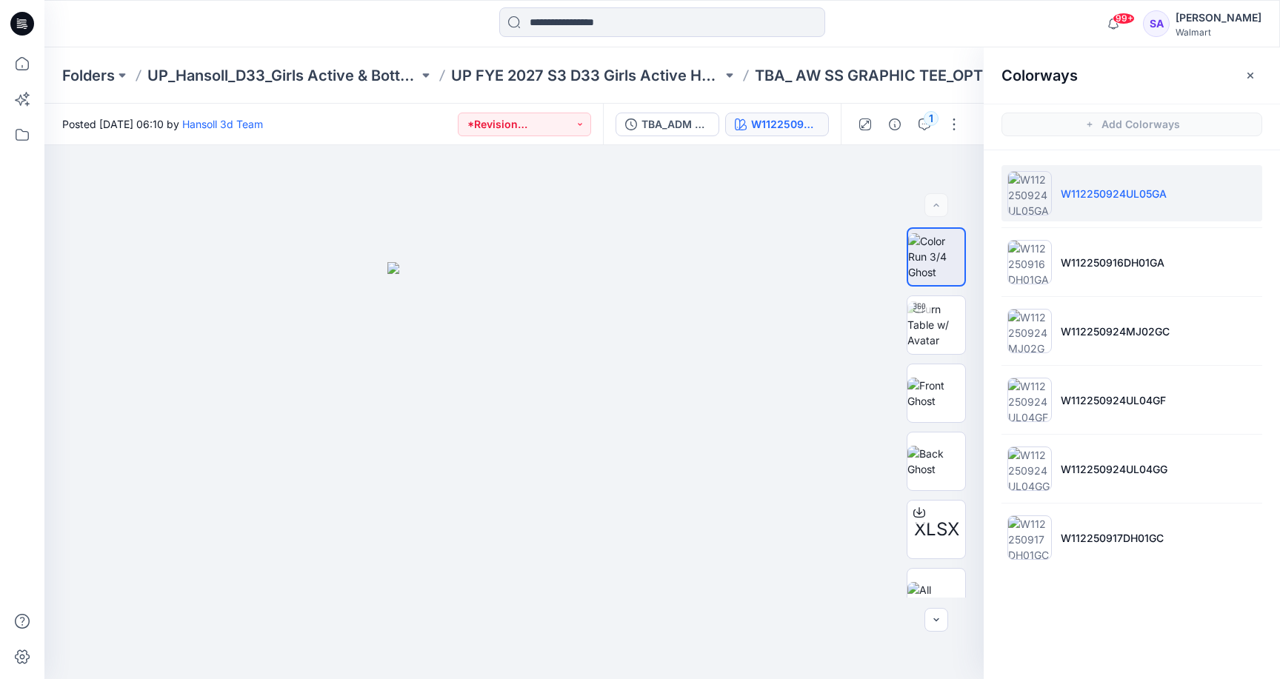
click at [1087, 197] on p "W112250924UL05GA" at bounding box center [1113, 194] width 106 height 16
click at [932, 396] on img at bounding box center [936, 393] width 58 height 31
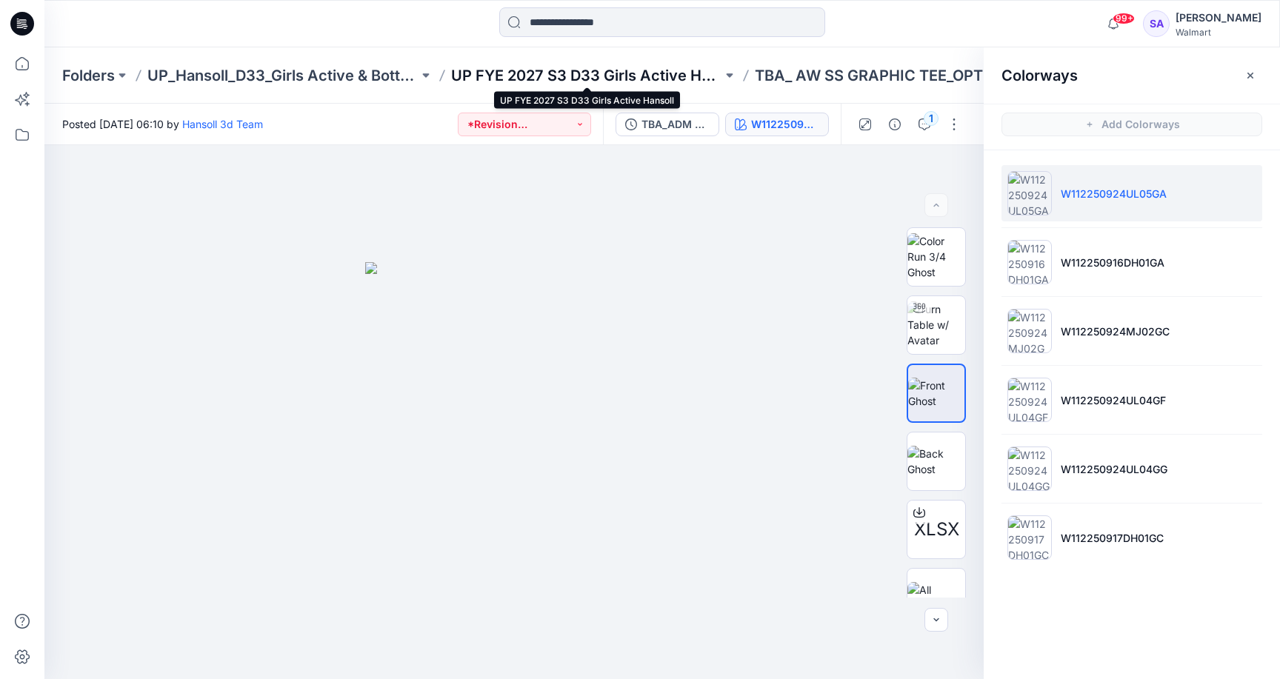
click at [606, 78] on p "UP FYE 2027 S3 D33 Girls Active Hansoll" at bounding box center [586, 75] width 271 height 21
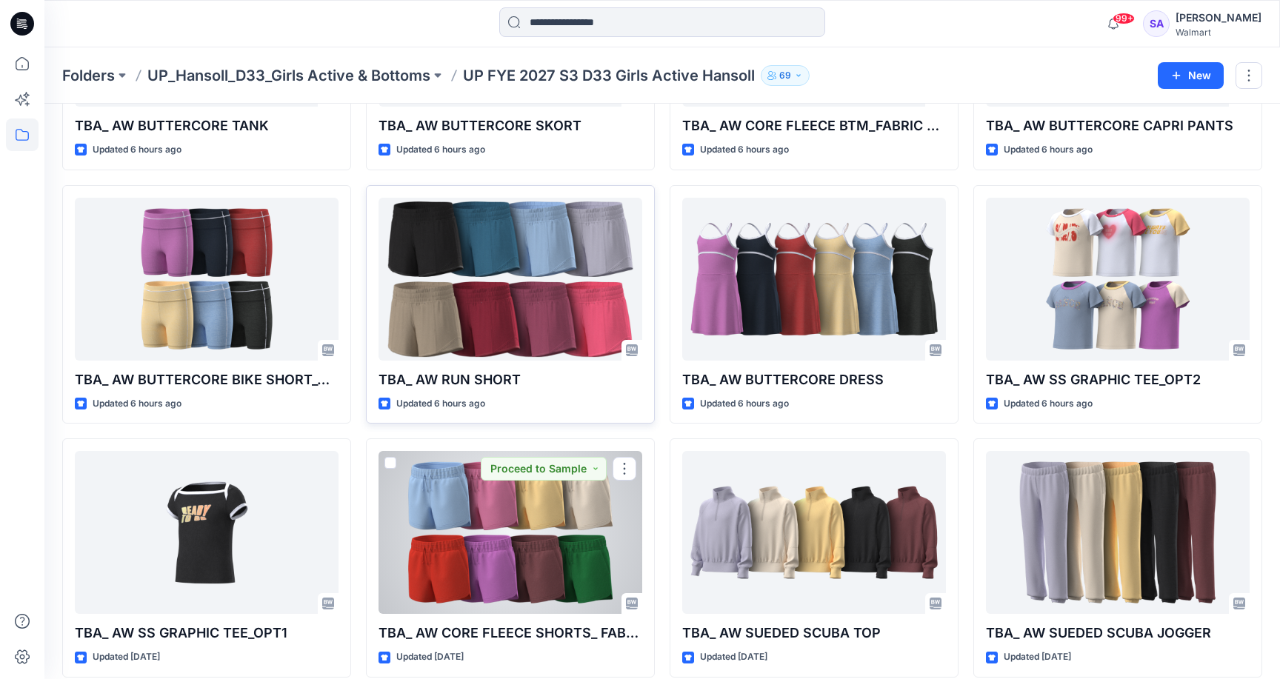
scroll to position [203, 0]
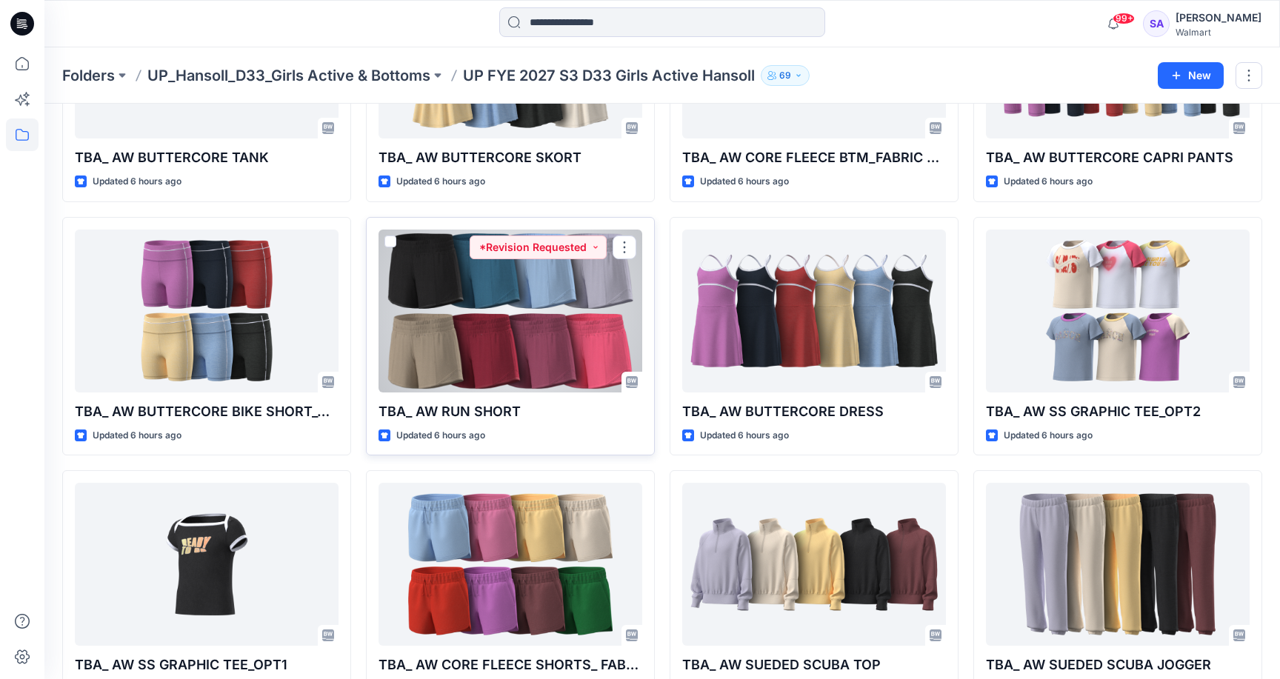
click at [534, 309] on div at bounding box center [510, 311] width 264 height 163
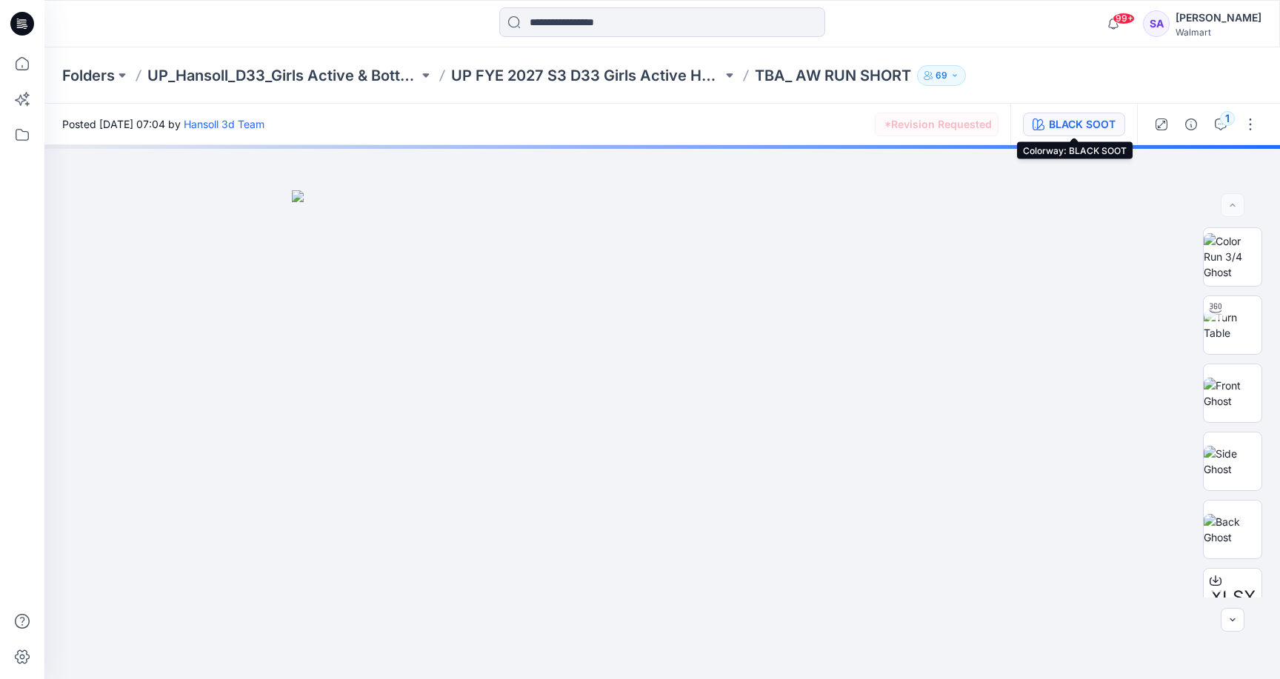
click at [1071, 126] on div "BLACK SOOT" at bounding box center [1082, 124] width 67 height 16
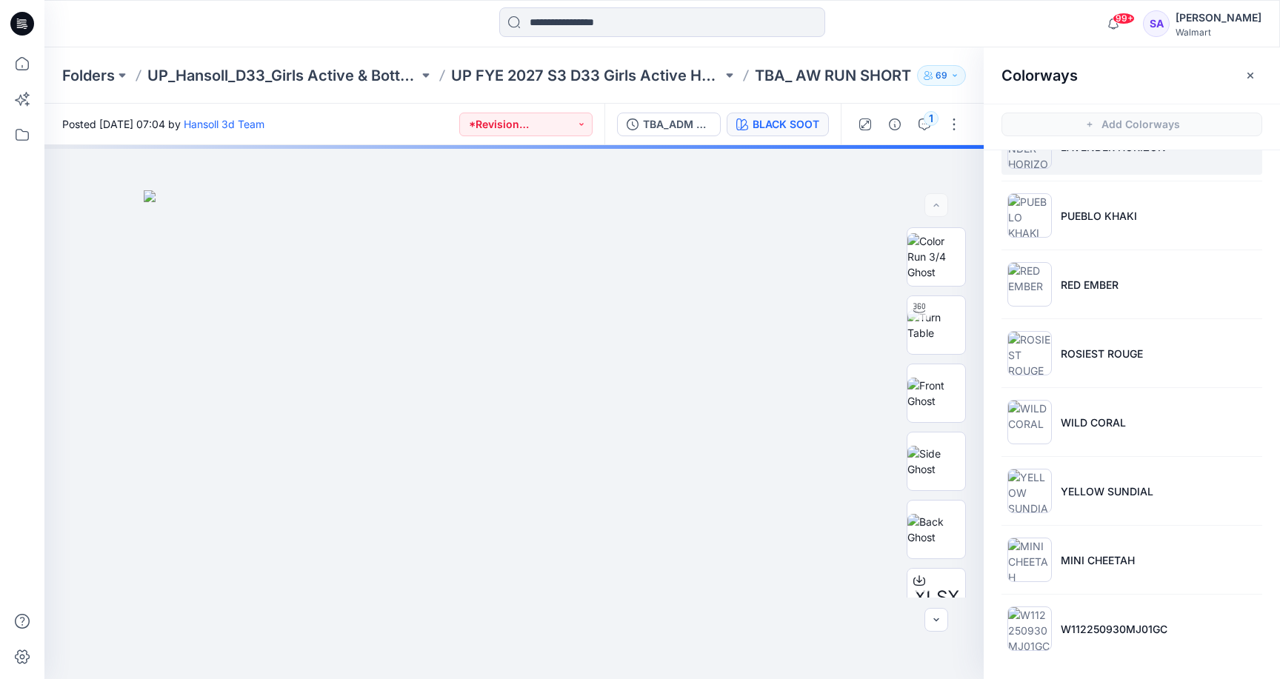
scroll to position [253, 0]
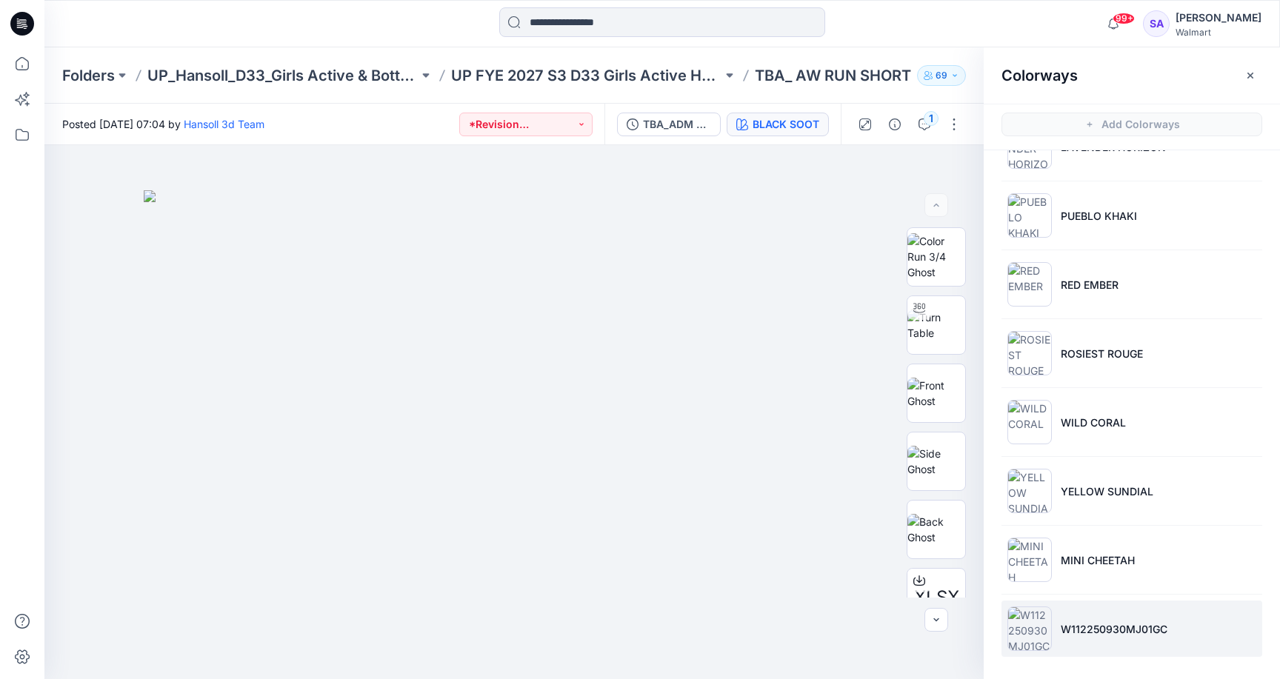
click at [1089, 630] on p "W112250930MJ01GC" at bounding box center [1113, 629] width 107 height 16
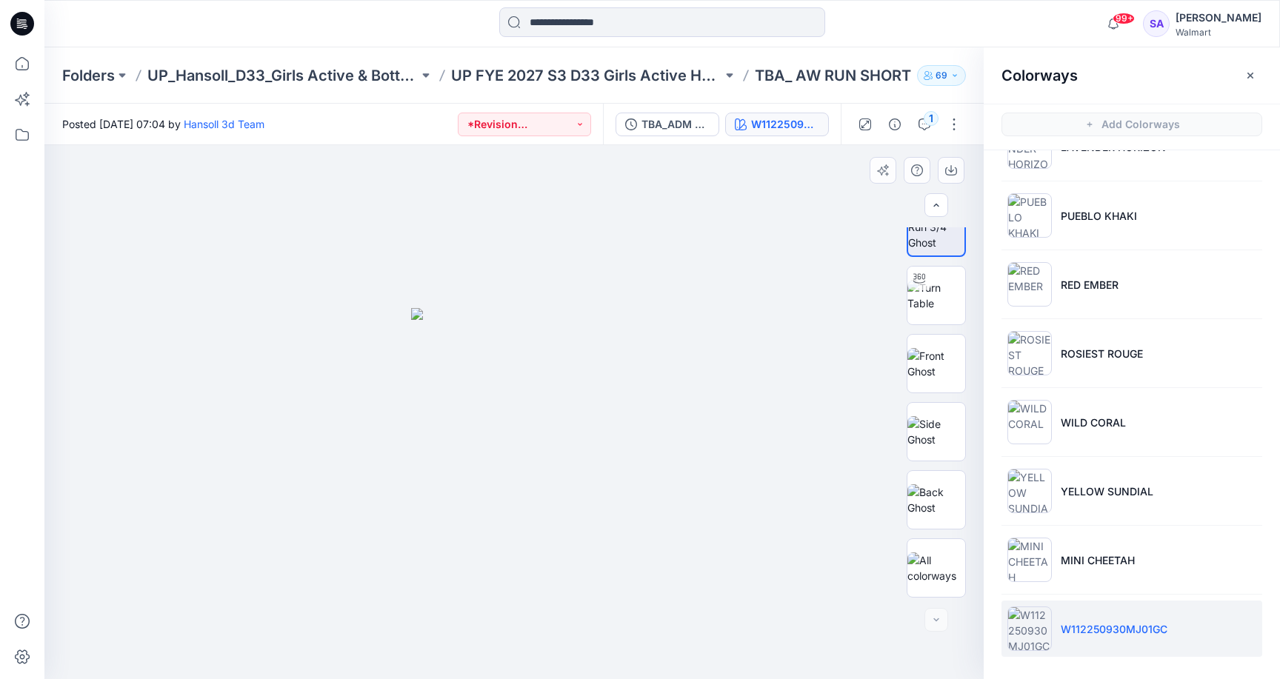
scroll to position [30, 0]
click at [940, 563] on img at bounding box center [936, 567] width 58 height 31
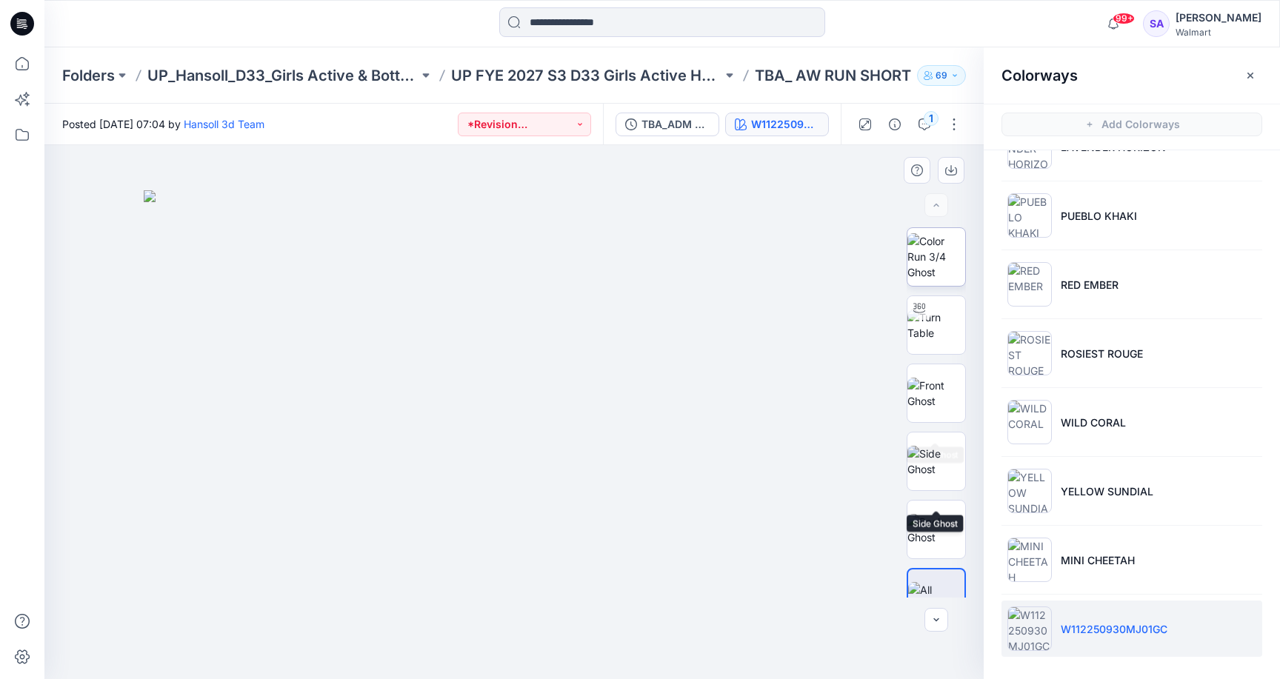
scroll to position [-1, 0]
click at [926, 271] on img at bounding box center [936, 256] width 58 height 47
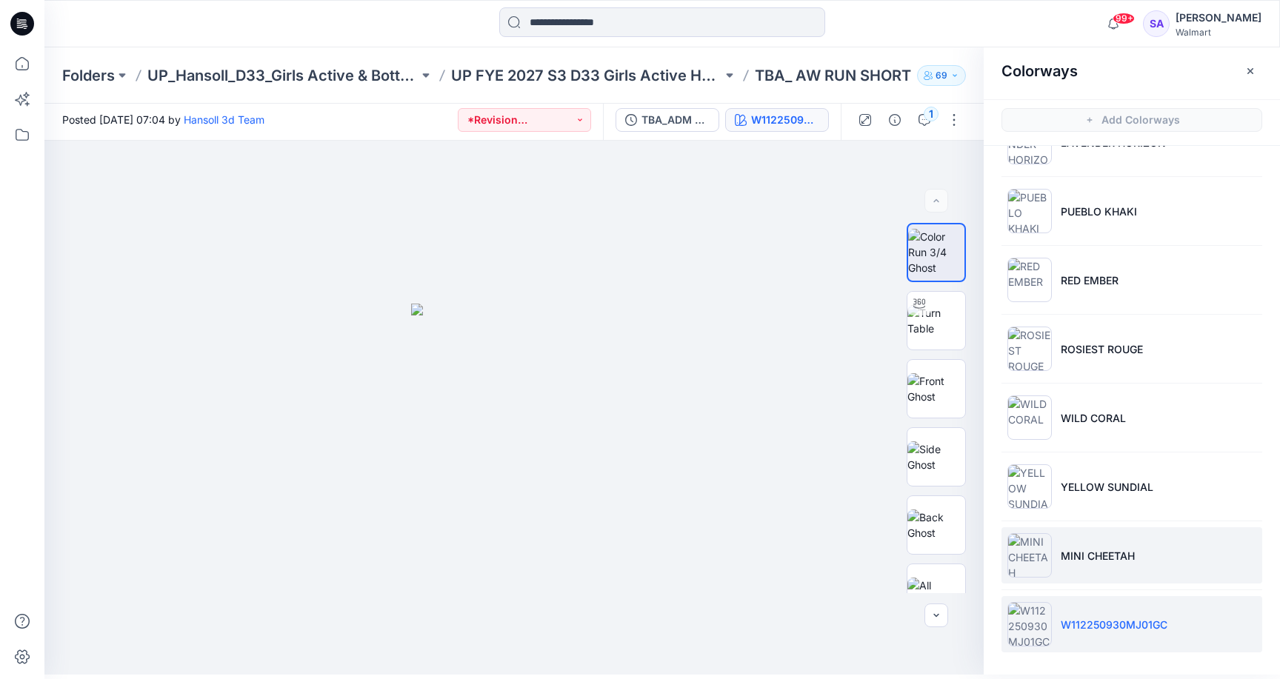
scroll to position [4, 0]
click at [1065, 548] on p "MINI CHEETAH" at bounding box center [1097, 556] width 74 height 16
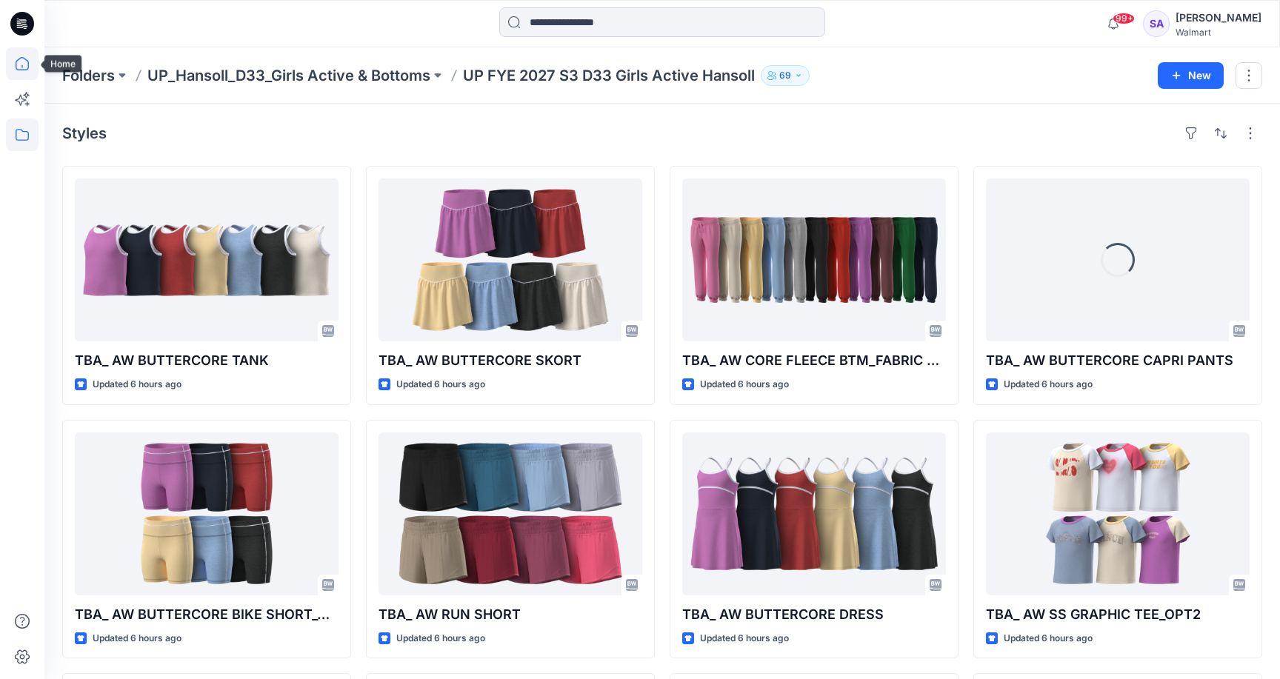
click at [16, 74] on icon at bounding box center [22, 63] width 33 height 33
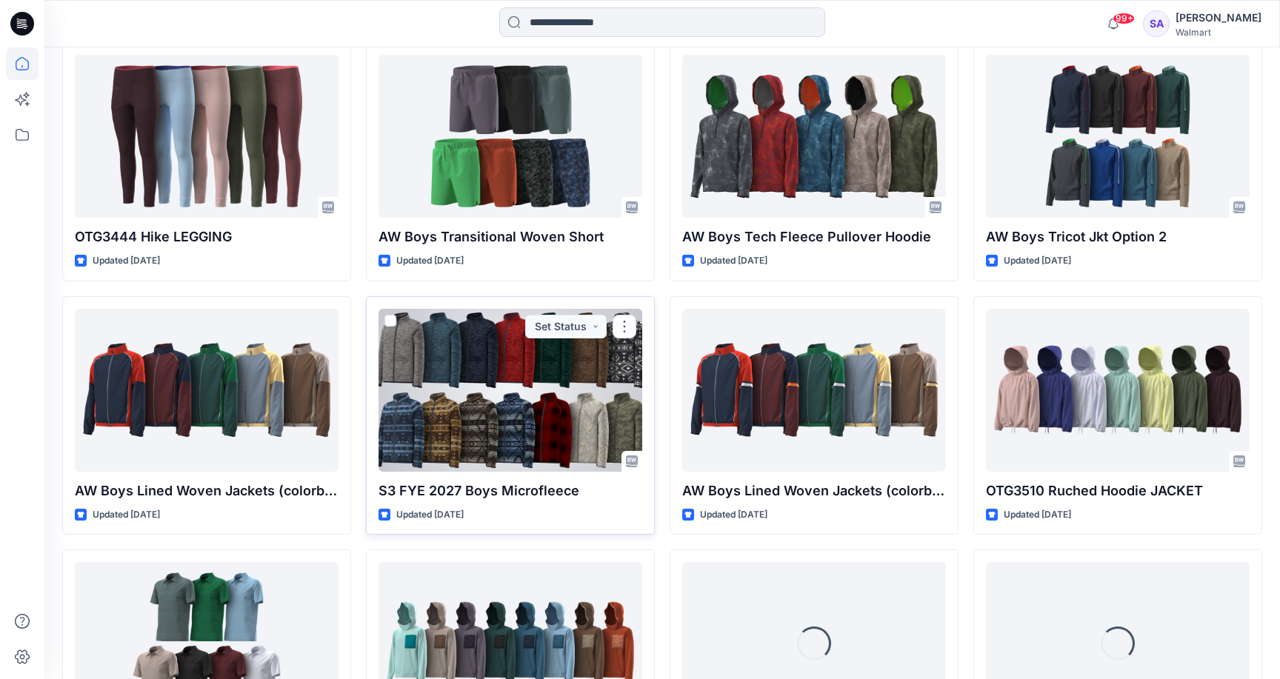
scroll to position [2189, 0]
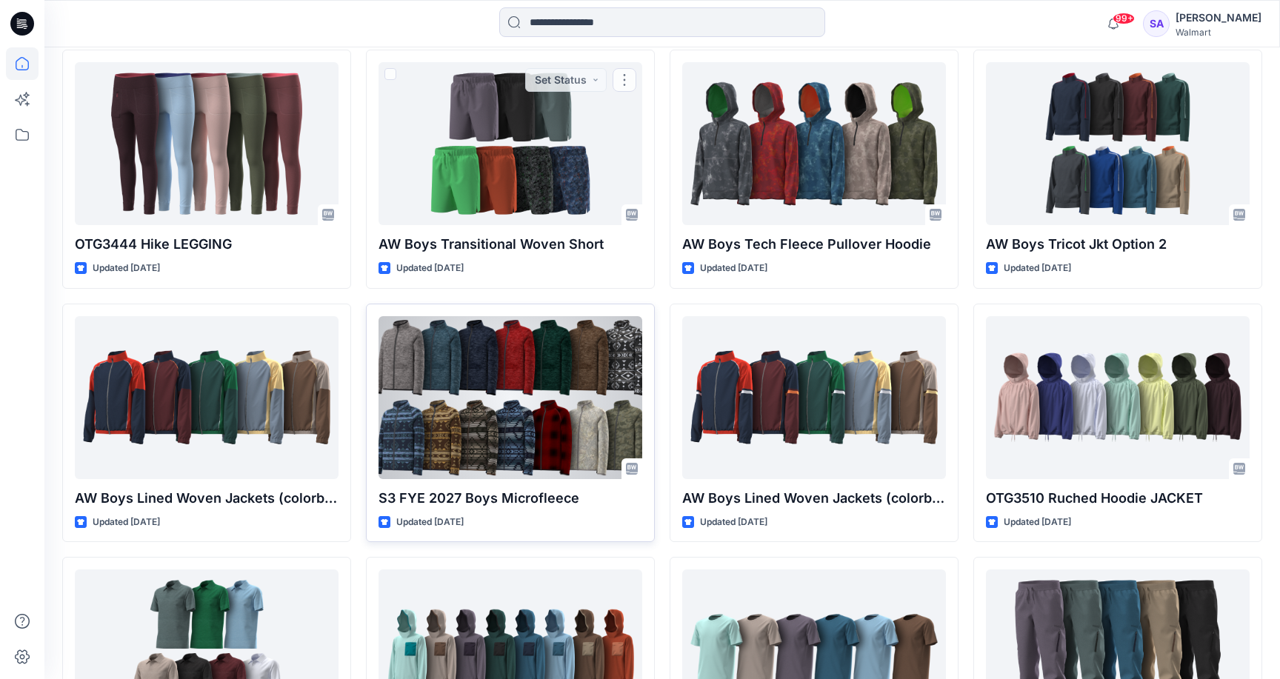
click at [440, 384] on div at bounding box center [510, 397] width 264 height 163
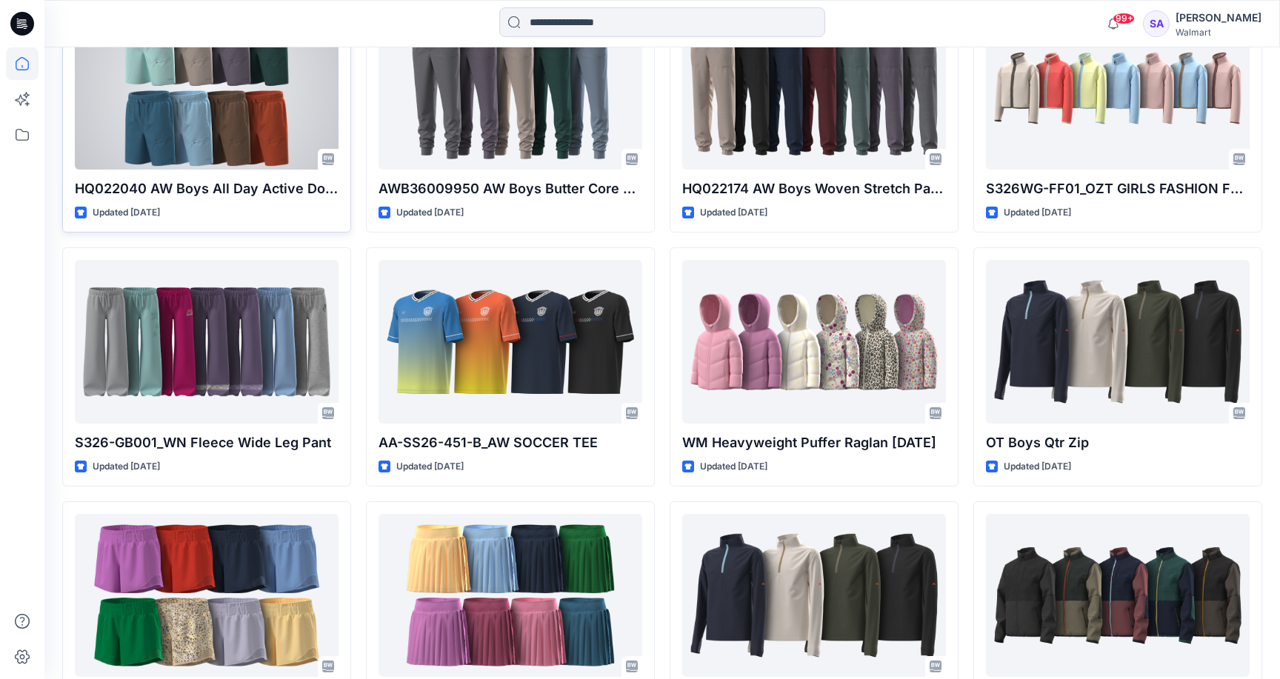
scroll to position [3081, 0]
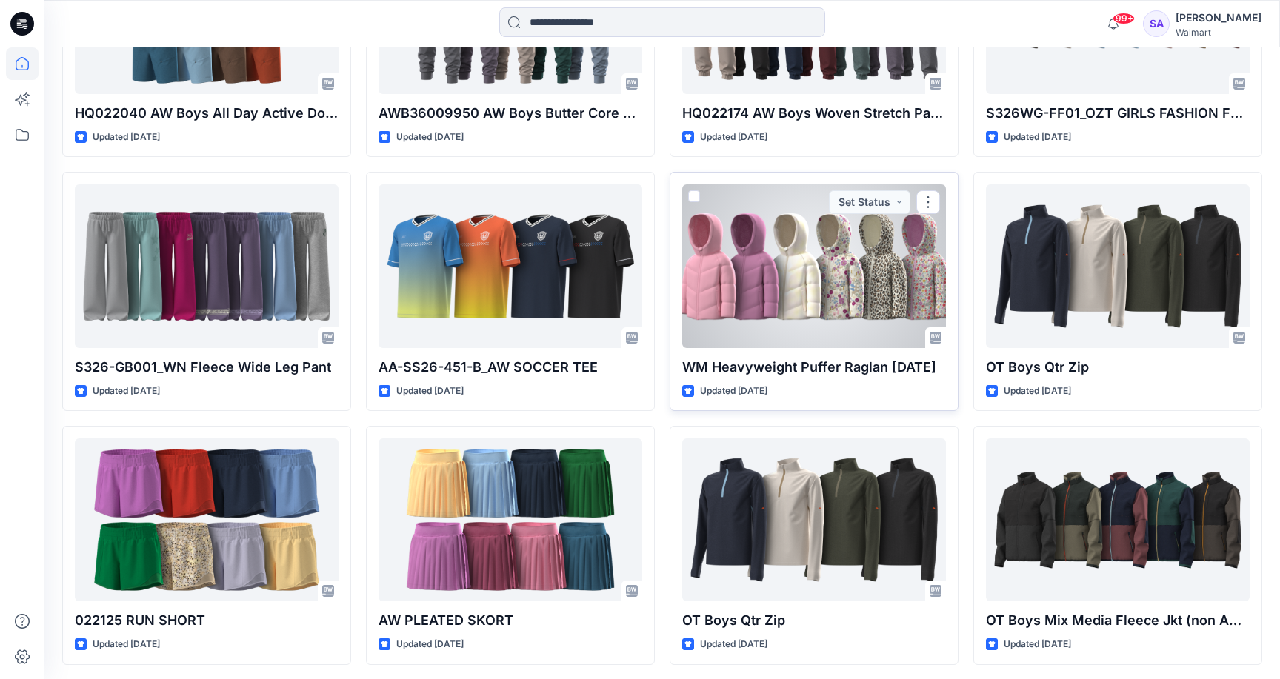
click at [797, 233] on div at bounding box center [814, 265] width 264 height 163
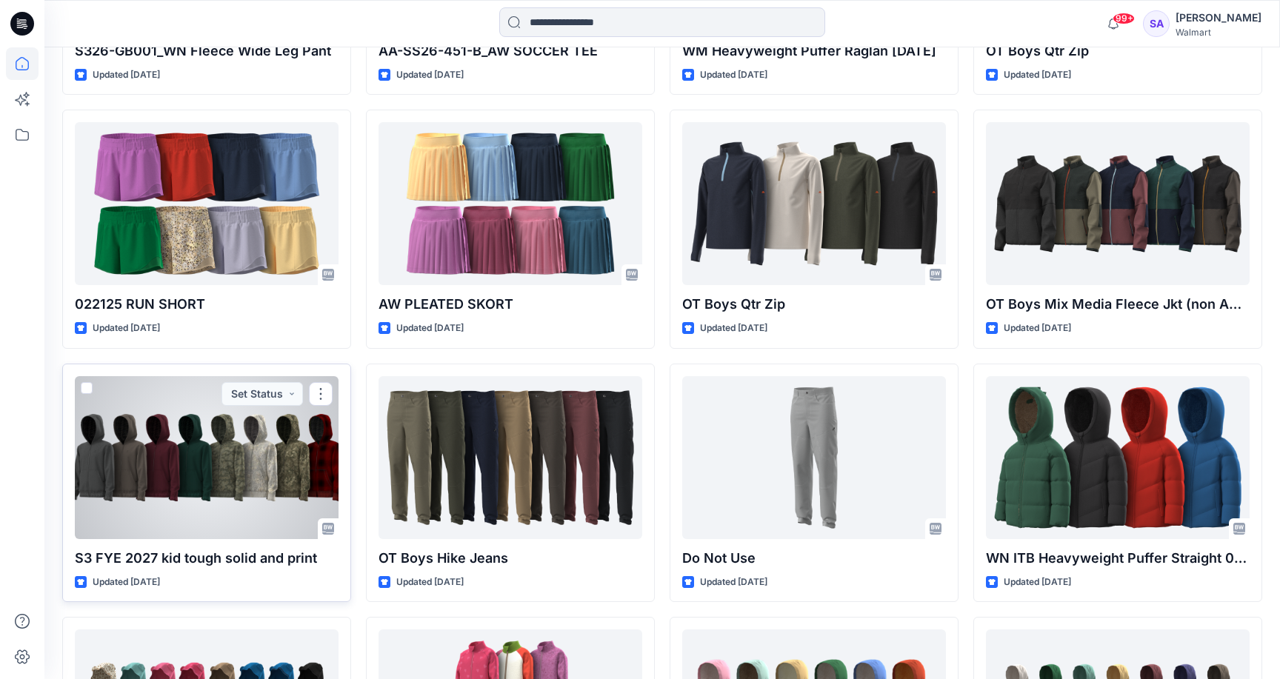
scroll to position [3004, 0]
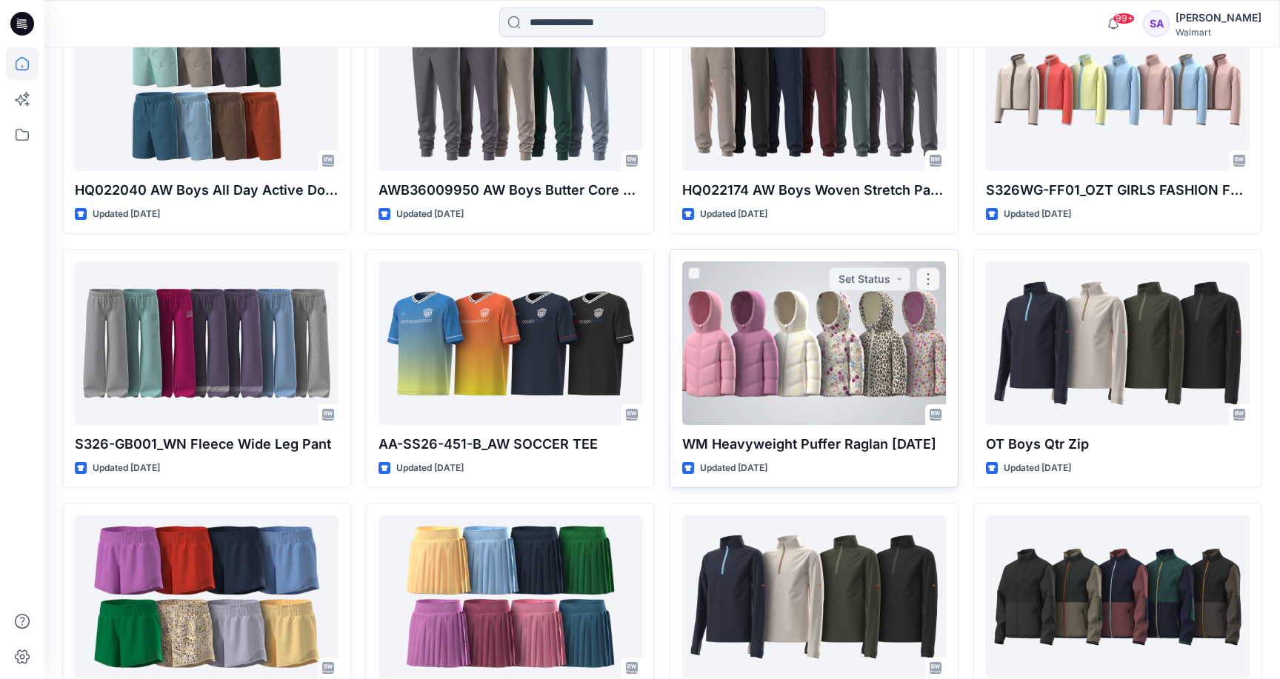
click at [805, 330] on div at bounding box center [814, 342] width 264 height 163
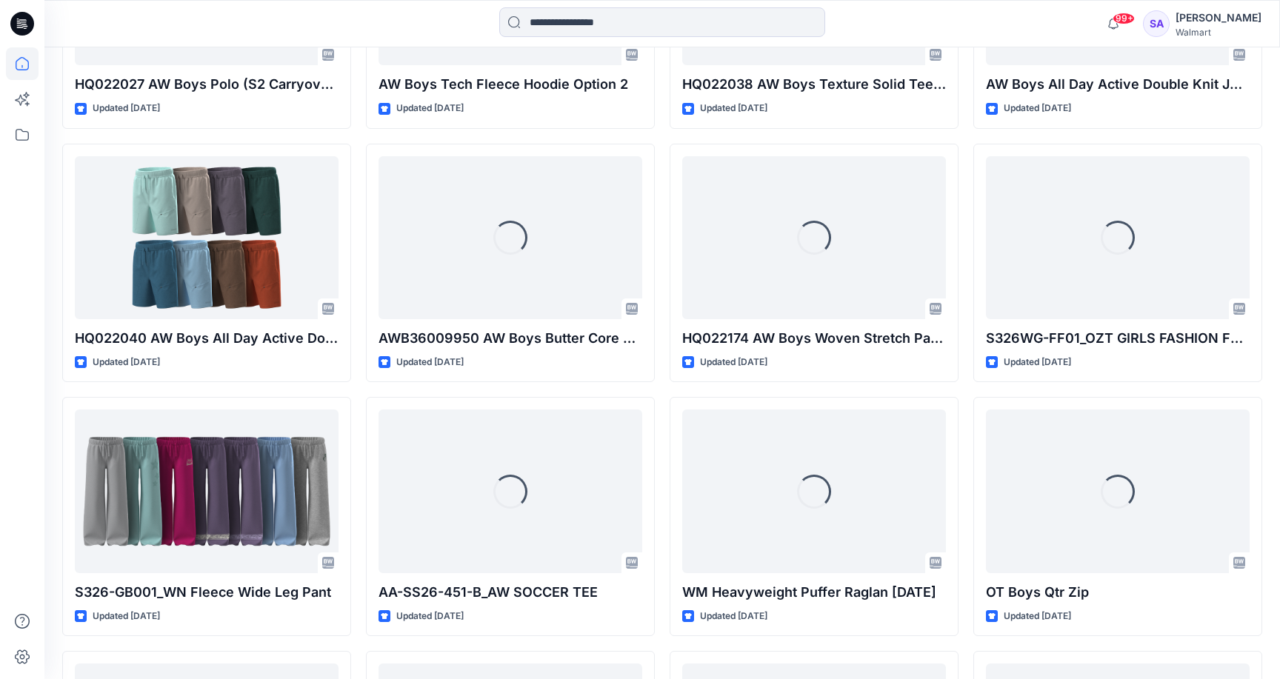
scroll to position [2960, 0]
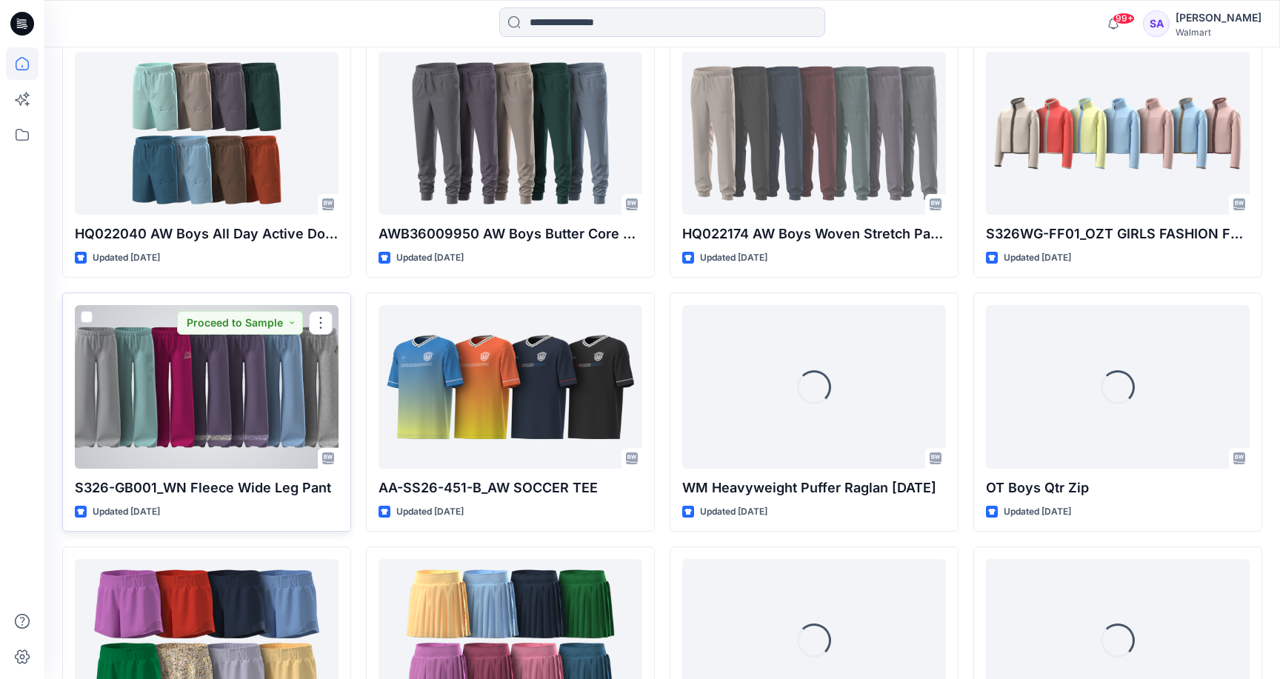
click at [270, 394] on div at bounding box center [207, 386] width 264 height 163
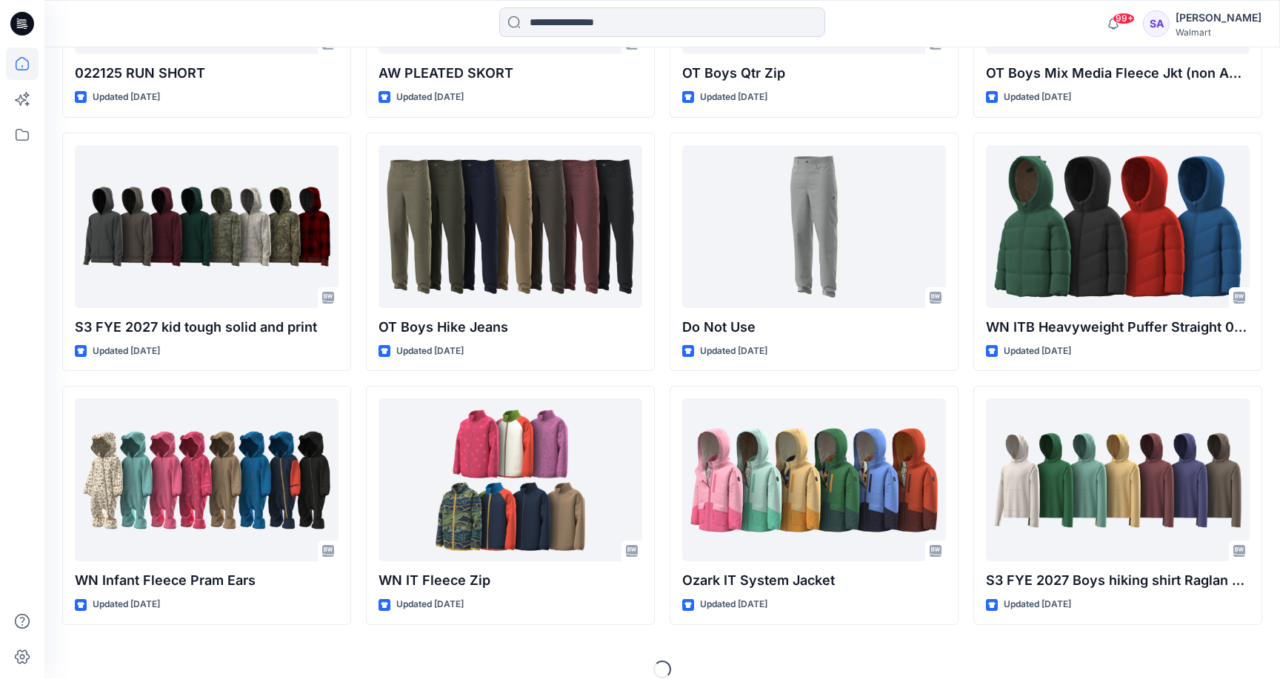
scroll to position [3628, 0]
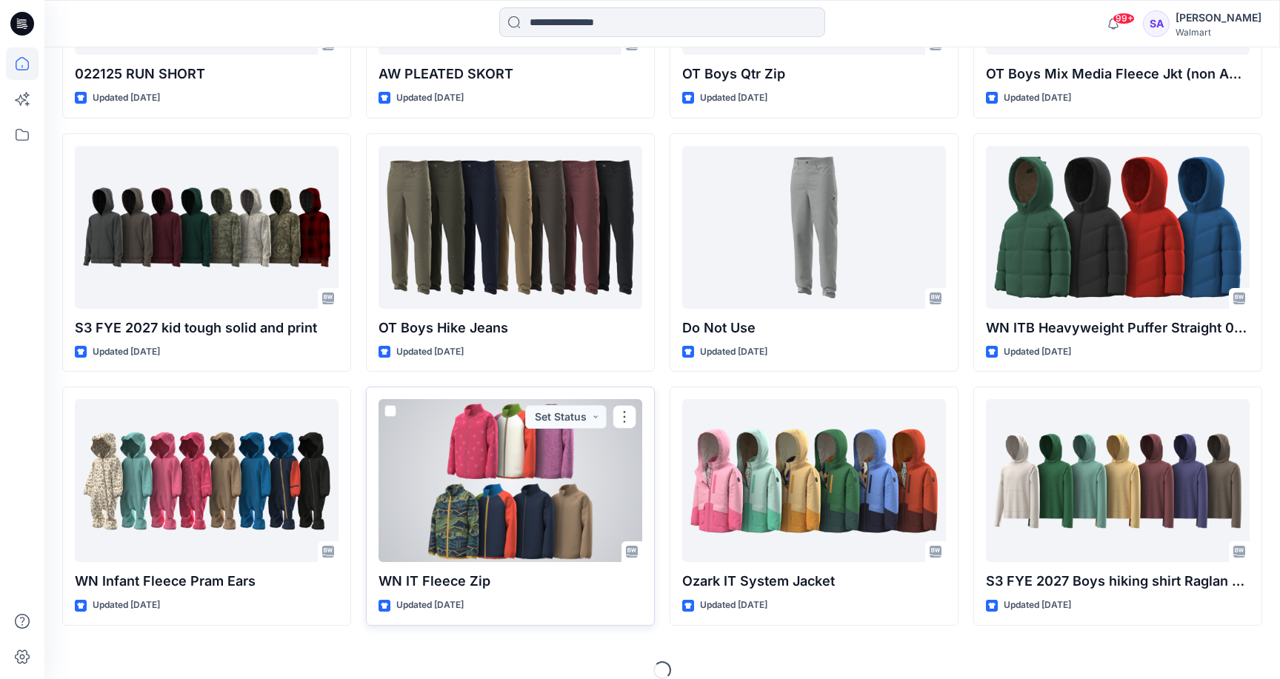
click at [535, 489] on div at bounding box center [510, 480] width 264 height 163
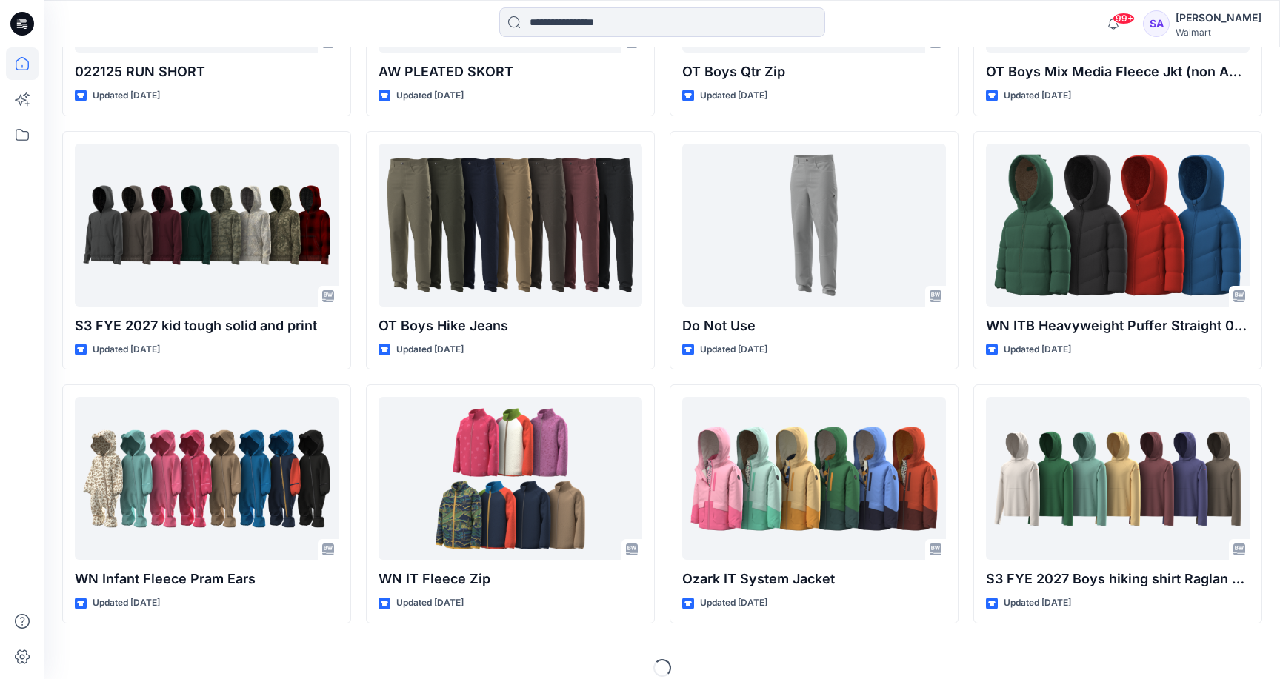
scroll to position [3628, 0]
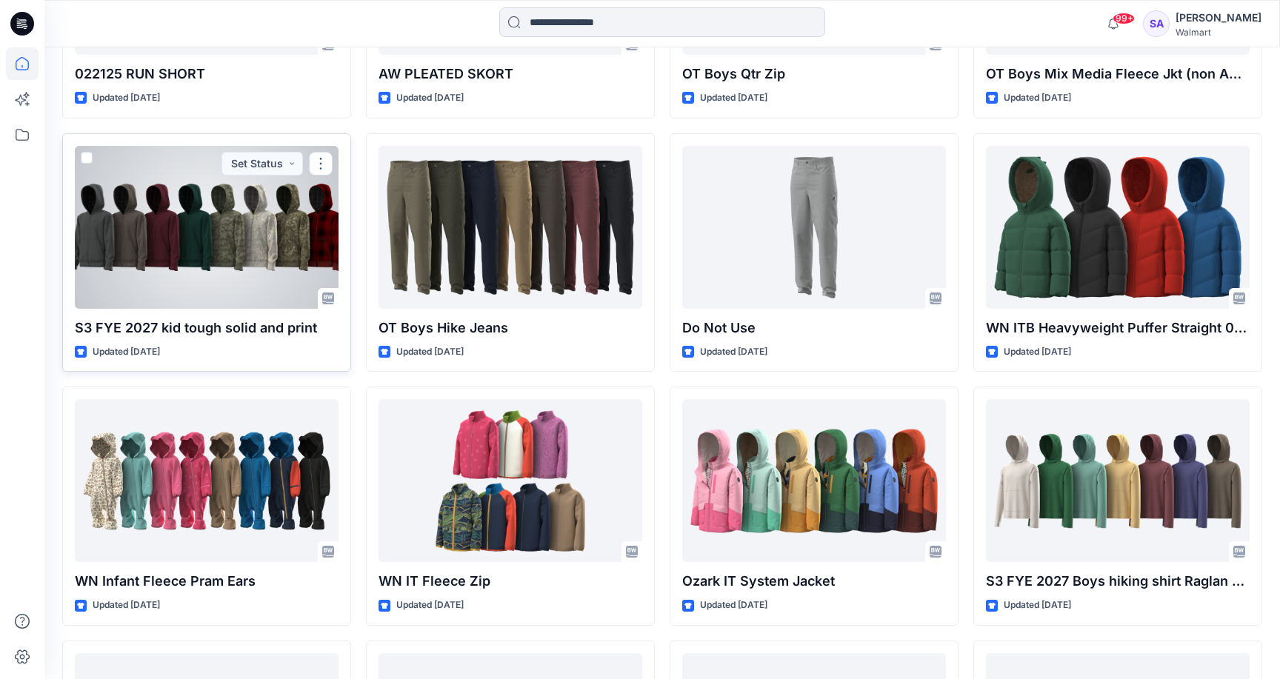
click at [245, 245] on div at bounding box center [207, 227] width 264 height 163
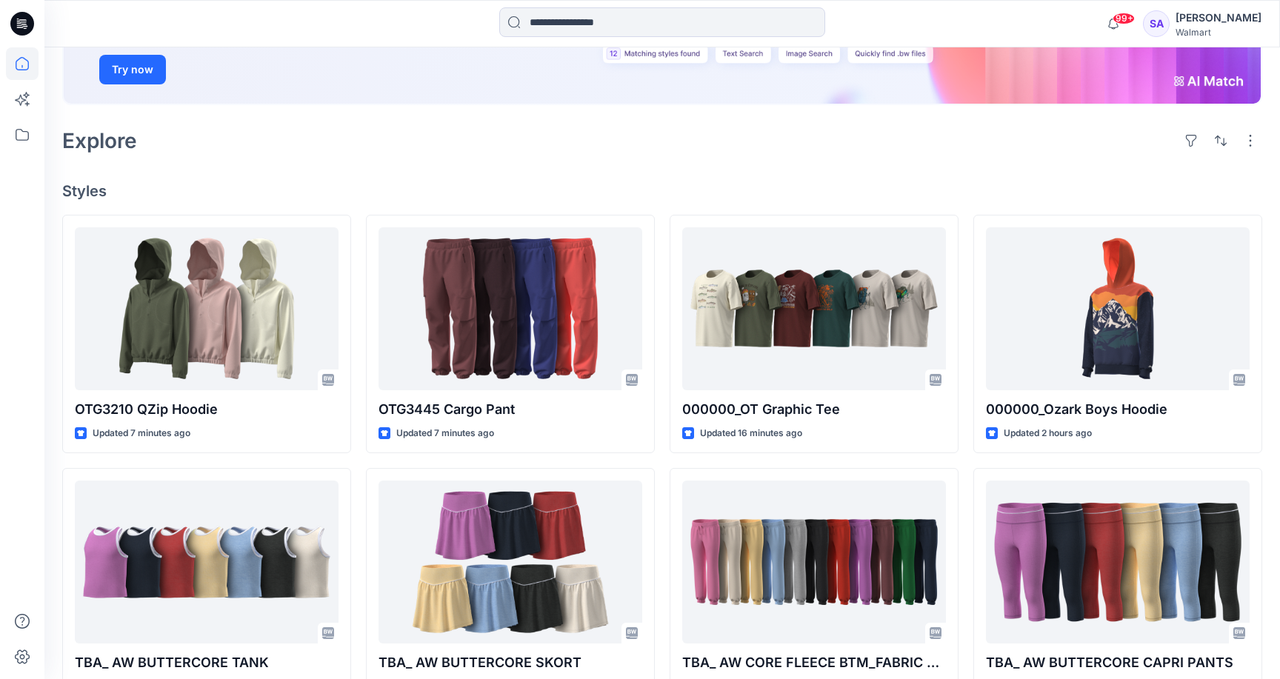
scroll to position [247, 0]
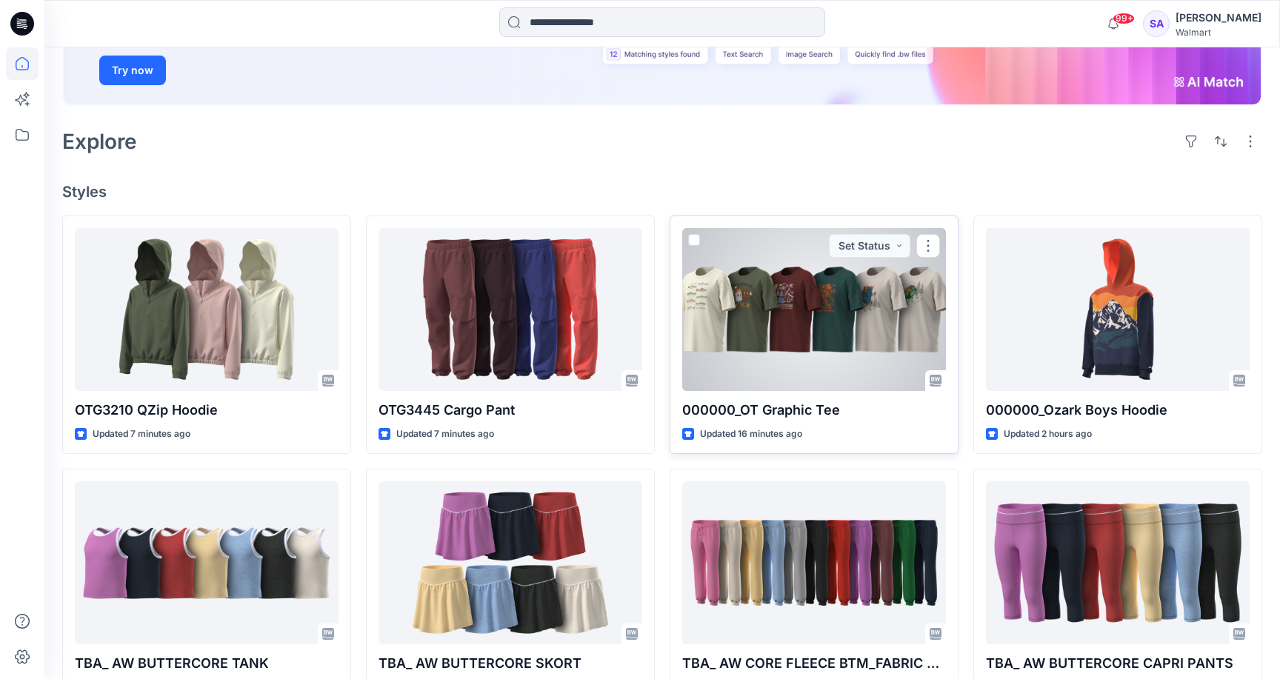
click at [826, 299] on div at bounding box center [814, 309] width 264 height 163
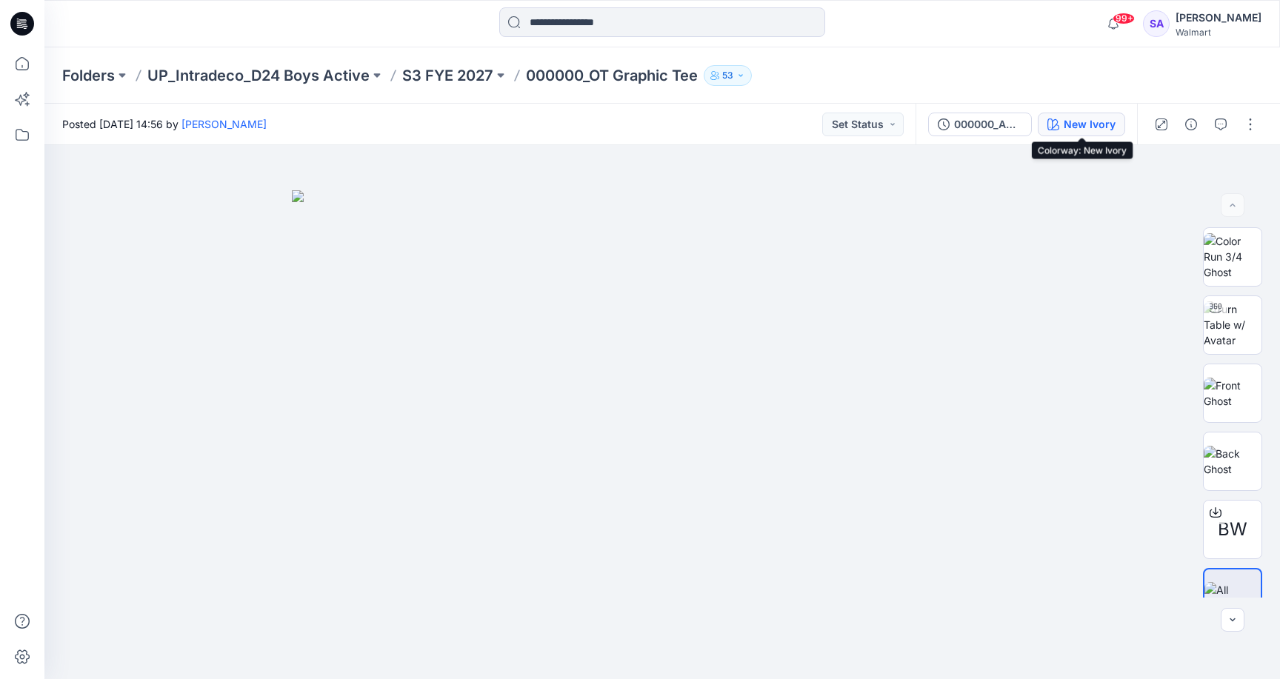
click at [1062, 125] on button "New Ivory" at bounding box center [1080, 125] width 87 height 24
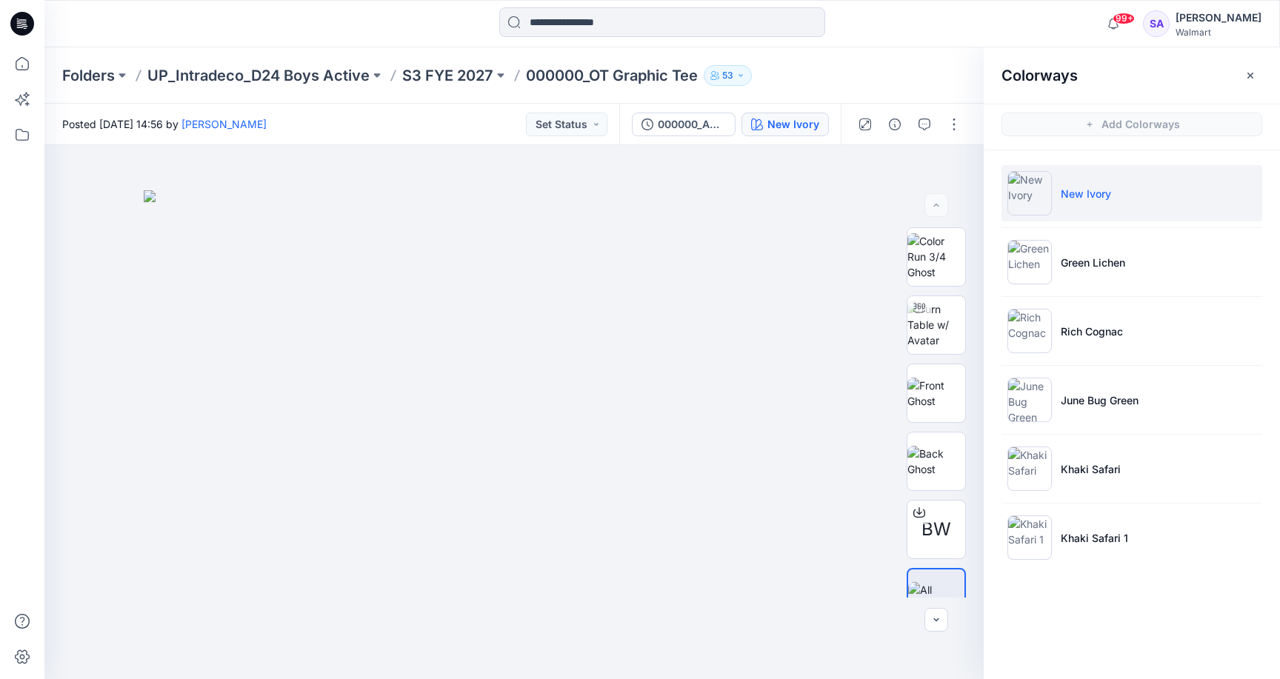
click at [1066, 359] on ul "New Ivory Green Lichen Rich Cognac June Bug Green Khaki Safari Khaki Safari 1" at bounding box center [1131, 365] width 296 height 430
click at [1059, 313] on li "Rich Cognac" at bounding box center [1131, 331] width 261 height 56
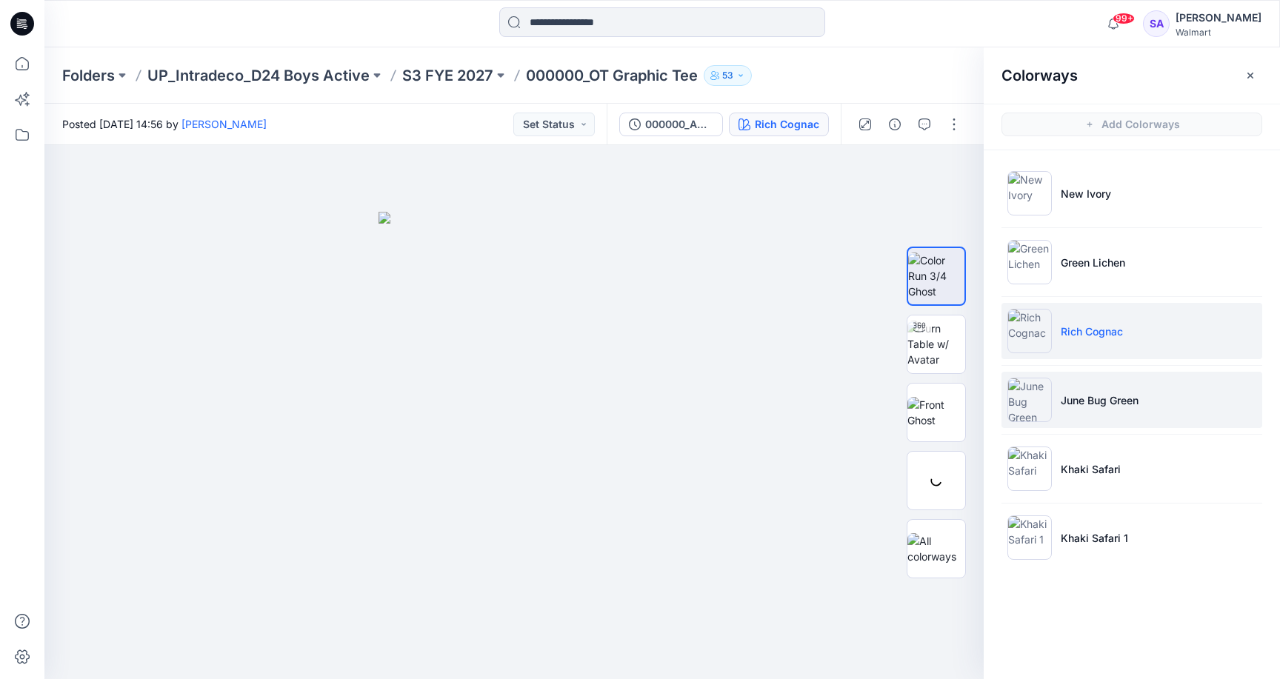
click at [1054, 389] on li "June Bug Green" at bounding box center [1131, 400] width 261 height 56
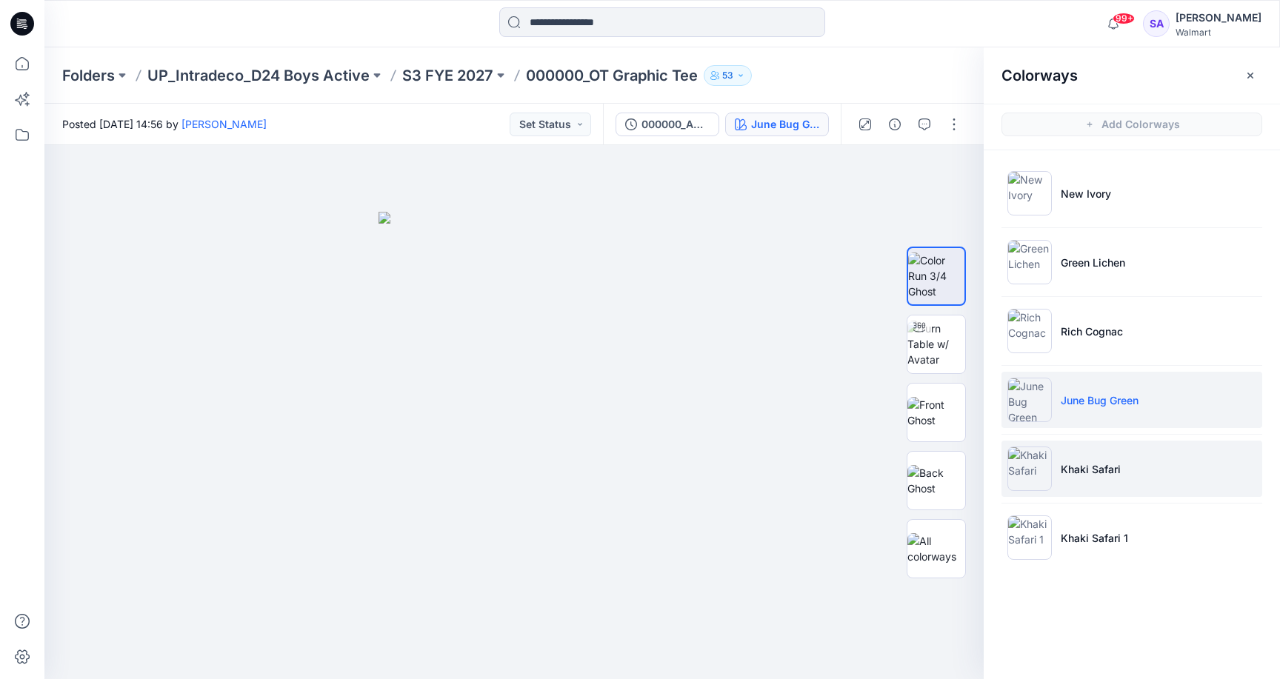
click at [1064, 475] on p "Khaki Safari" at bounding box center [1090, 469] width 60 height 16
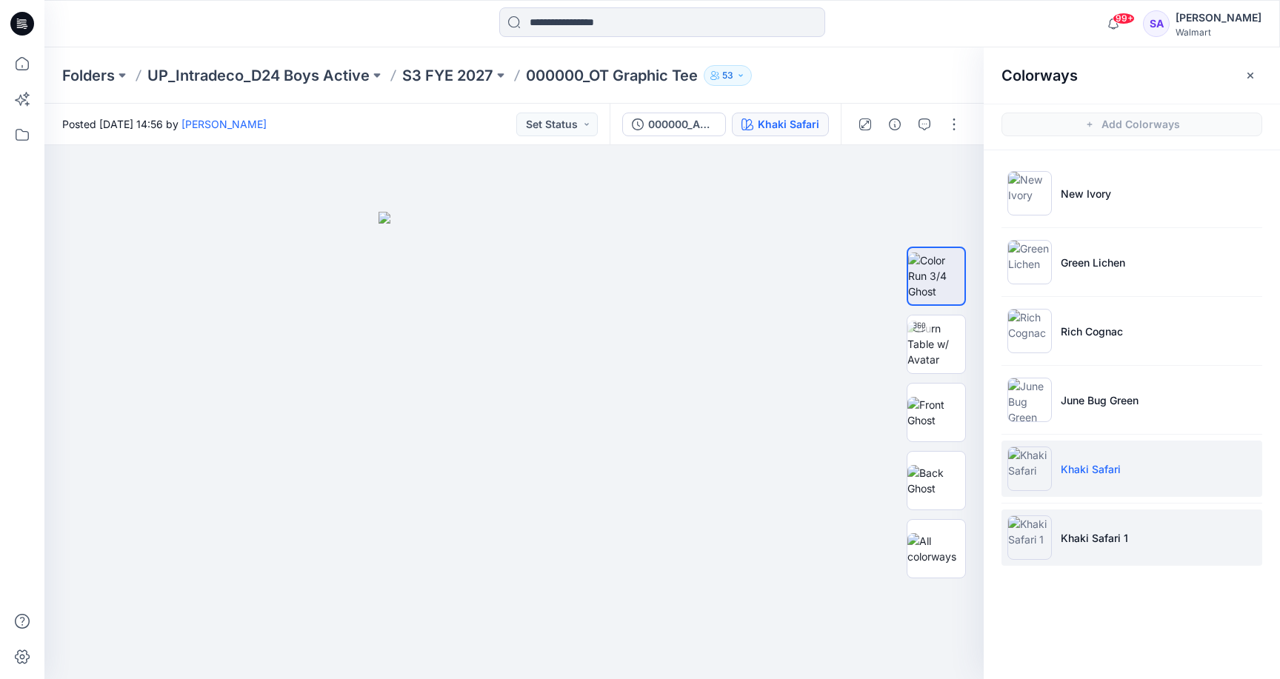
click at [1077, 549] on li "Khaki Safari 1" at bounding box center [1131, 537] width 261 height 56
click at [1079, 524] on li "Khaki Safari 1" at bounding box center [1131, 537] width 261 height 56
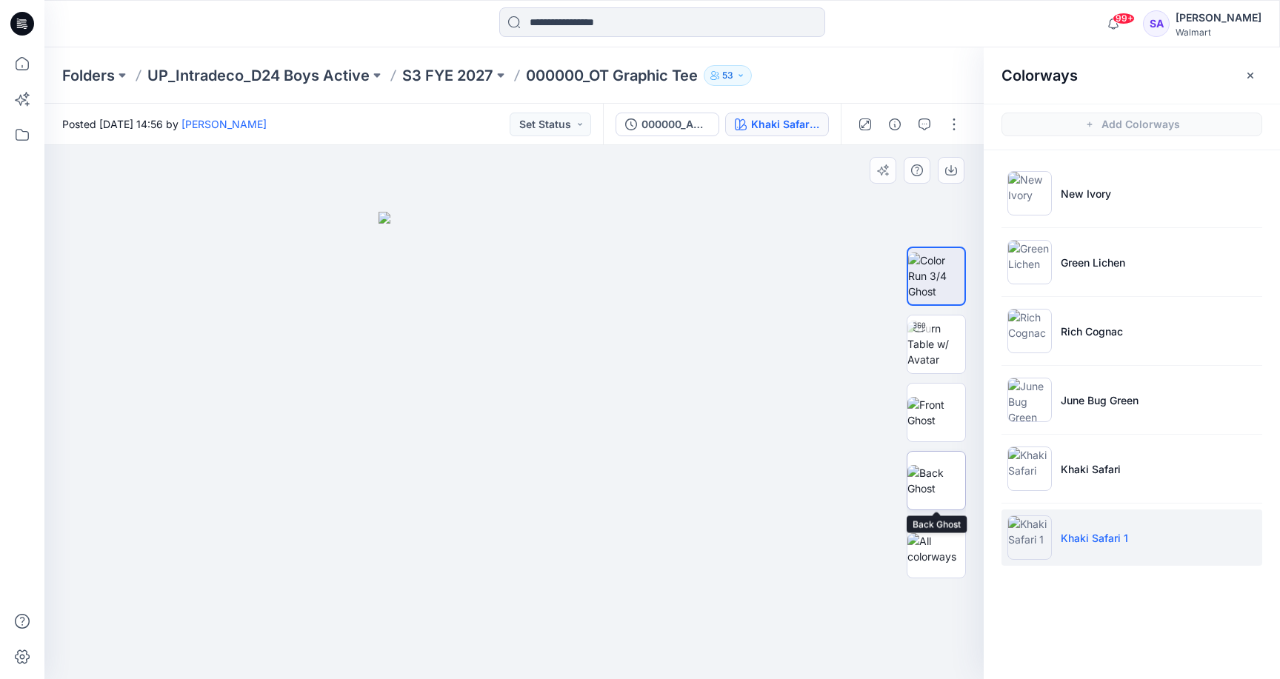
click at [943, 469] on img at bounding box center [936, 480] width 58 height 31
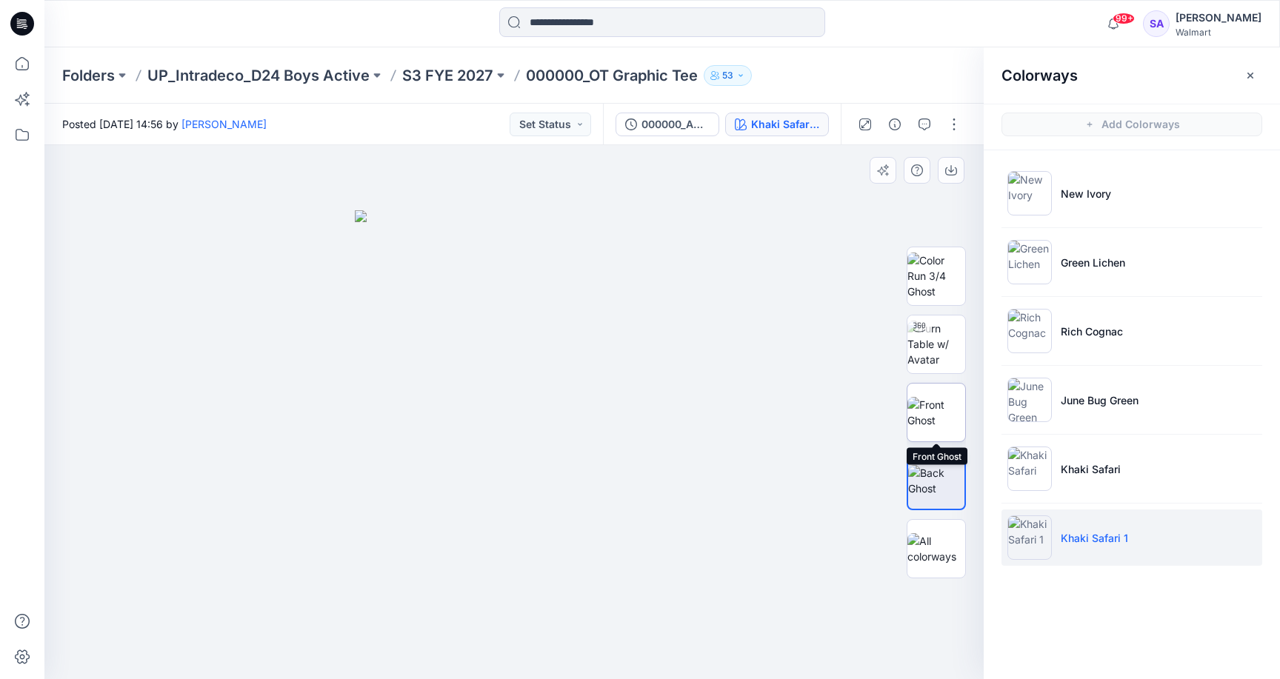
click at [943, 407] on img at bounding box center [936, 412] width 58 height 31
click at [934, 339] on img at bounding box center [936, 344] width 58 height 47
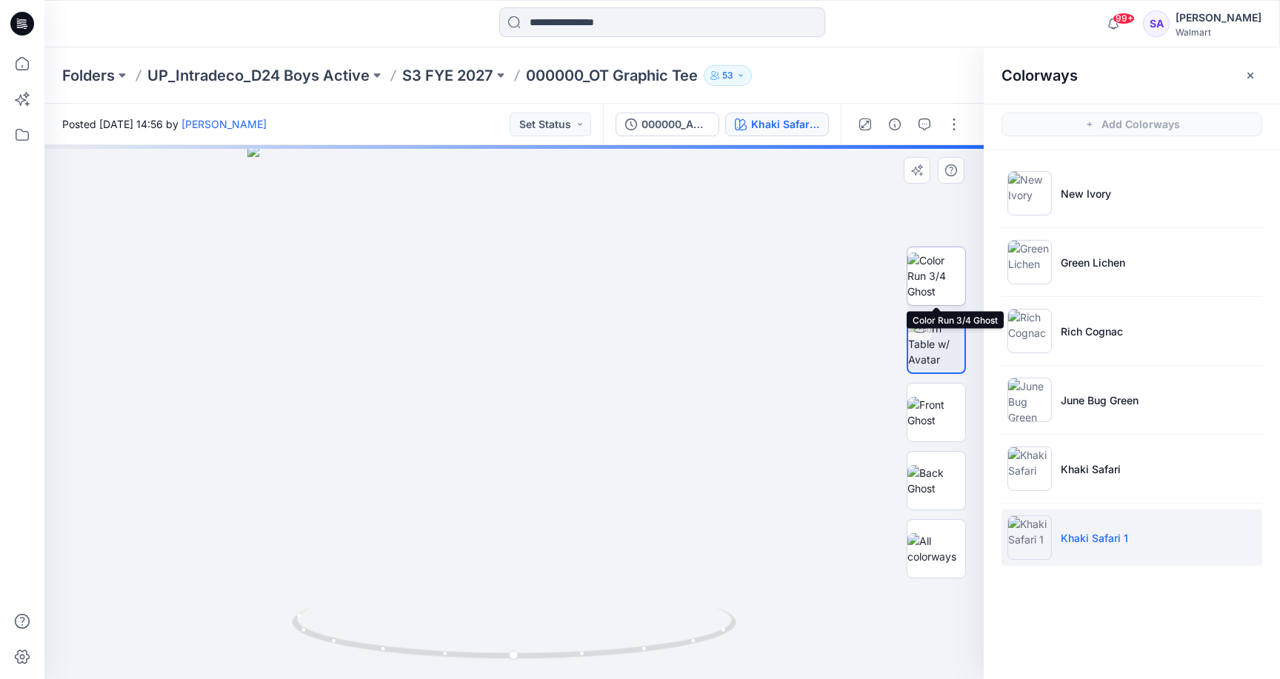
click at [942, 282] on img at bounding box center [936, 276] width 58 height 47
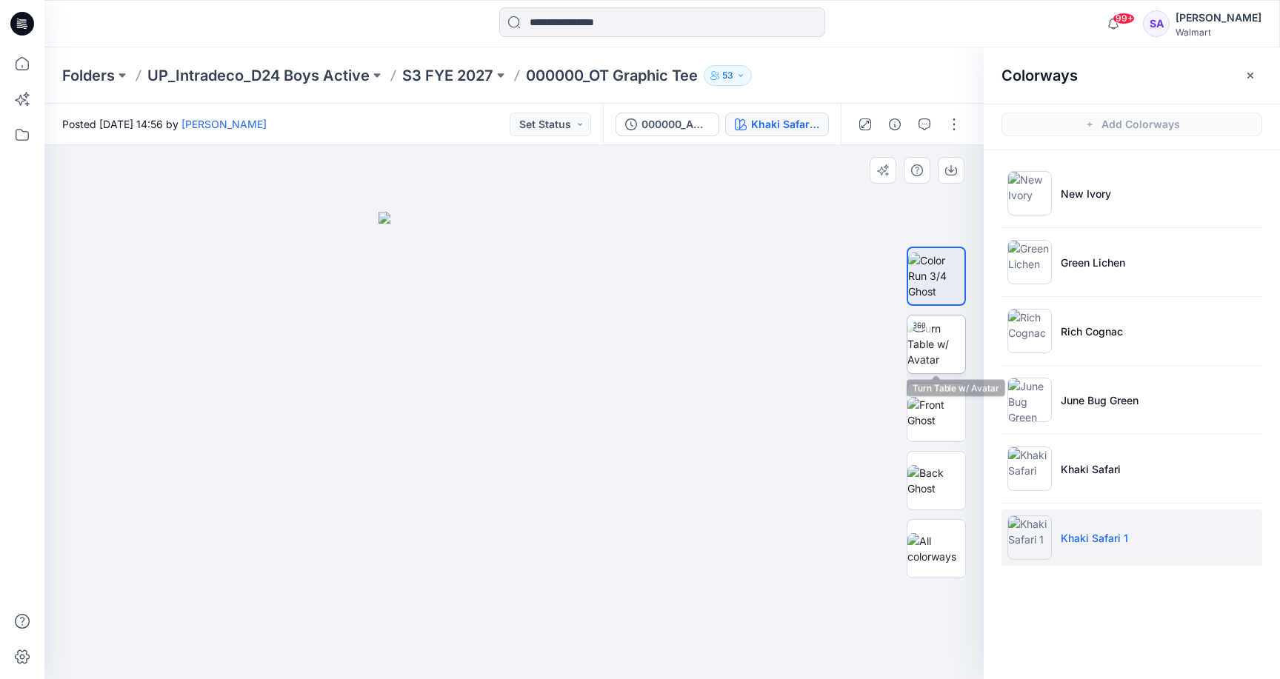
click at [933, 315] on div at bounding box center [935, 344] width 59 height 59
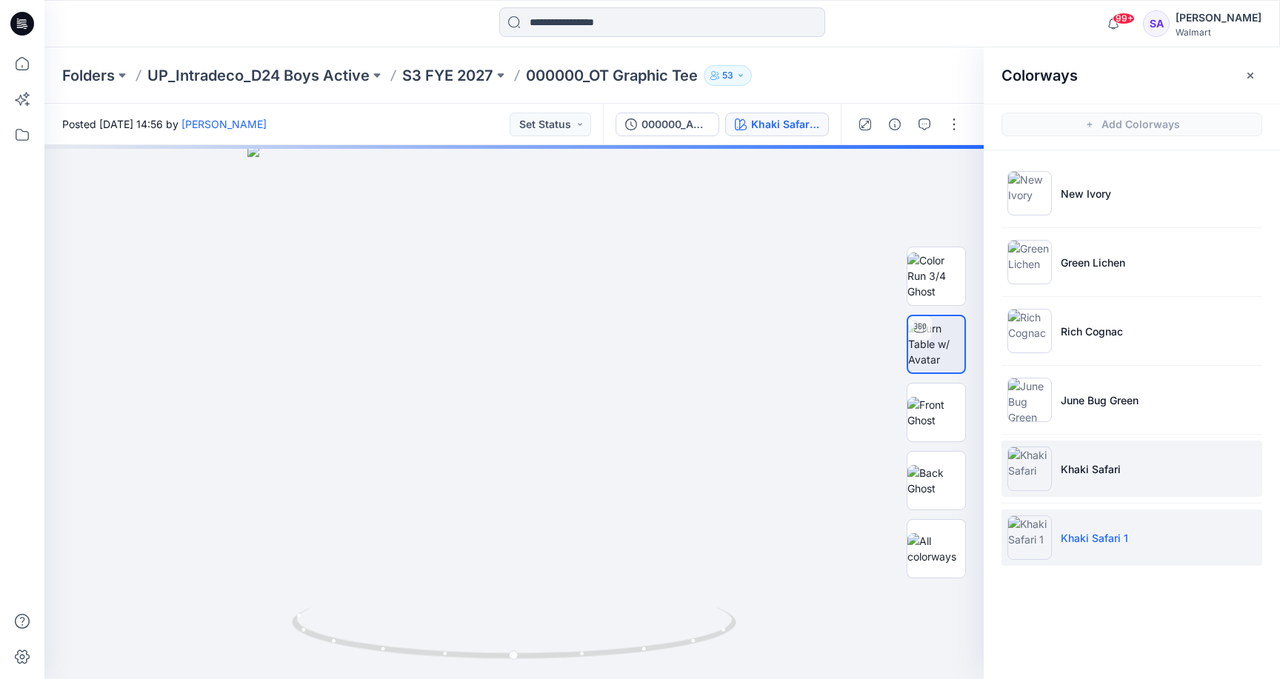
click at [1071, 489] on li "Khaki Safari" at bounding box center [1131, 469] width 261 height 56
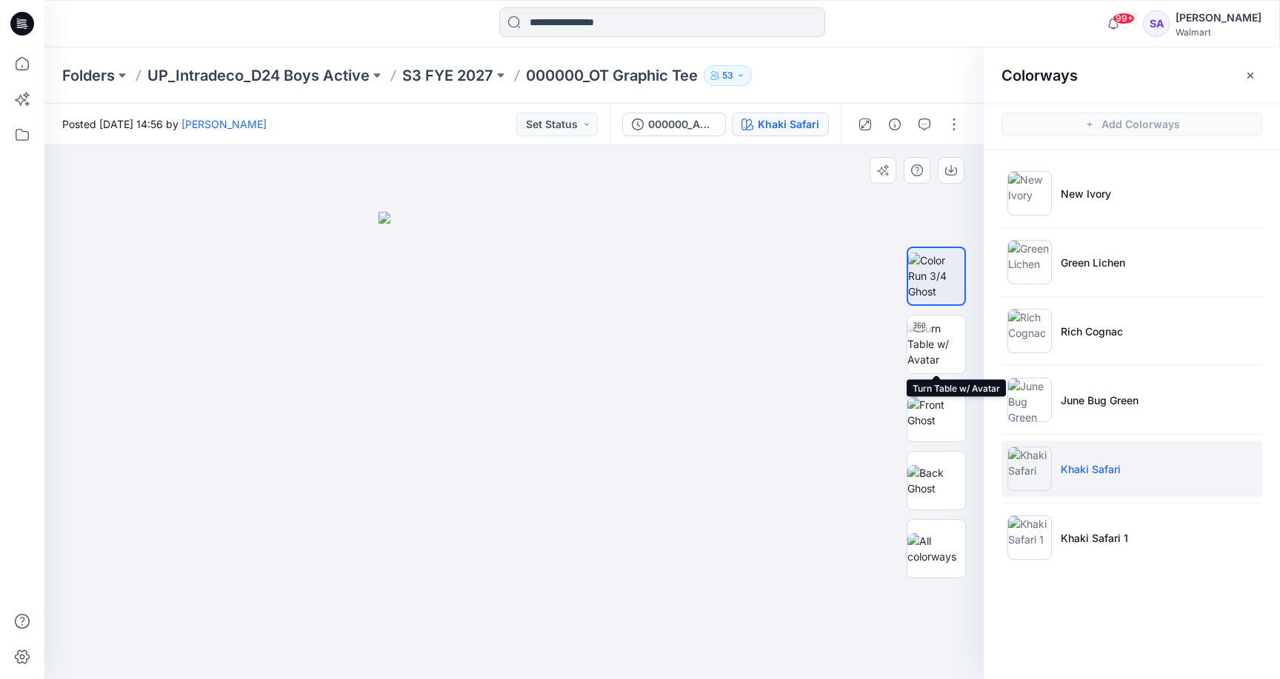
click at [937, 341] on img at bounding box center [936, 344] width 58 height 47
